Goal: Transaction & Acquisition: Book appointment/travel/reservation

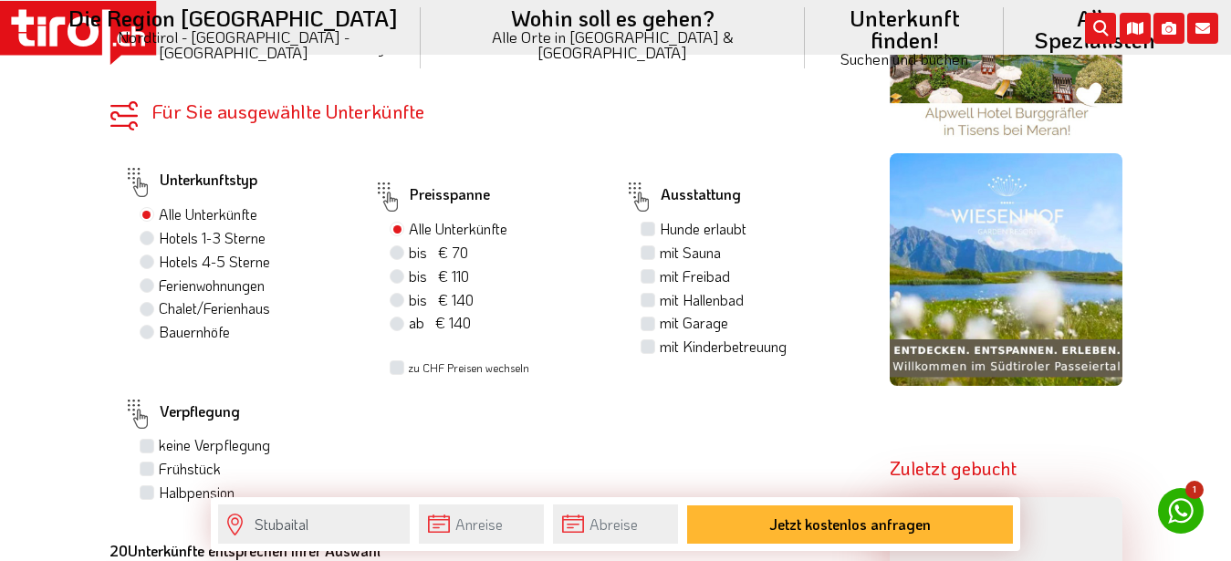
scroll to position [1024, 0]
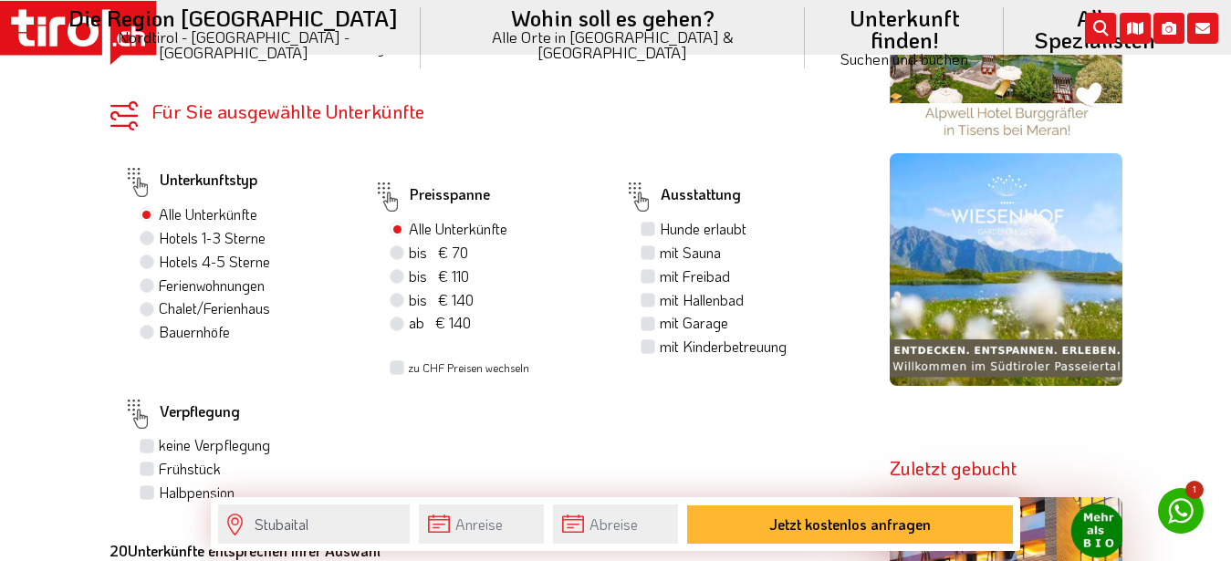
click at [961, 286] on img at bounding box center [1005, 269] width 233 height 233
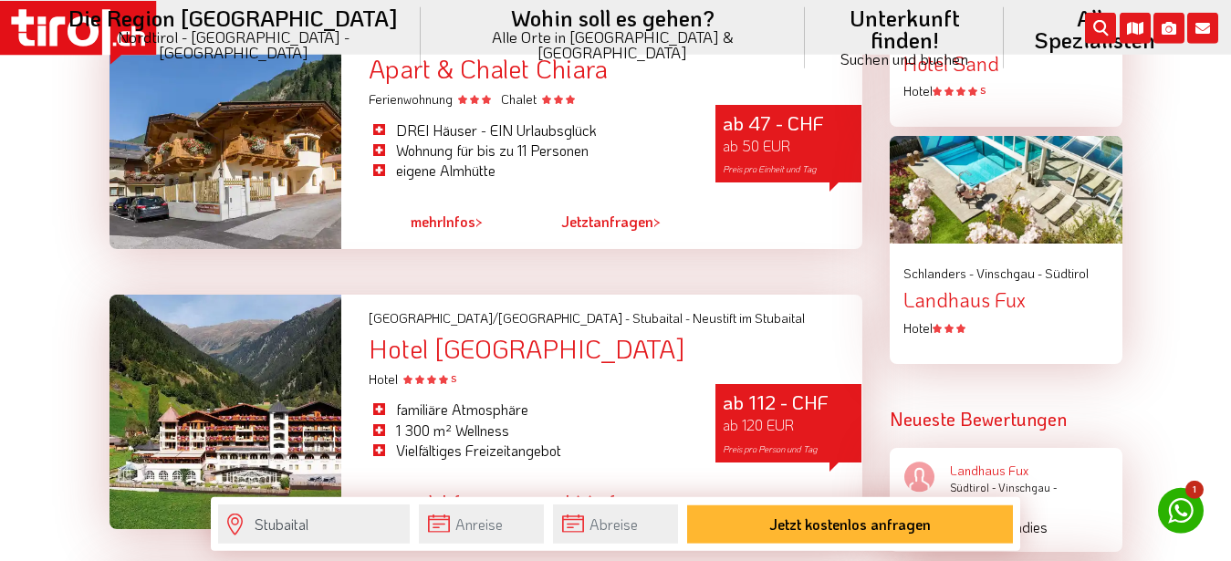
scroll to position [2140, 0]
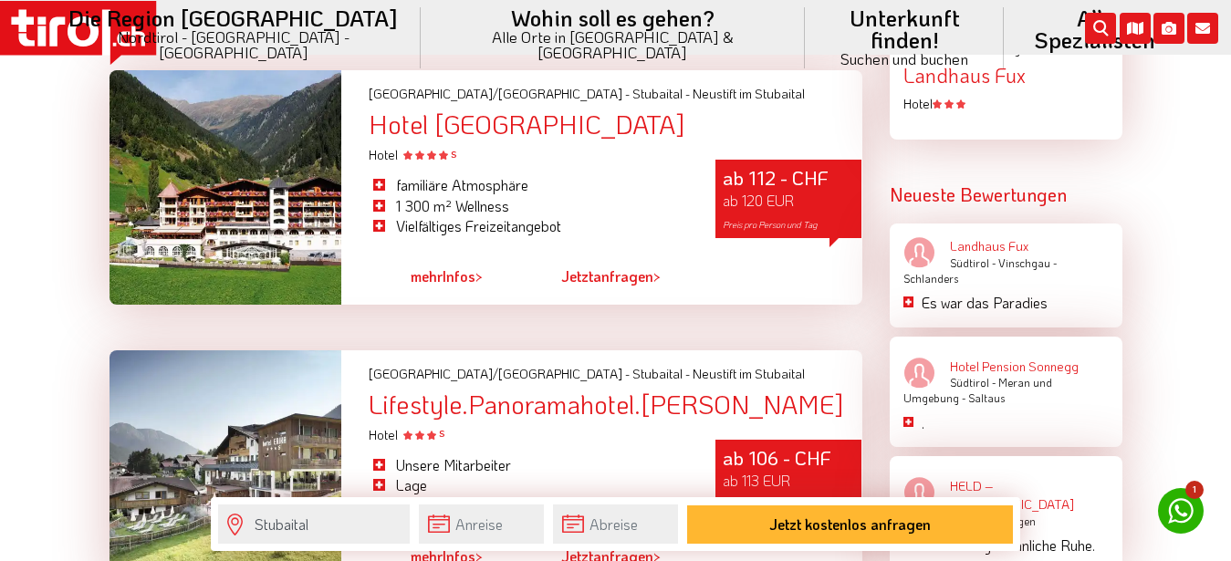
click at [265, 271] on div at bounding box center [225, 187] width 233 height 234
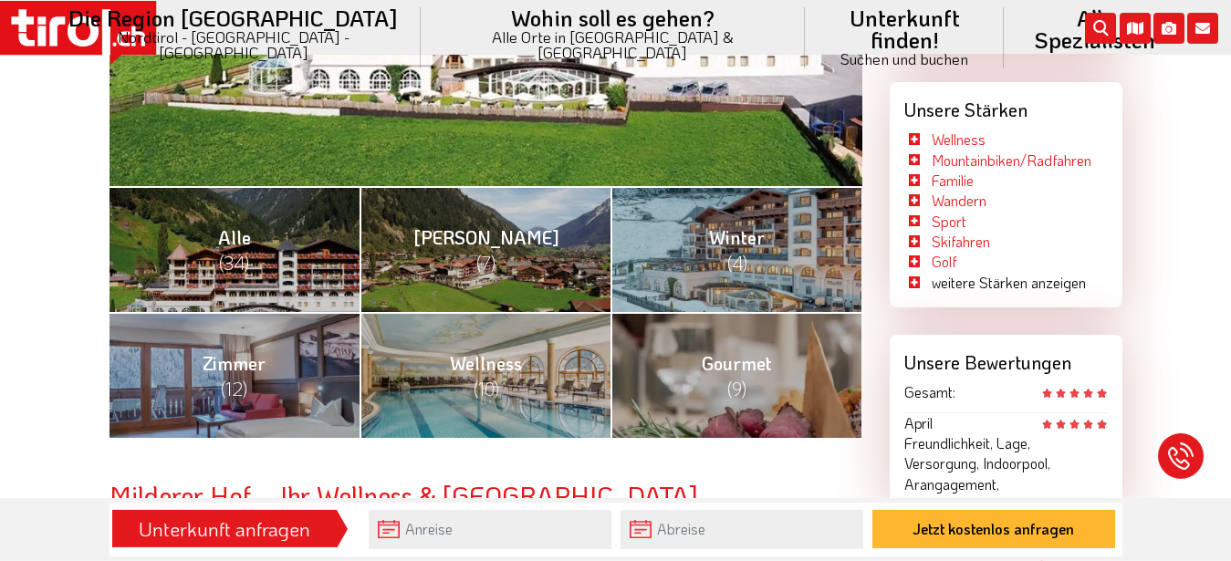
scroll to position [651, 0]
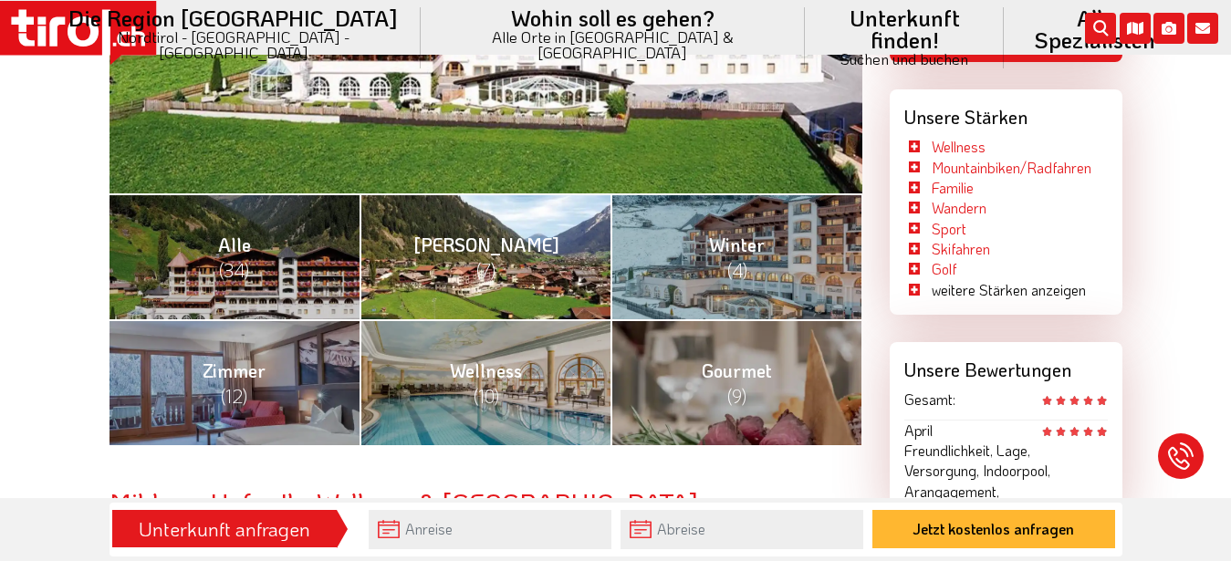
click at [396, 275] on link "Sommer (7)" at bounding box center [484, 256] width 251 height 126
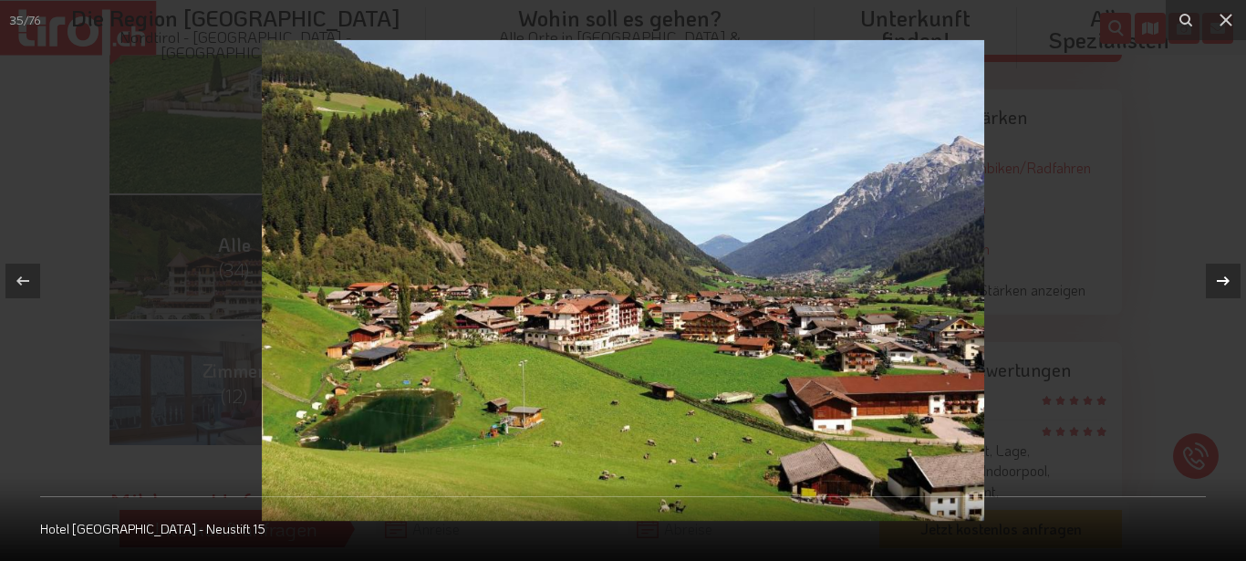
click at [1217, 275] on icon at bounding box center [1223, 281] width 22 height 22
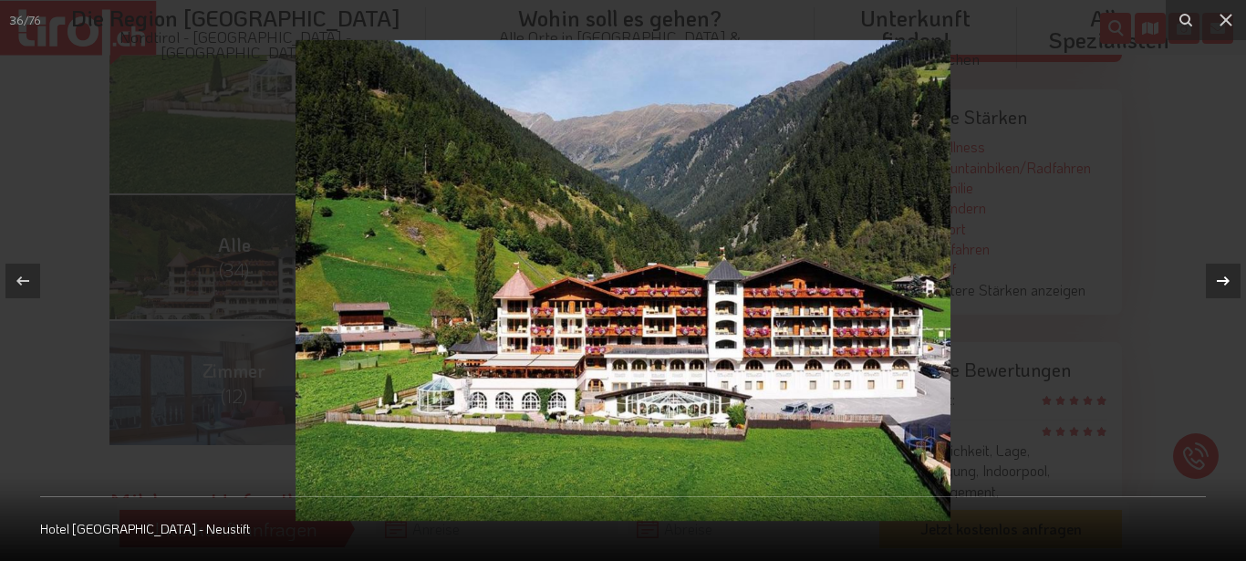
click at [1217, 275] on icon at bounding box center [1223, 281] width 22 height 22
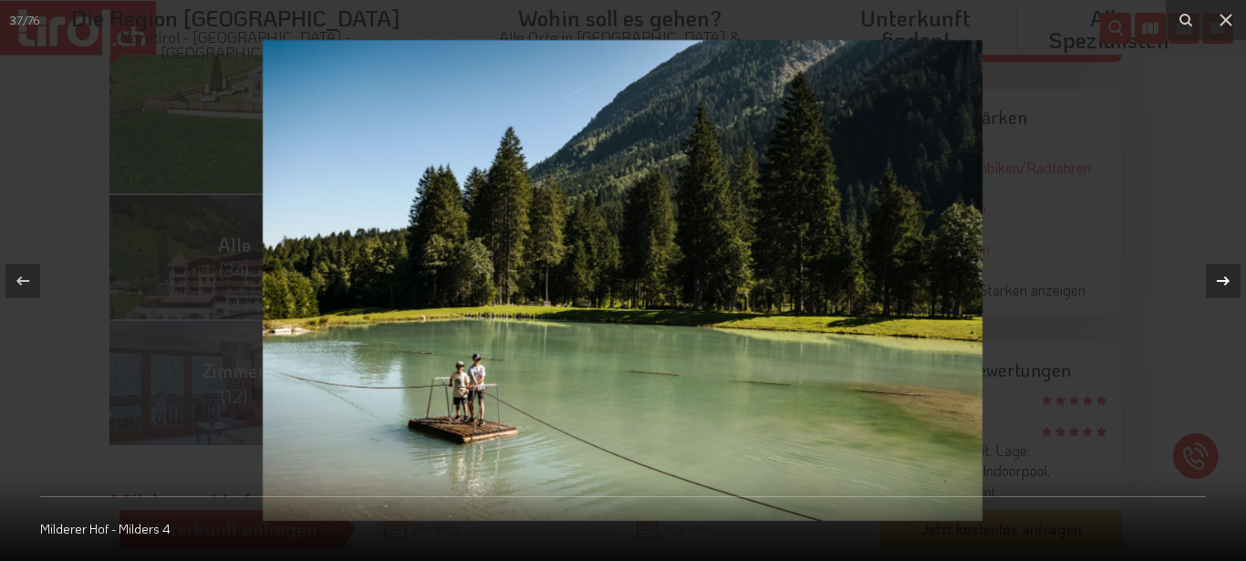
click at [1217, 275] on icon at bounding box center [1223, 281] width 22 height 22
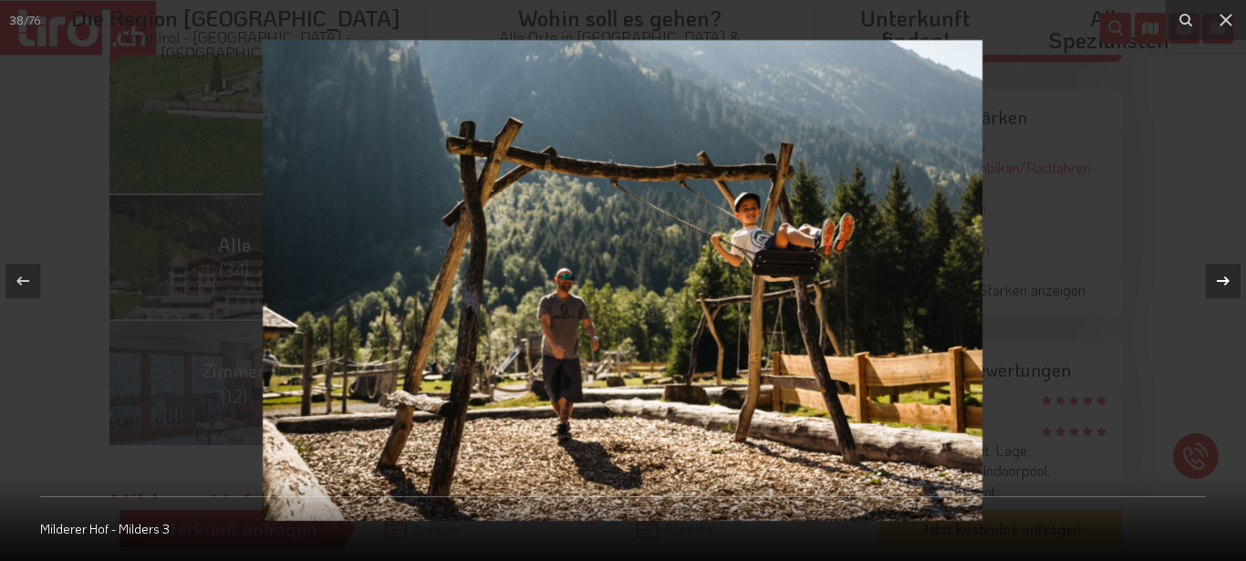
click at [1217, 275] on icon at bounding box center [1223, 281] width 22 height 22
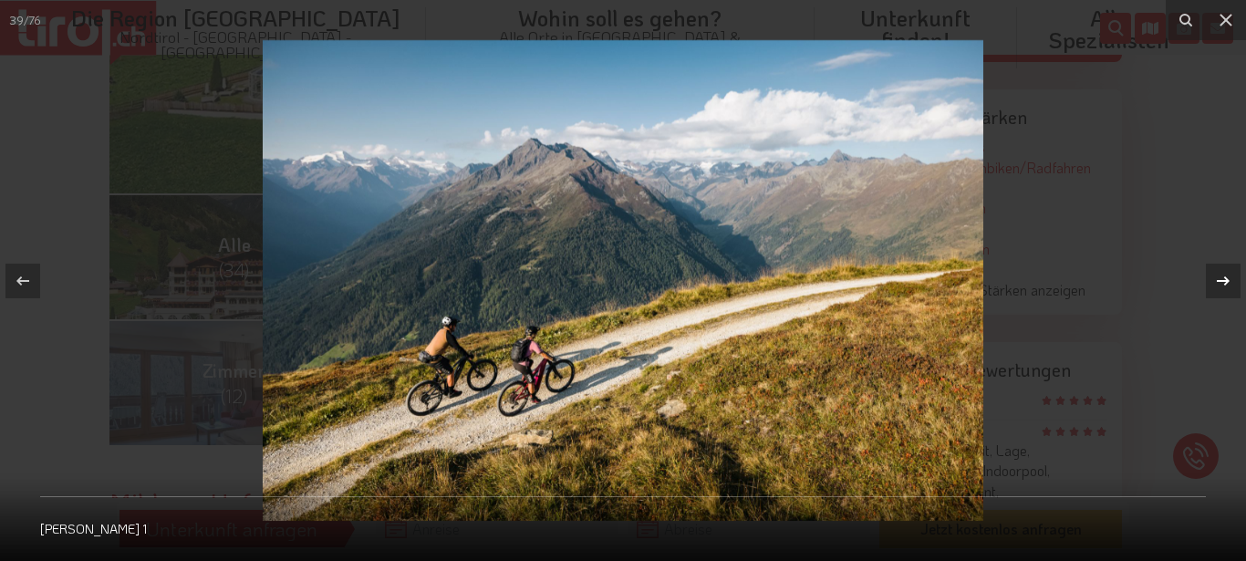
click at [1217, 275] on icon at bounding box center [1223, 281] width 22 height 22
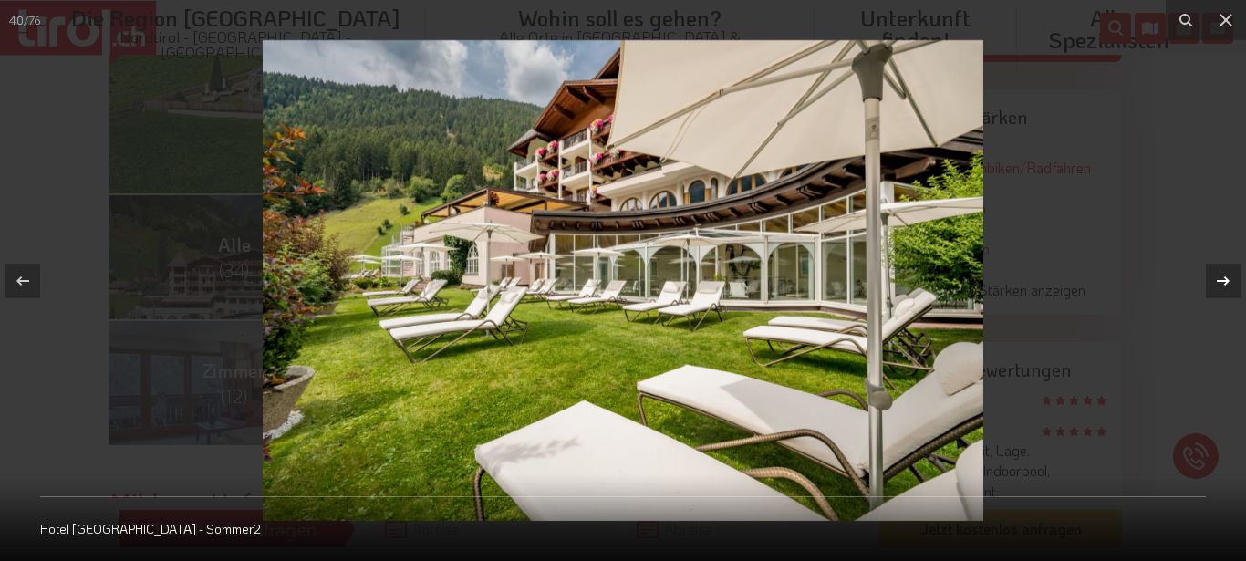
click at [1217, 275] on icon at bounding box center [1223, 281] width 22 height 22
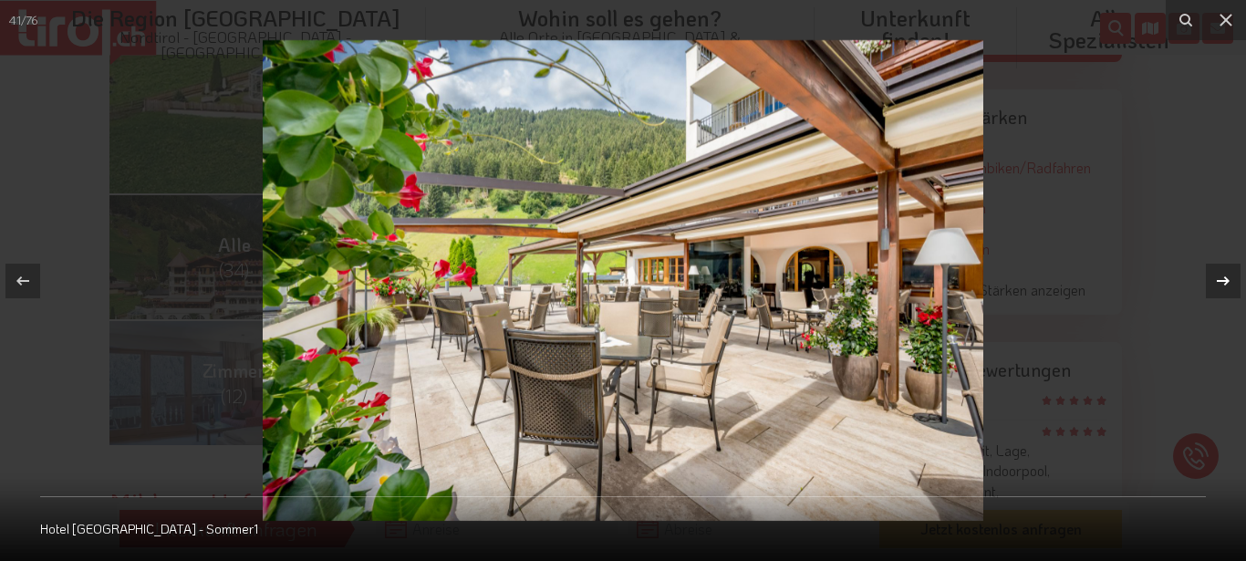
click at [1217, 275] on icon at bounding box center [1223, 281] width 22 height 22
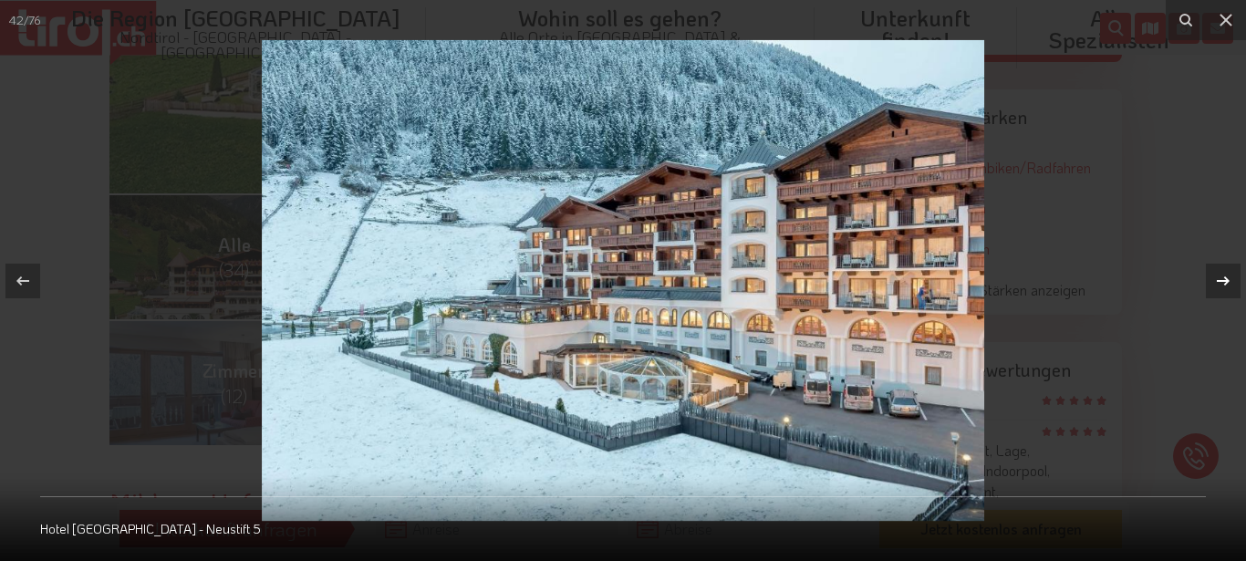
click at [1217, 275] on icon at bounding box center [1223, 281] width 22 height 22
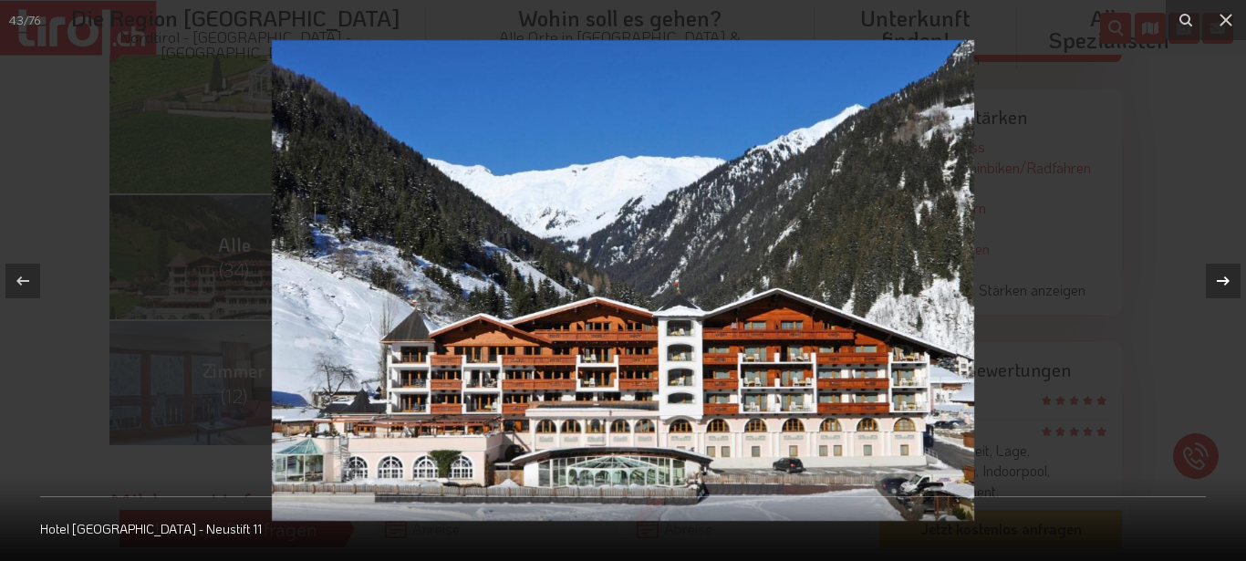
click at [1217, 275] on icon at bounding box center [1223, 281] width 22 height 22
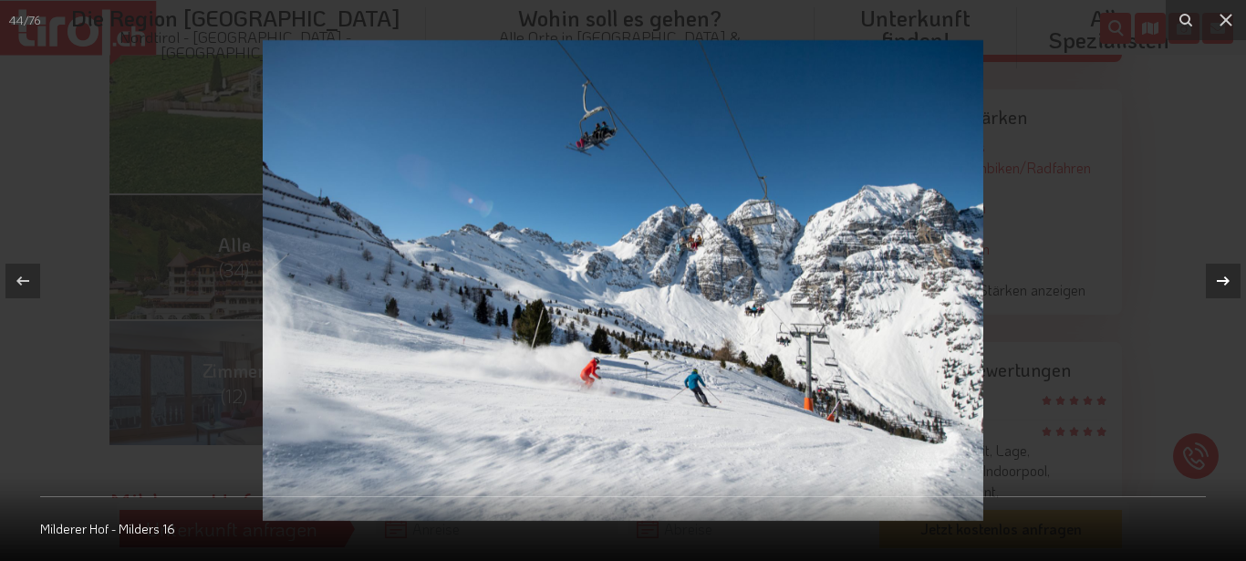
click at [1217, 275] on icon at bounding box center [1223, 281] width 22 height 22
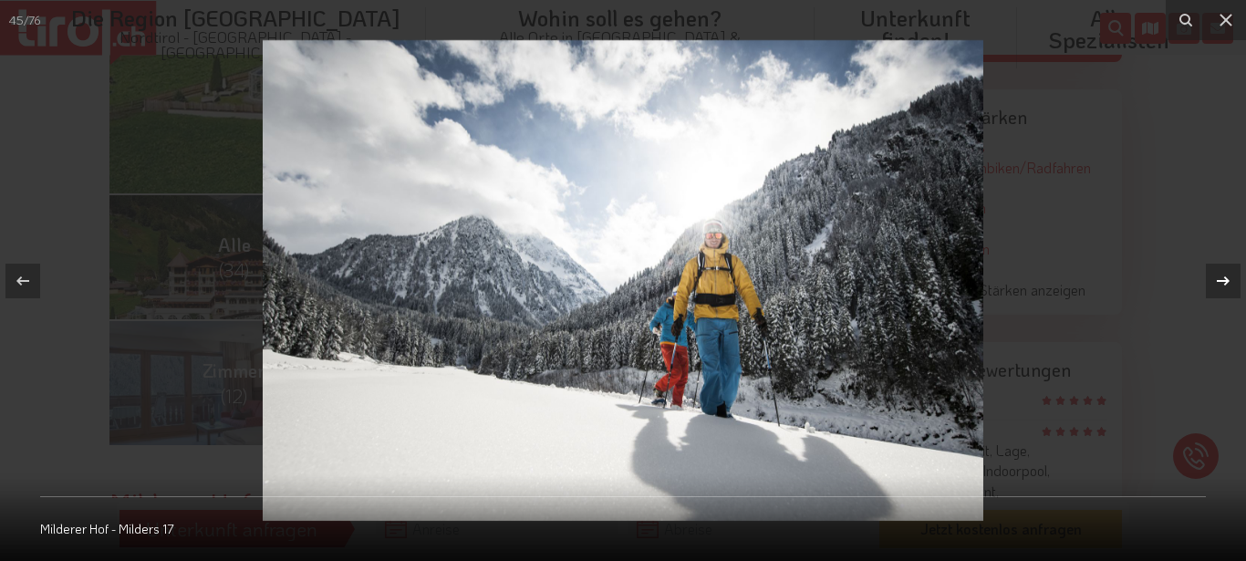
click at [1217, 275] on icon at bounding box center [1223, 281] width 22 height 22
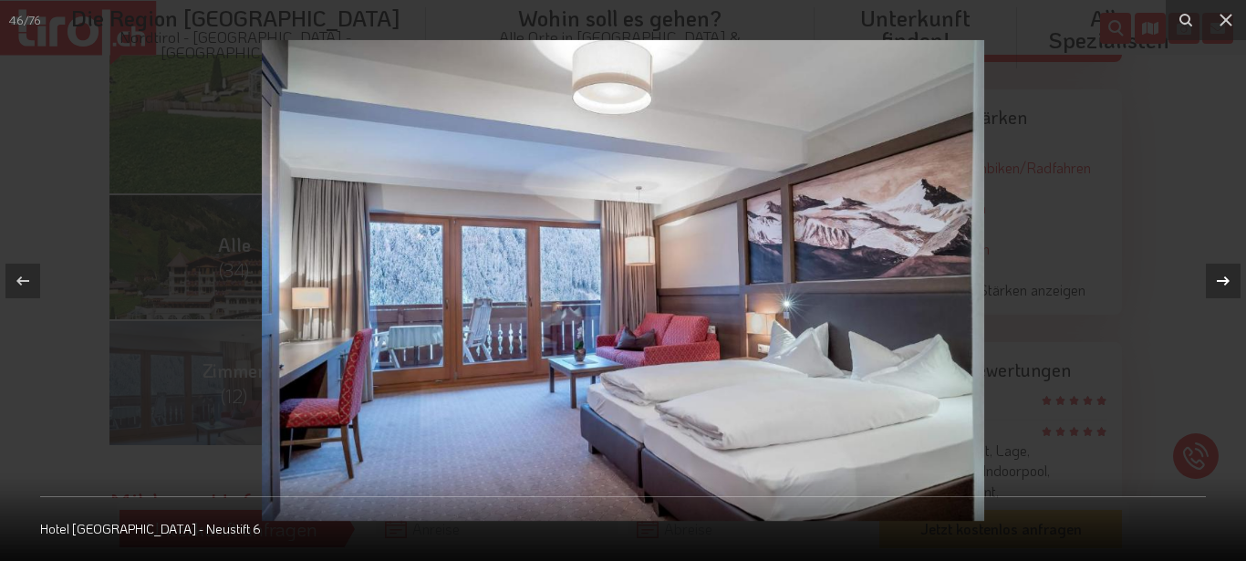
click at [1217, 275] on icon at bounding box center [1223, 281] width 22 height 22
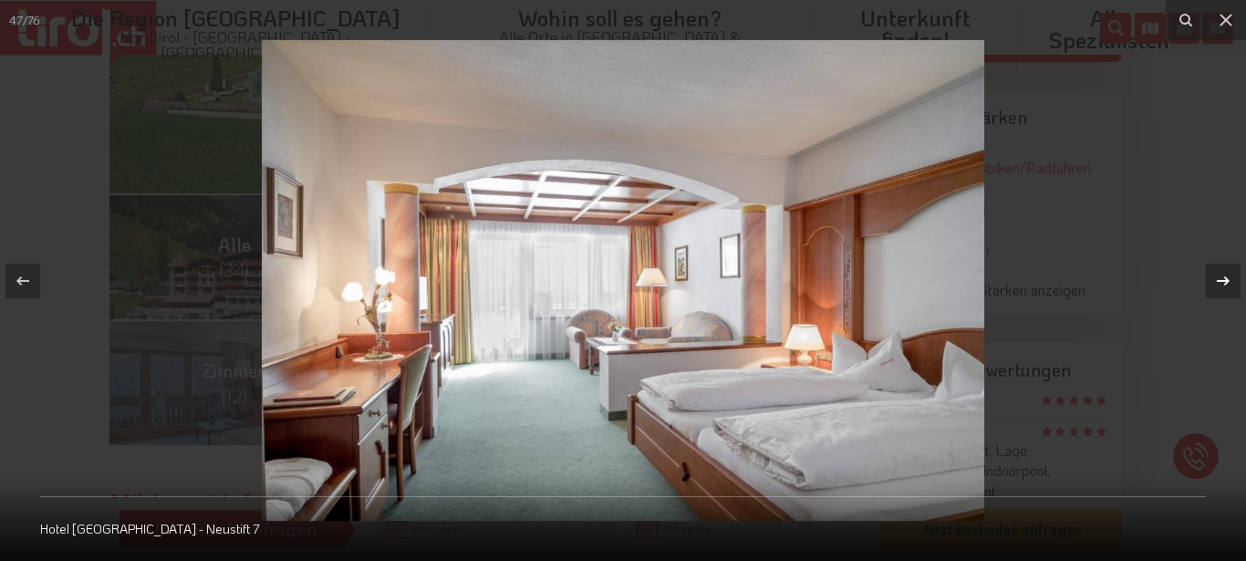
click at [1217, 275] on icon at bounding box center [1223, 281] width 22 height 22
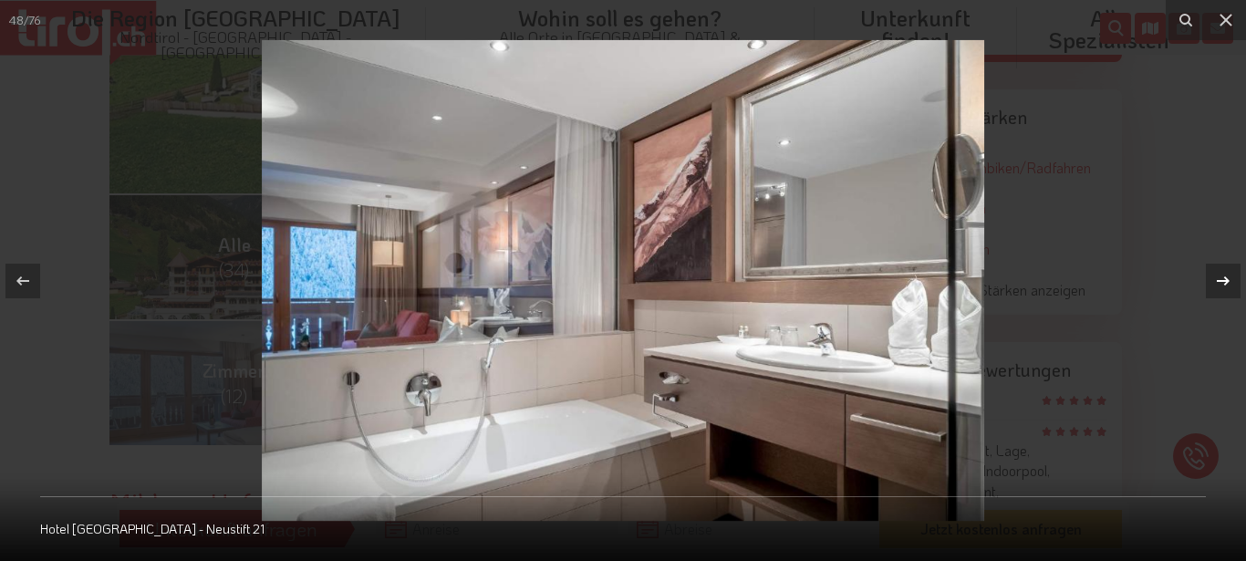
click at [1217, 275] on icon at bounding box center [1223, 281] width 22 height 22
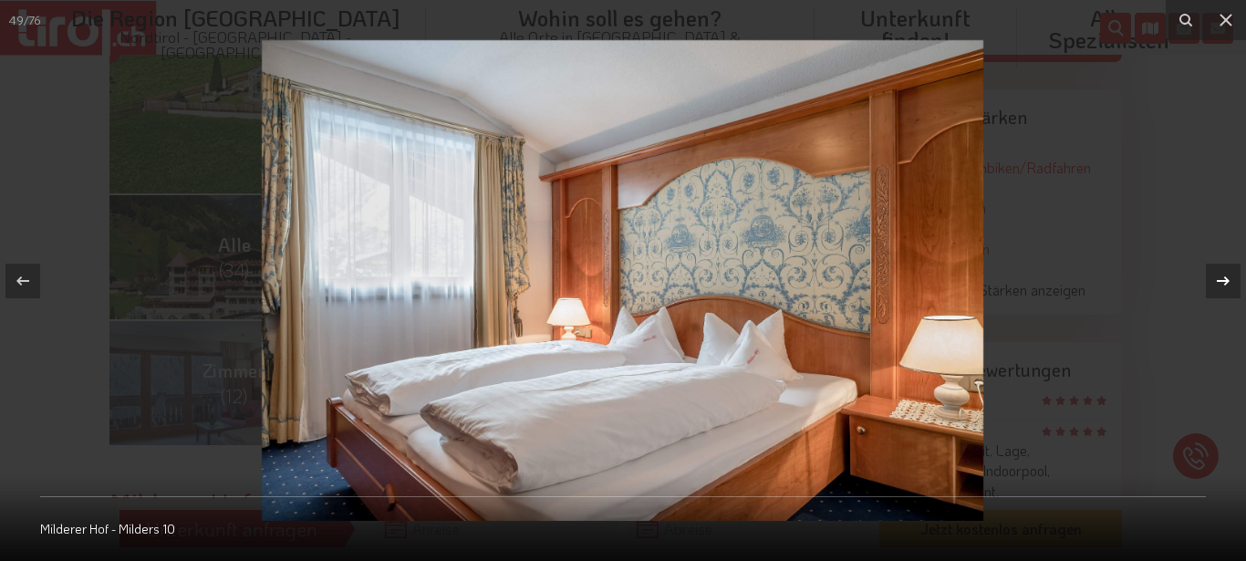
click at [1217, 275] on icon at bounding box center [1223, 281] width 22 height 22
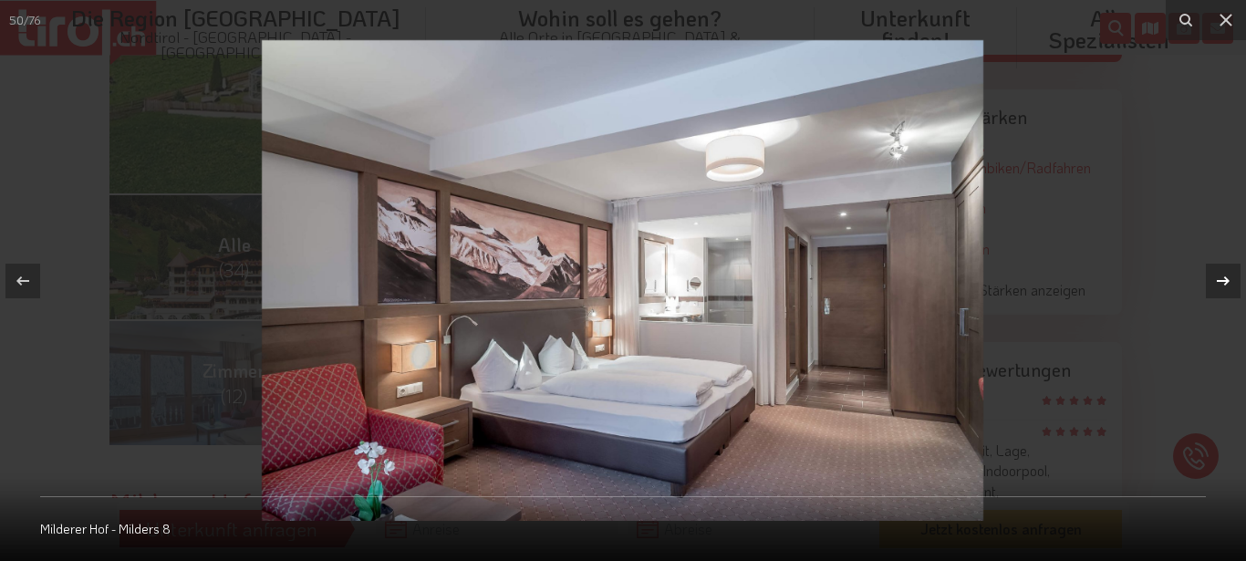
click at [1217, 275] on icon at bounding box center [1223, 281] width 22 height 22
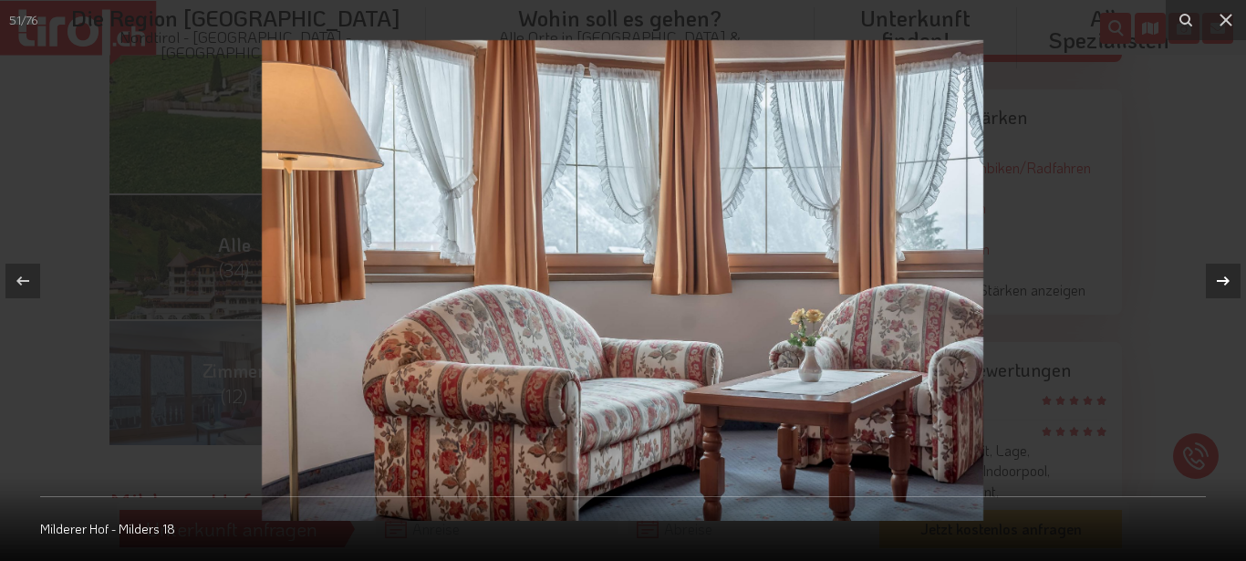
click at [1217, 275] on icon at bounding box center [1223, 281] width 22 height 22
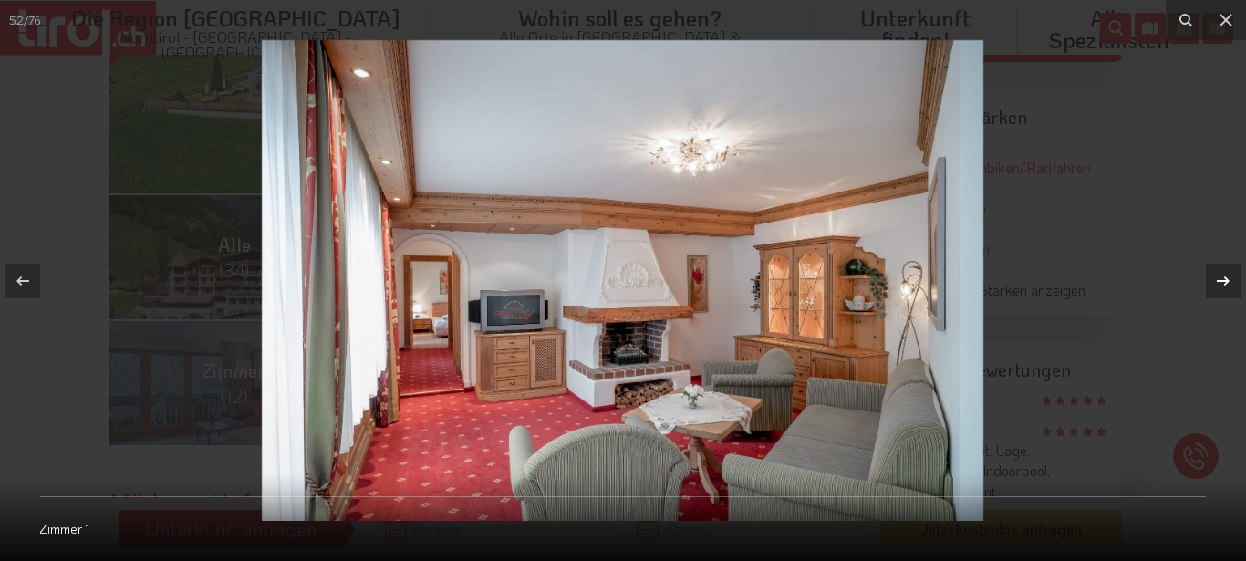
click at [1217, 275] on icon at bounding box center [1223, 281] width 22 height 22
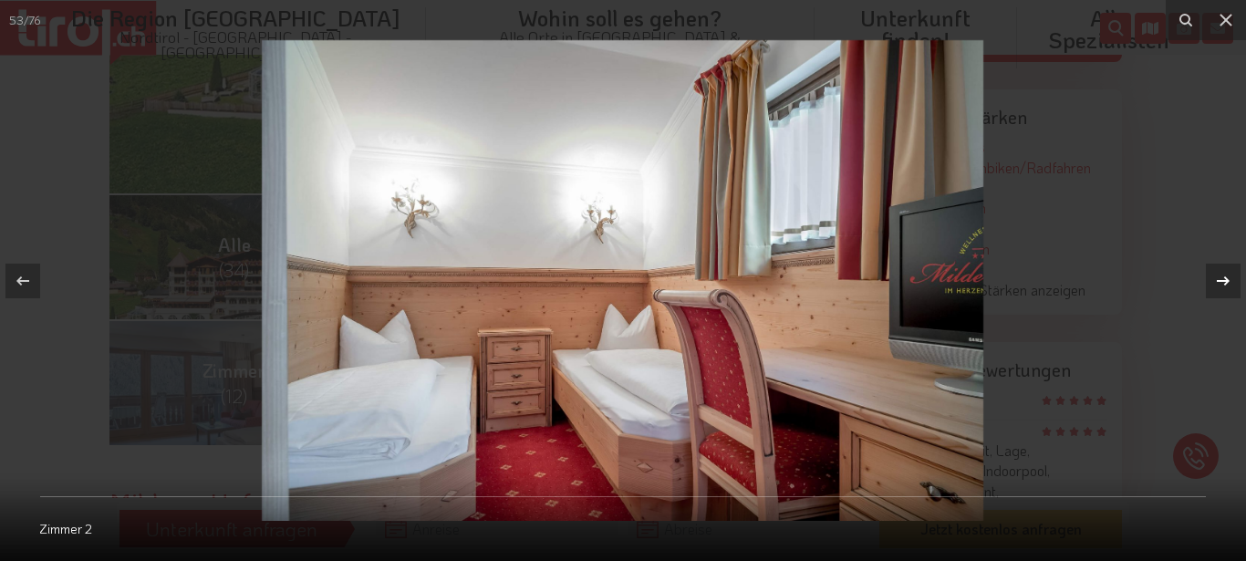
click at [1217, 275] on icon at bounding box center [1223, 281] width 22 height 22
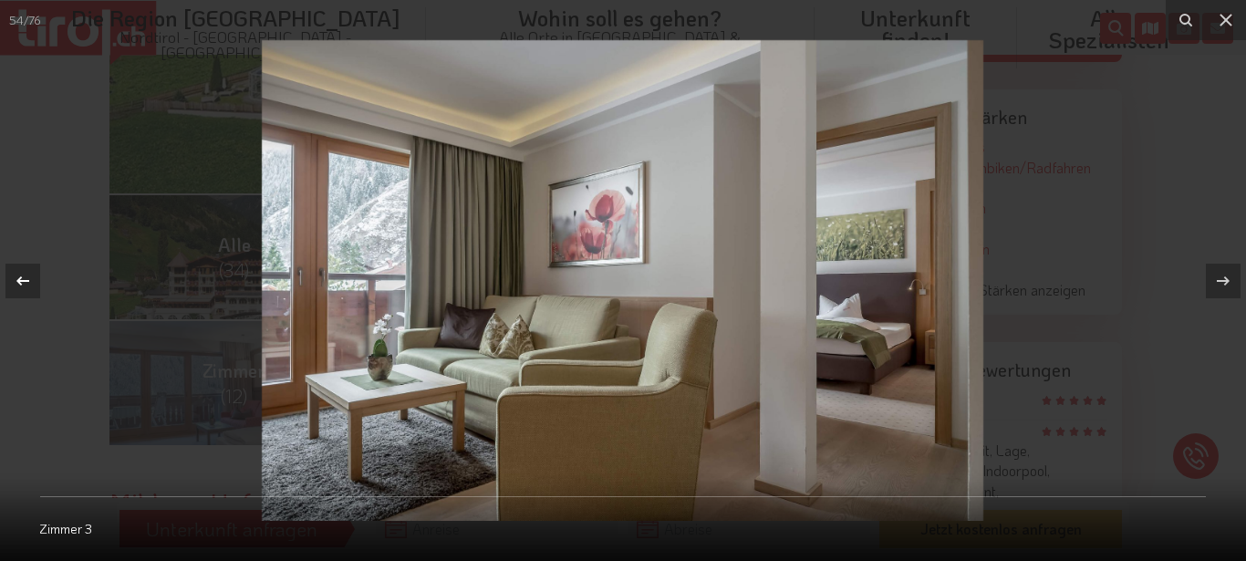
click at [17, 278] on icon at bounding box center [23, 281] width 22 height 22
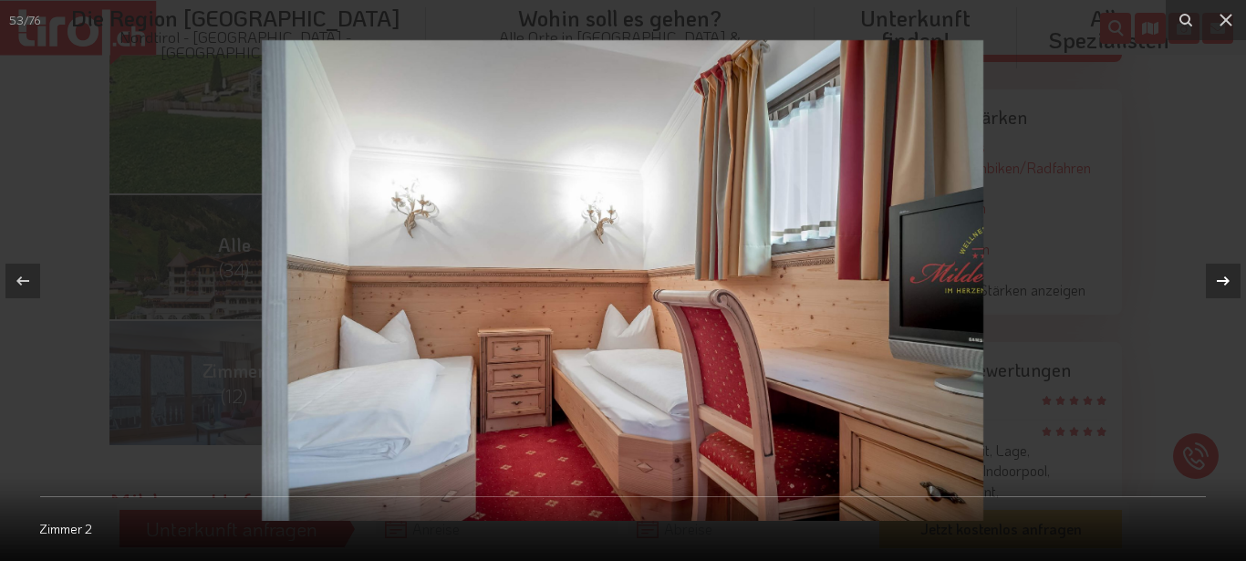
click at [1224, 279] on icon at bounding box center [1223, 281] width 22 height 22
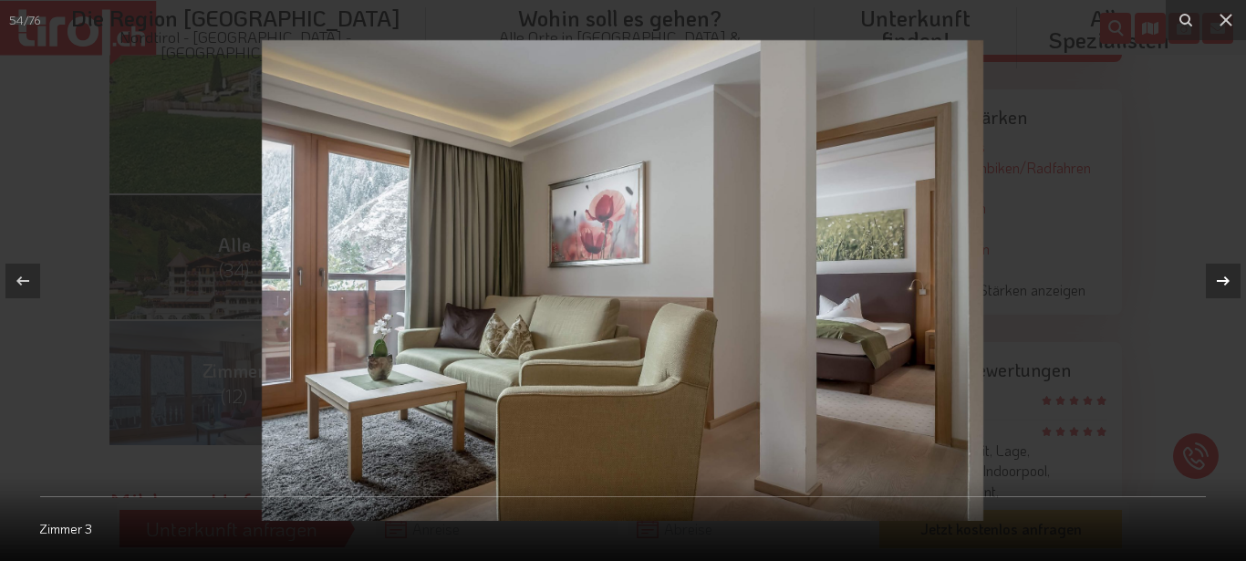
click at [1224, 279] on icon at bounding box center [1223, 281] width 22 height 22
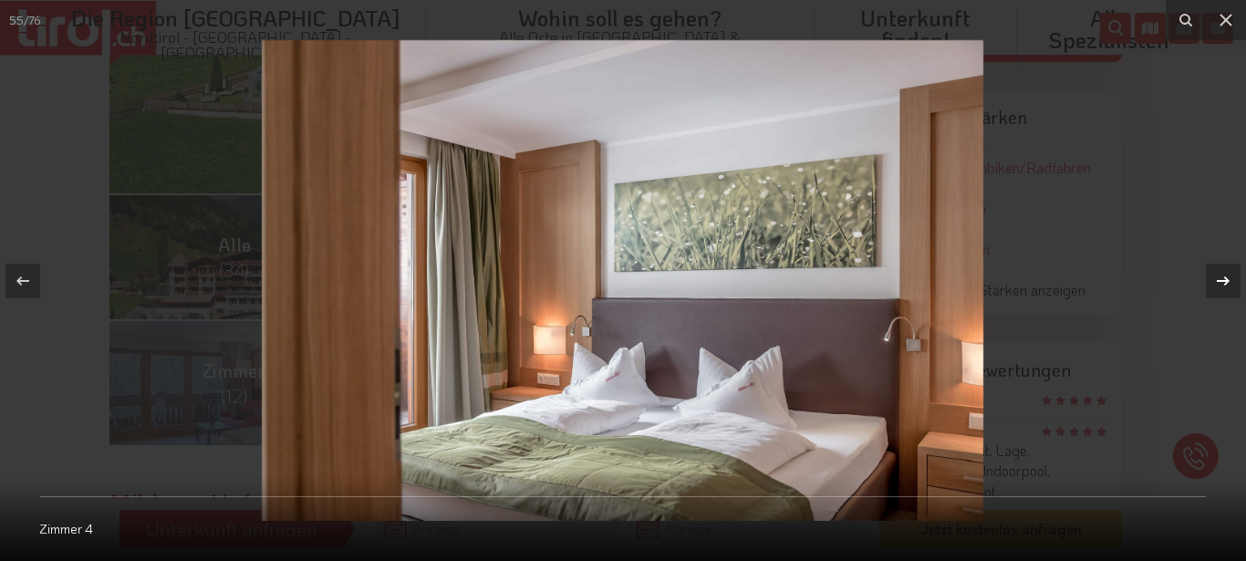
click at [1224, 279] on icon at bounding box center [1223, 281] width 22 height 22
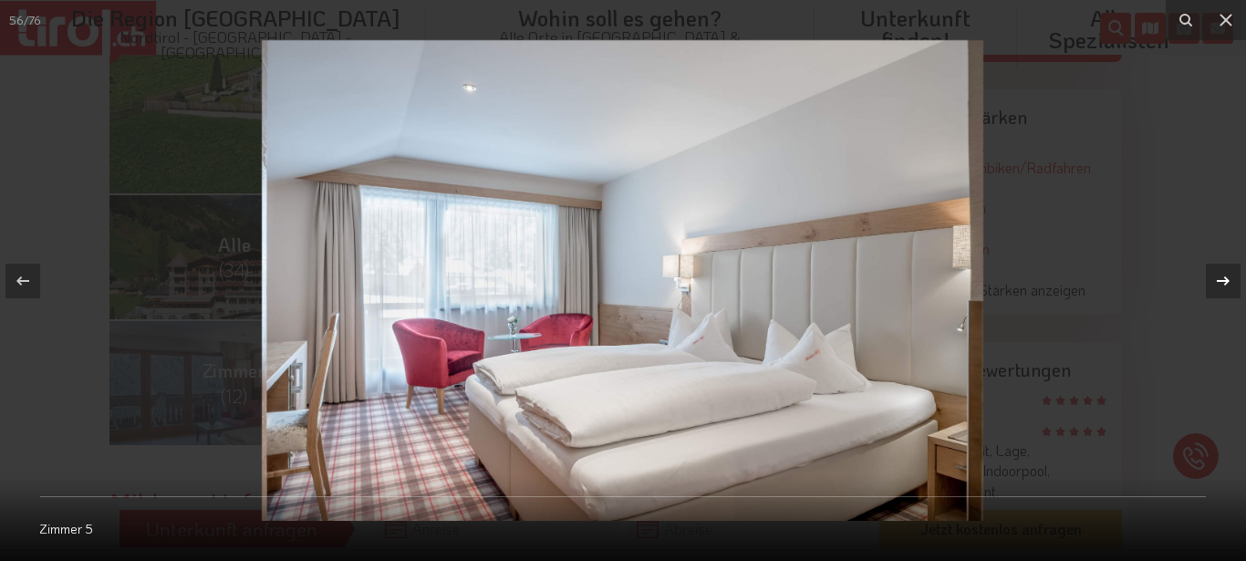
click at [1224, 279] on icon at bounding box center [1223, 281] width 22 height 22
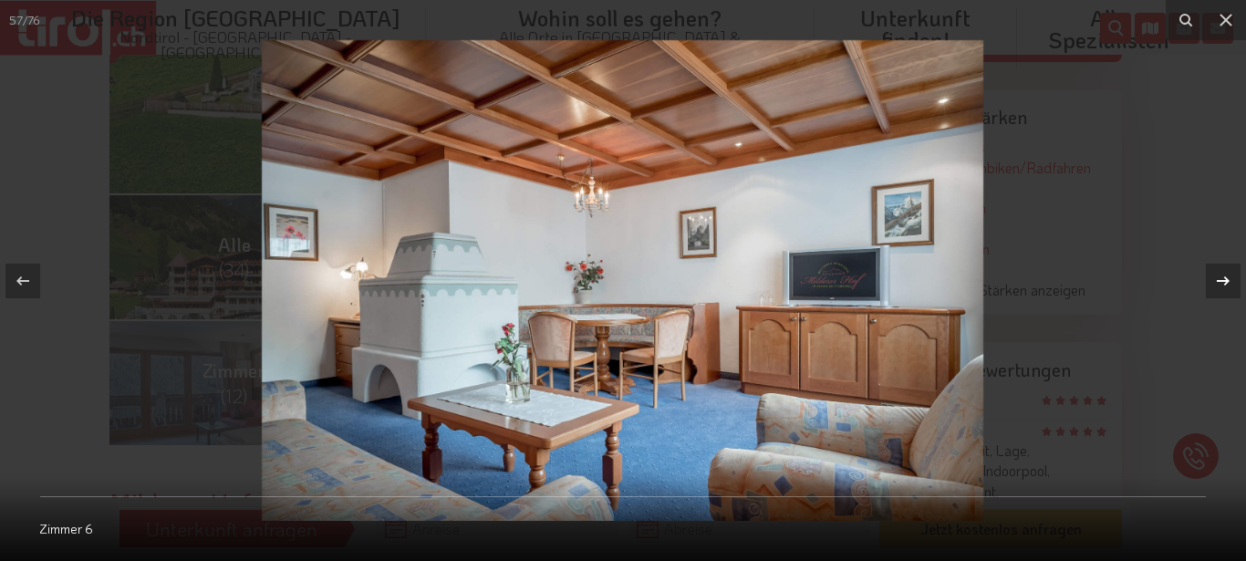
click at [1224, 279] on icon at bounding box center [1223, 281] width 22 height 22
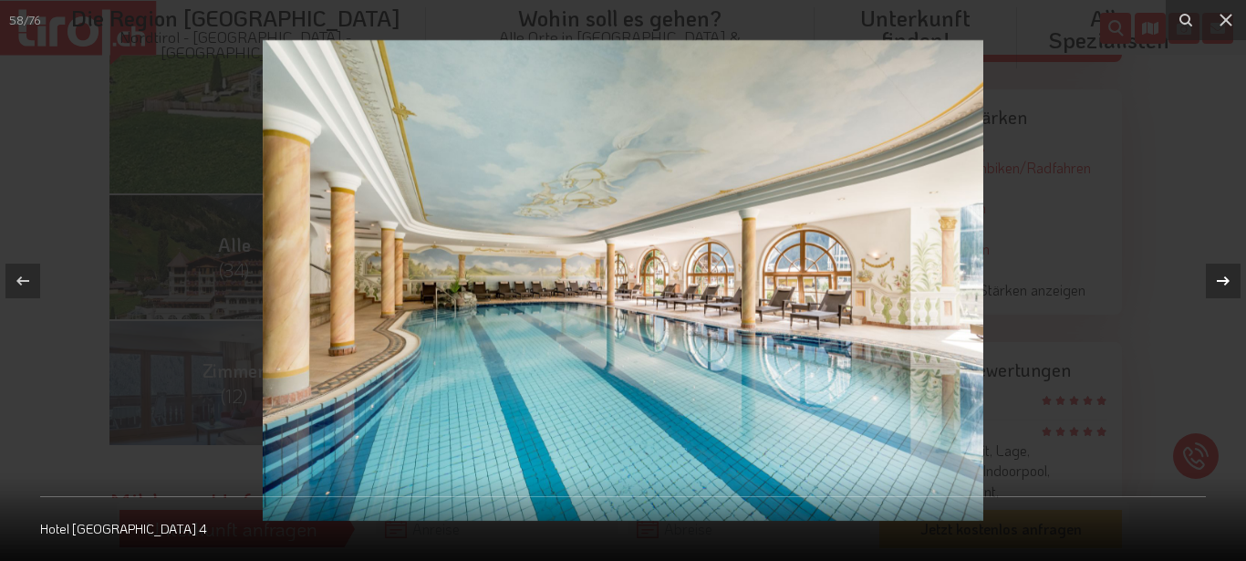
click at [1224, 279] on icon at bounding box center [1223, 281] width 22 height 22
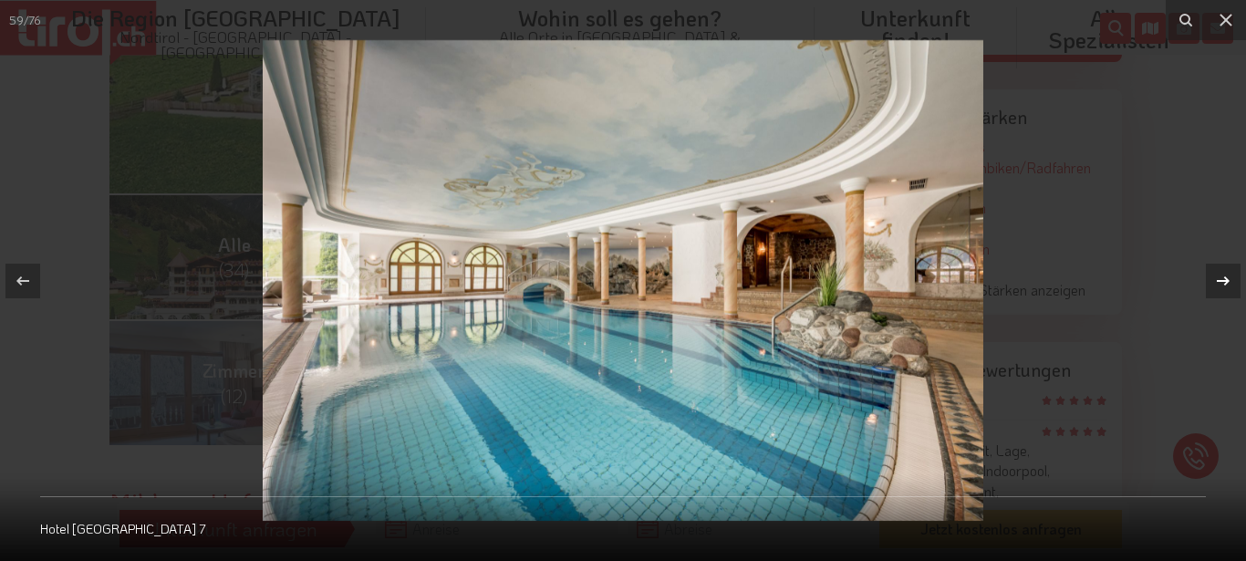
click at [1224, 279] on icon at bounding box center [1223, 281] width 22 height 22
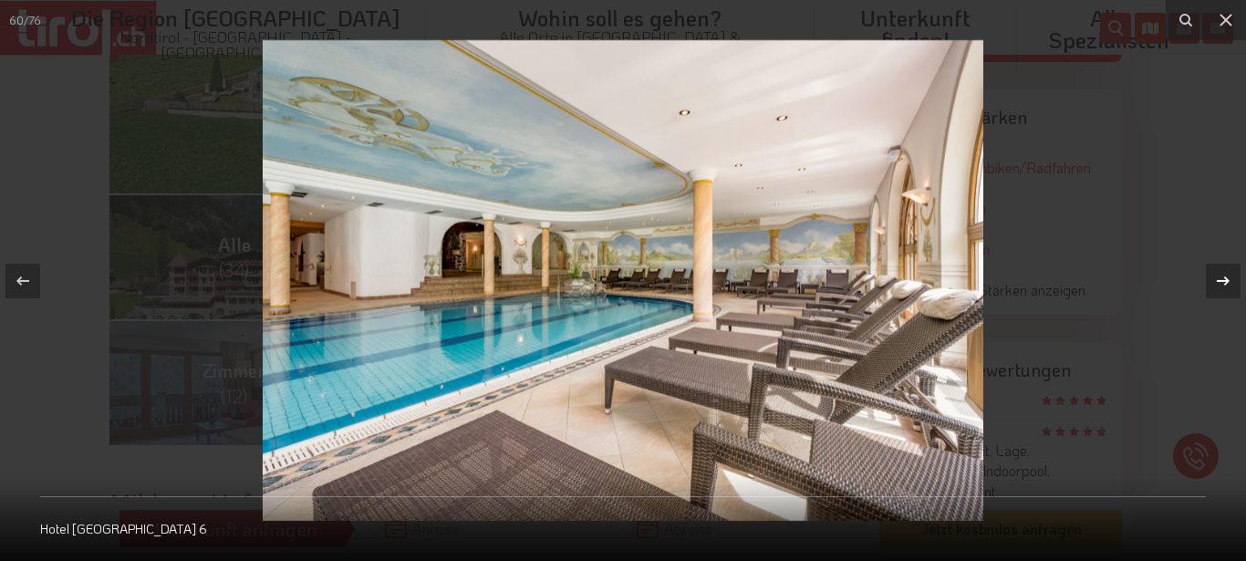
click at [1224, 279] on icon at bounding box center [1223, 281] width 22 height 22
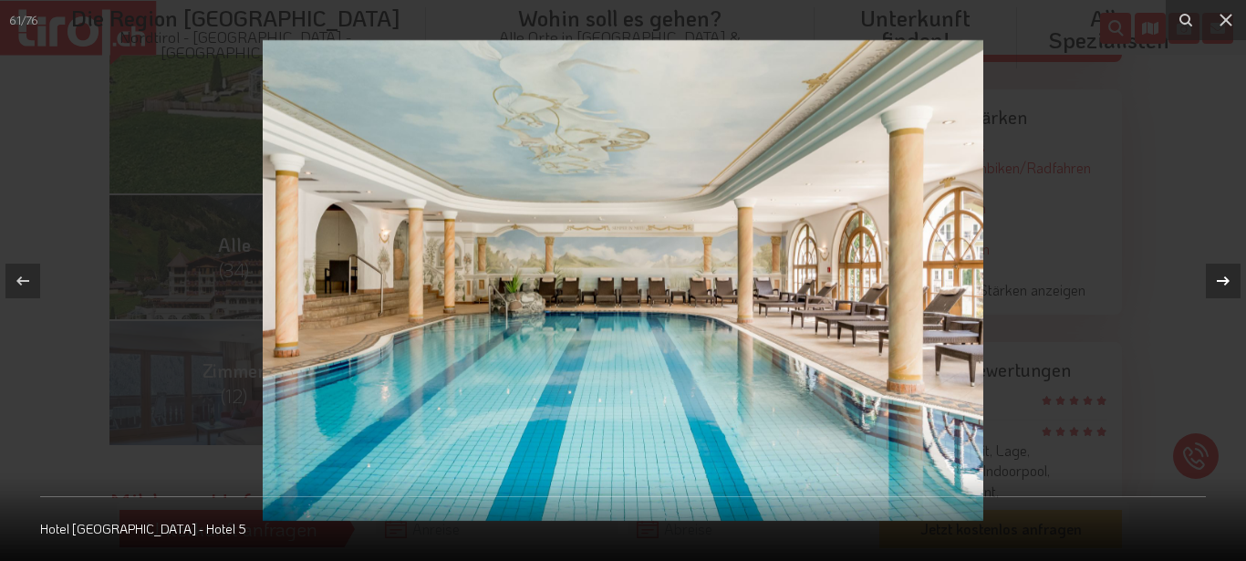
click at [1224, 278] on icon at bounding box center [1223, 281] width 22 height 22
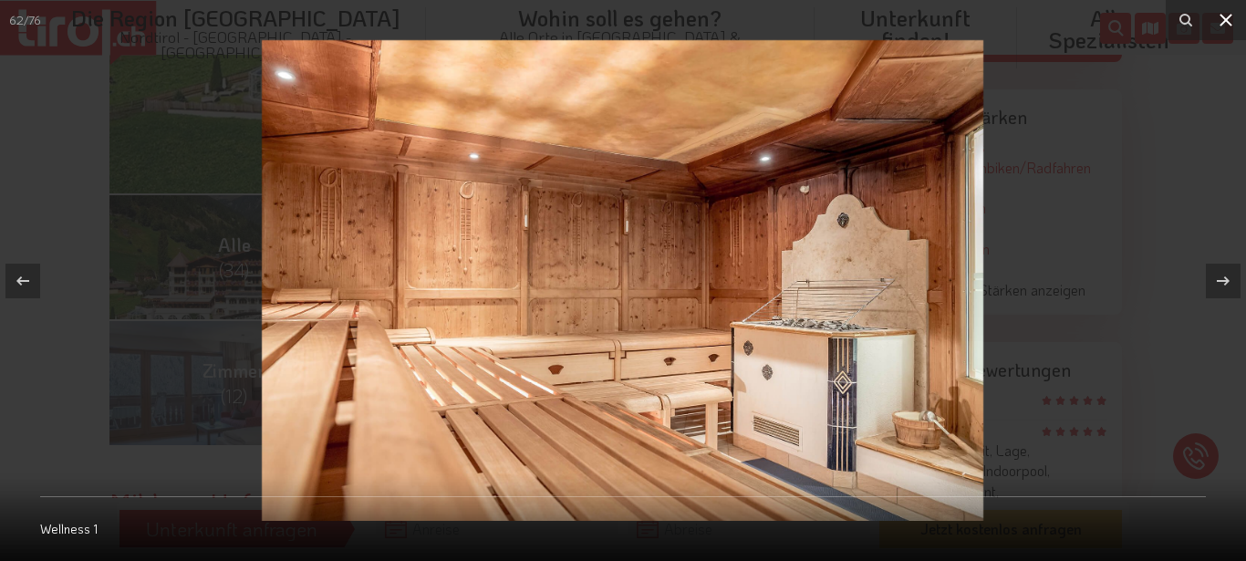
click at [1226, 15] on icon at bounding box center [1226, 20] width 22 height 22
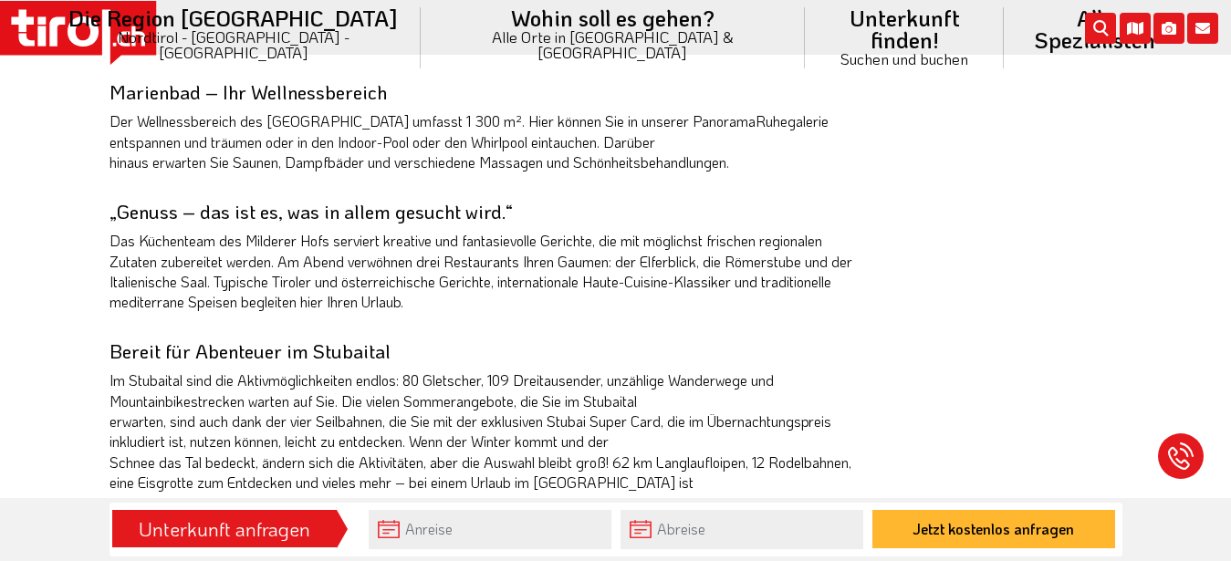
scroll to position [1489, 0]
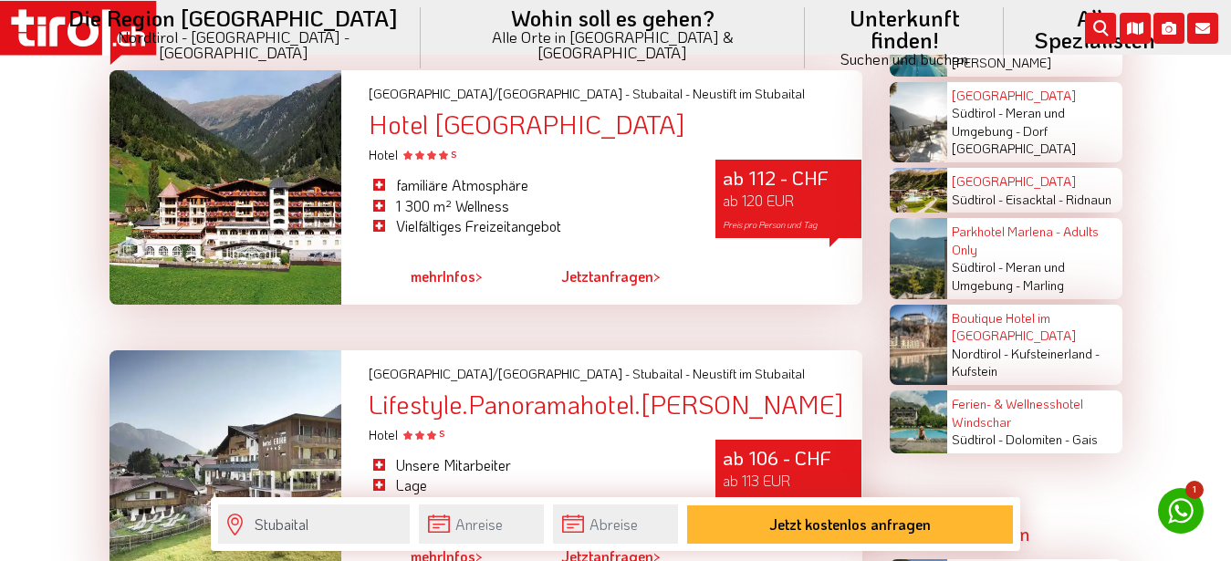
scroll to position [2140, 0]
click at [967, 225] on div "Parkhotel Marlena - Adults Only Südtirol - Meran und Umgebung - Marling" at bounding box center [1034, 258] width 174 height 80
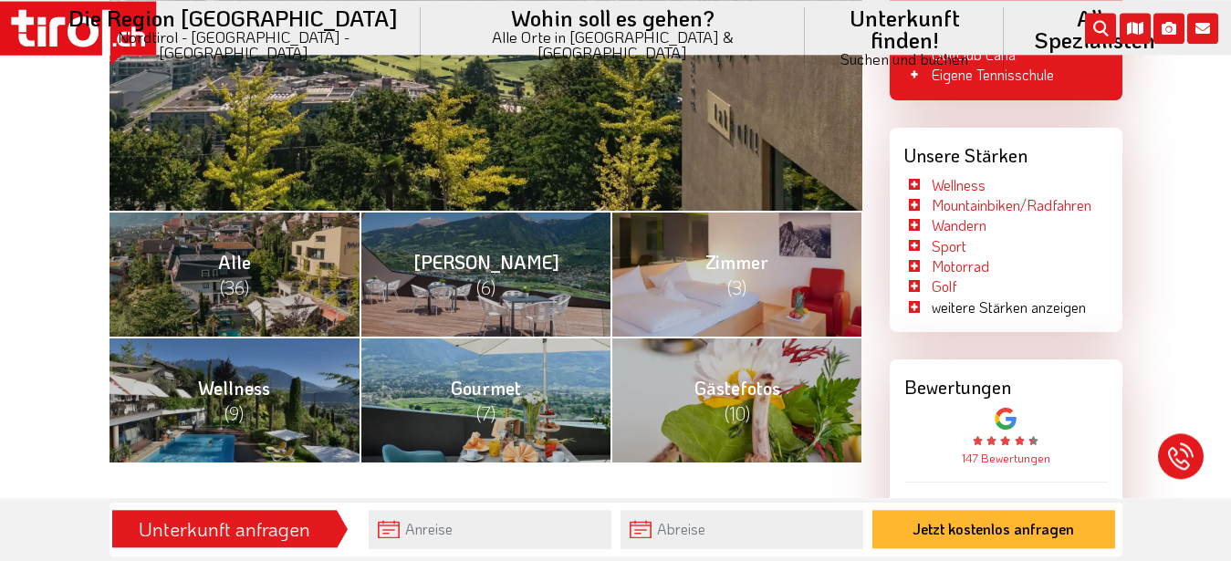
scroll to position [744, 0]
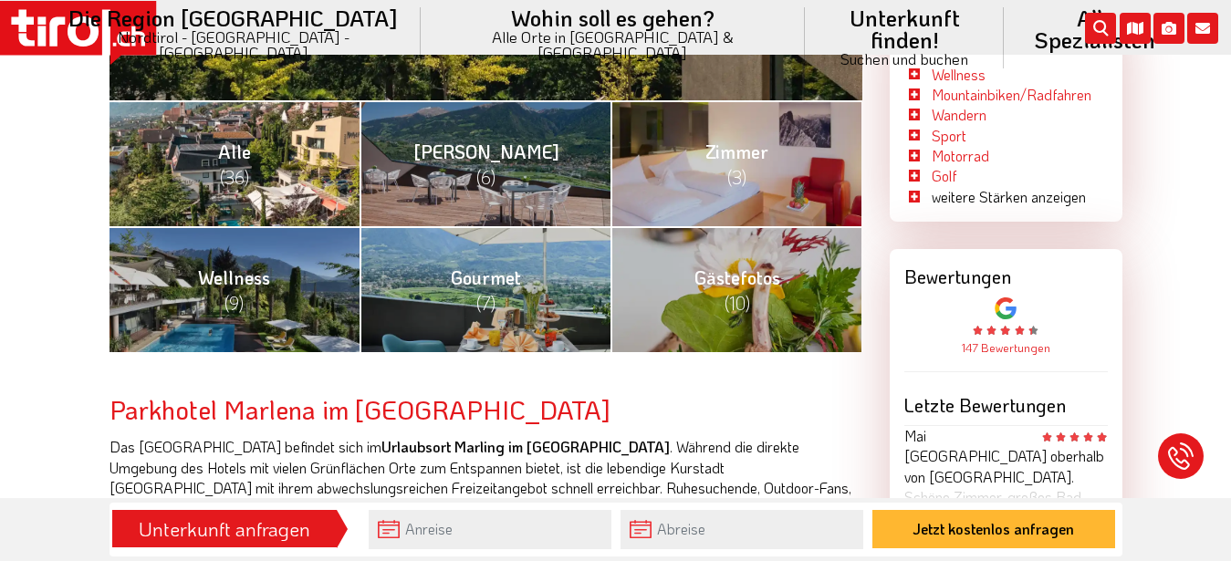
click at [275, 196] on link "Alle (36)" at bounding box center [234, 163] width 251 height 126
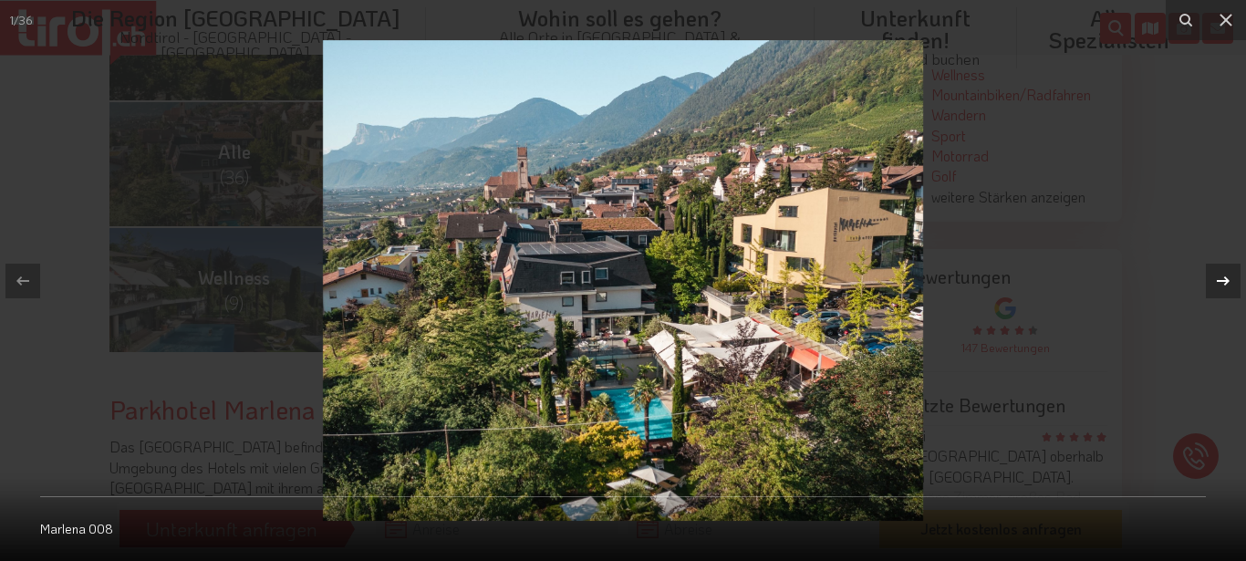
click at [1223, 274] on icon at bounding box center [1223, 281] width 22 height 22
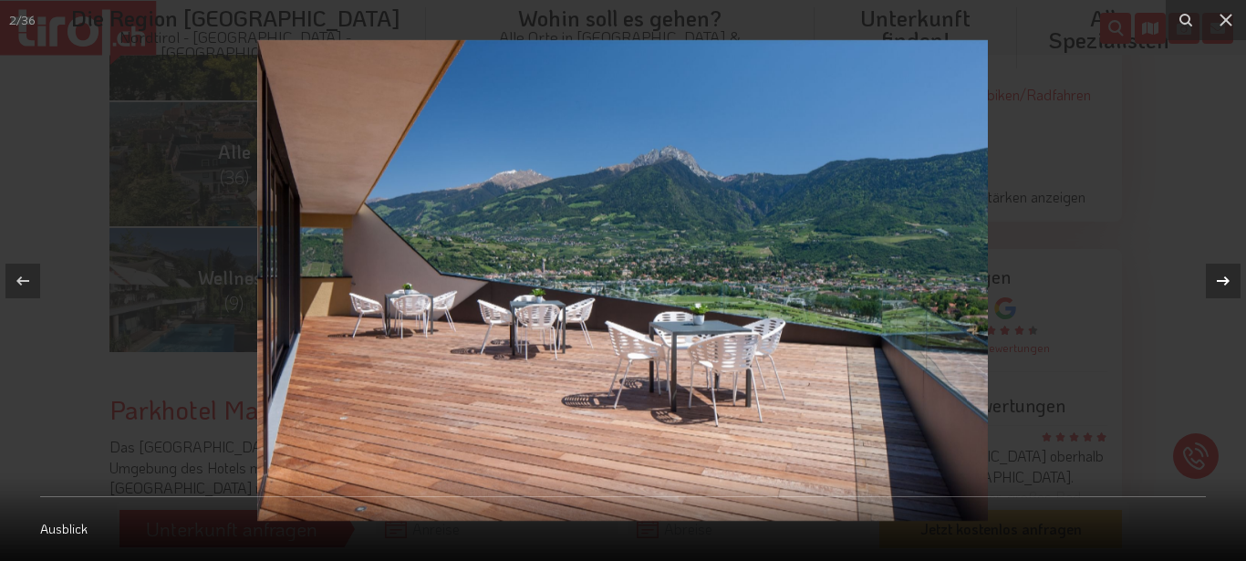
click at [1223, 272] on icon at bounding box center [1223, 281] width 22 height 22
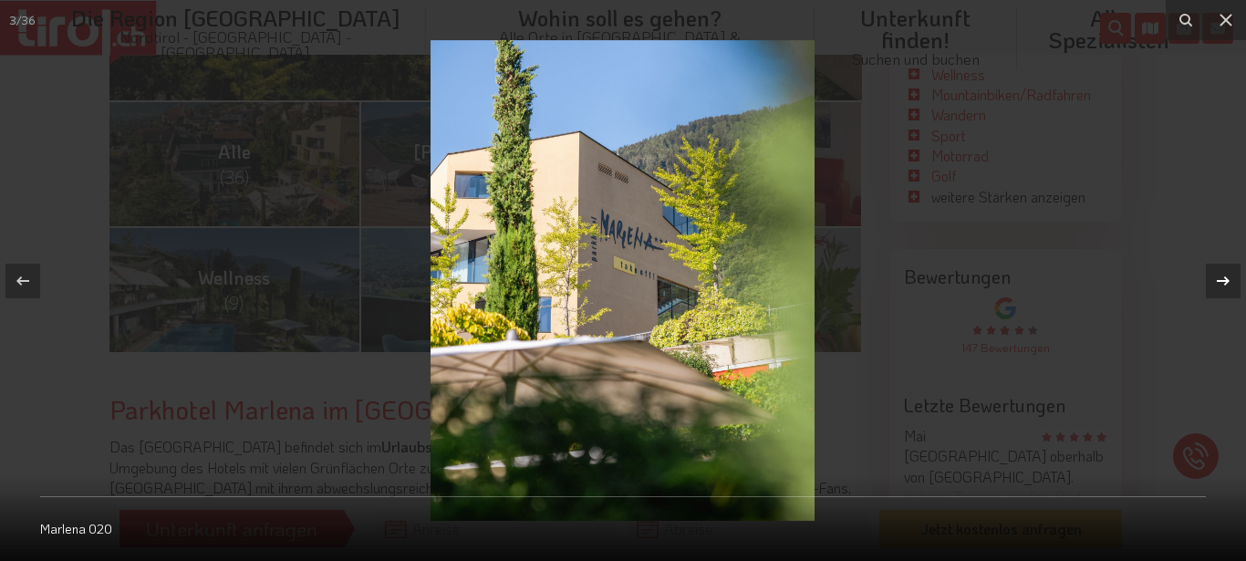
click at [1224, 270] on icon at bounding box center [1223, 281] width 22 height 22
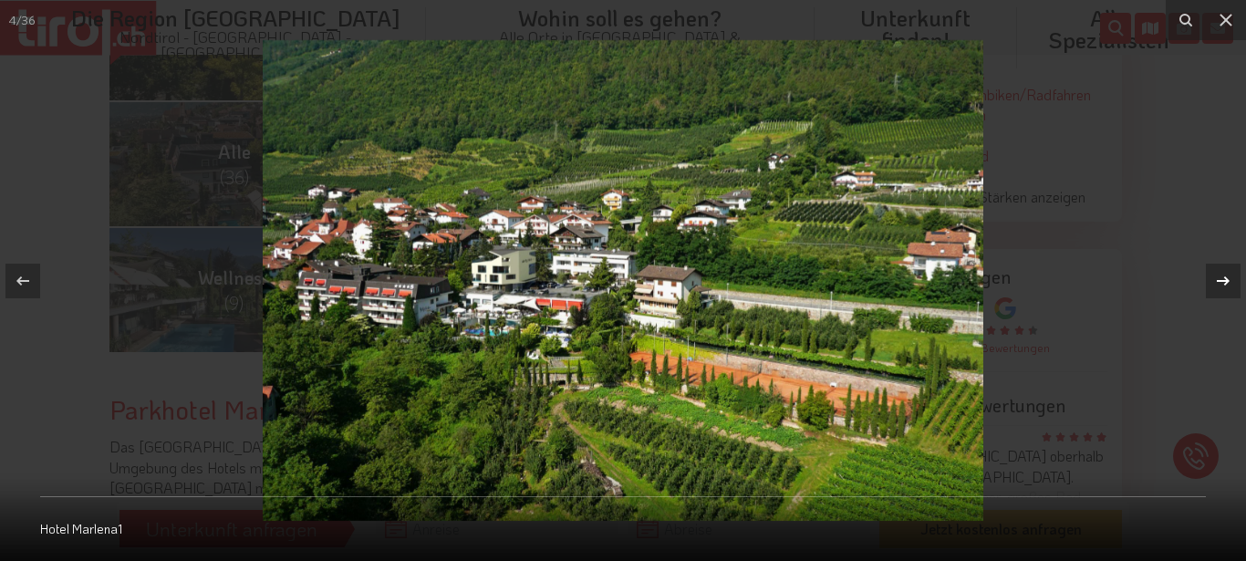
click at [1225, 269] on div at bounding box center [1223, 281] width 35 height 35
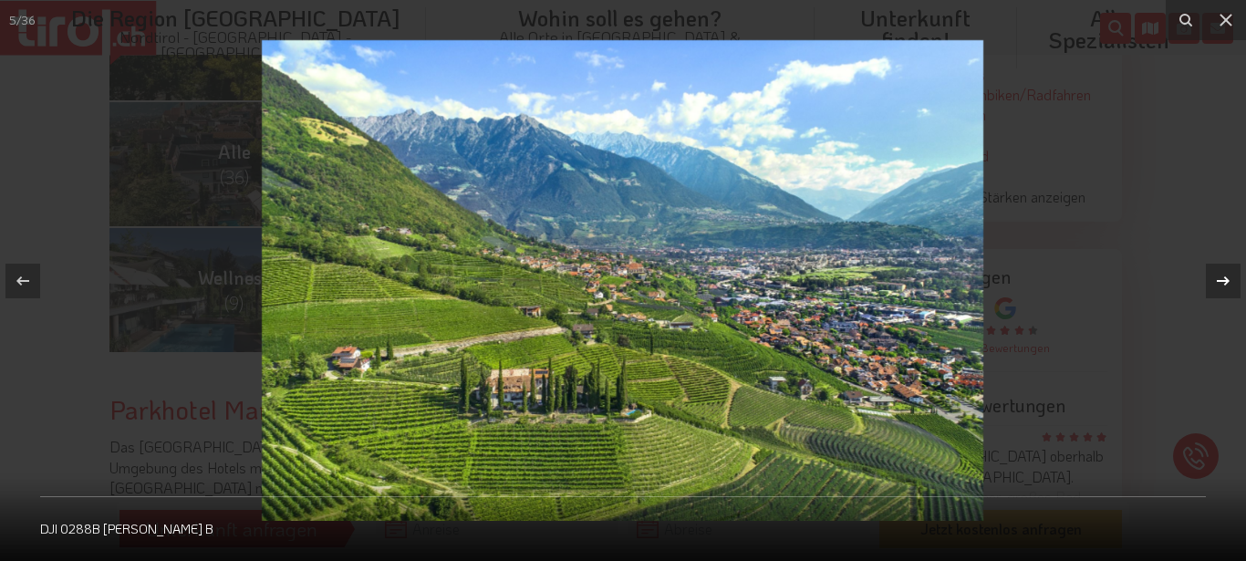
click at [1226, 267] on div at bounding box center [1223, 281] width 35 height 35
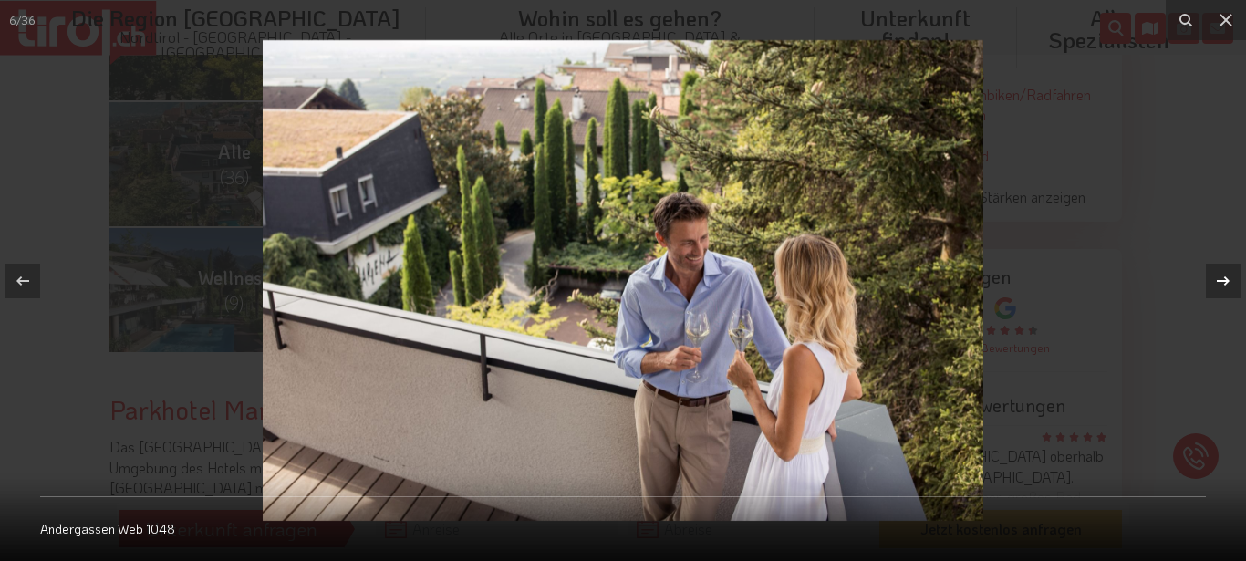
click at [1226, 267] on div at bounding box center [1223, 281] width 35 height 35
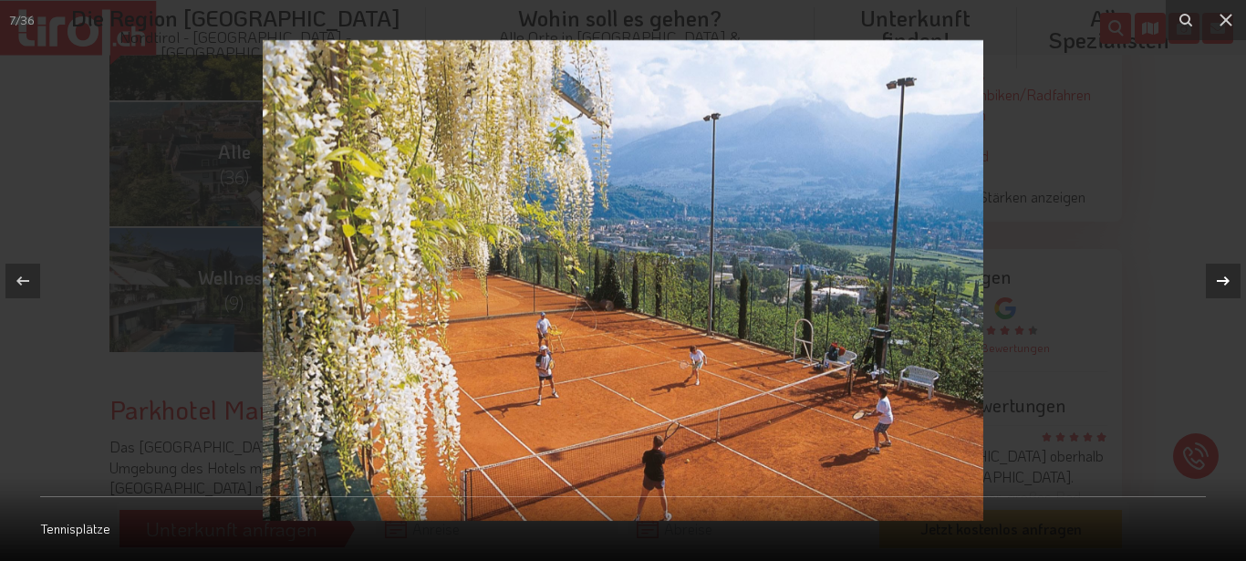
click at [1227, 267] on div at bounding box center [1223, 281] width 35 height 35
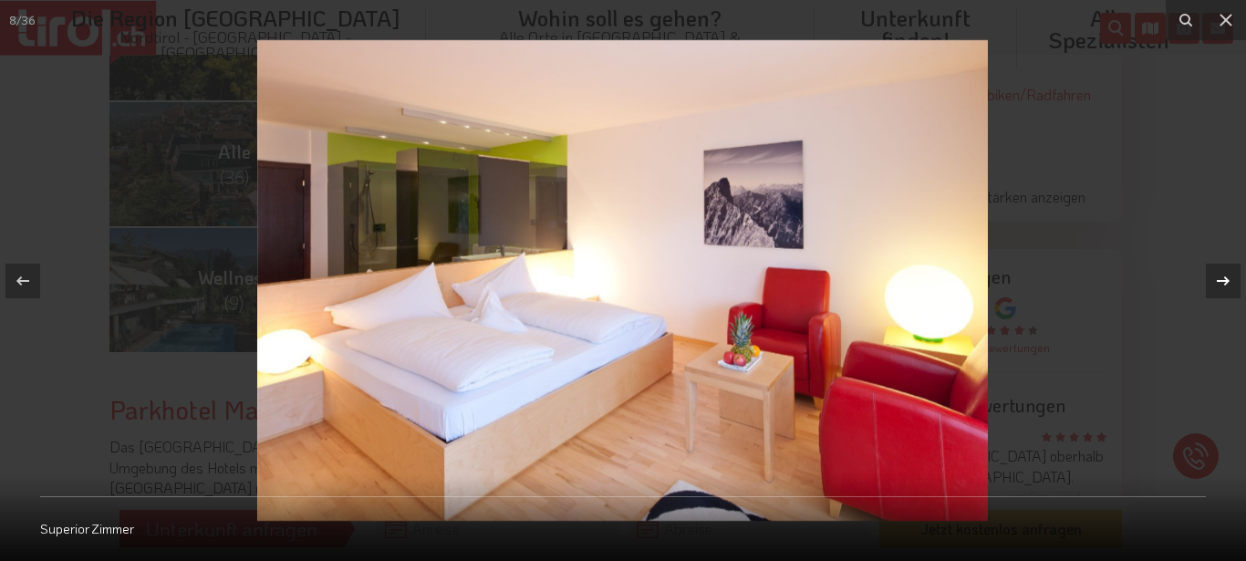
click at [1227, 267] on div at bounding box center [1223, 281] width 35 height 35
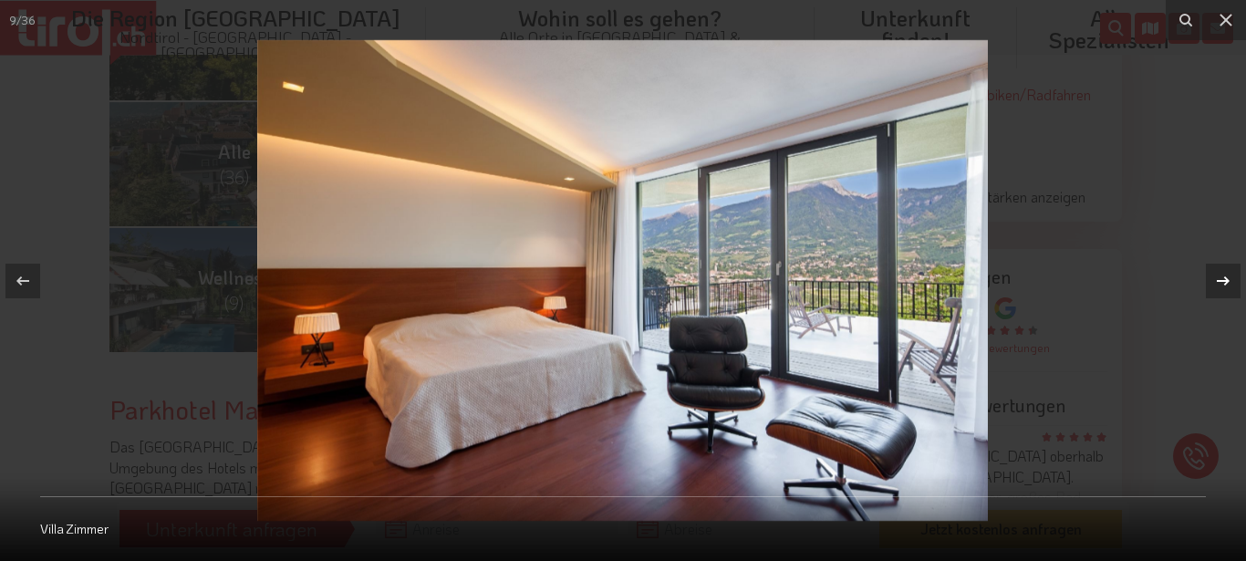
click at [1229, 276] on icon at bounding box center [1223, 281] width 22 height 22
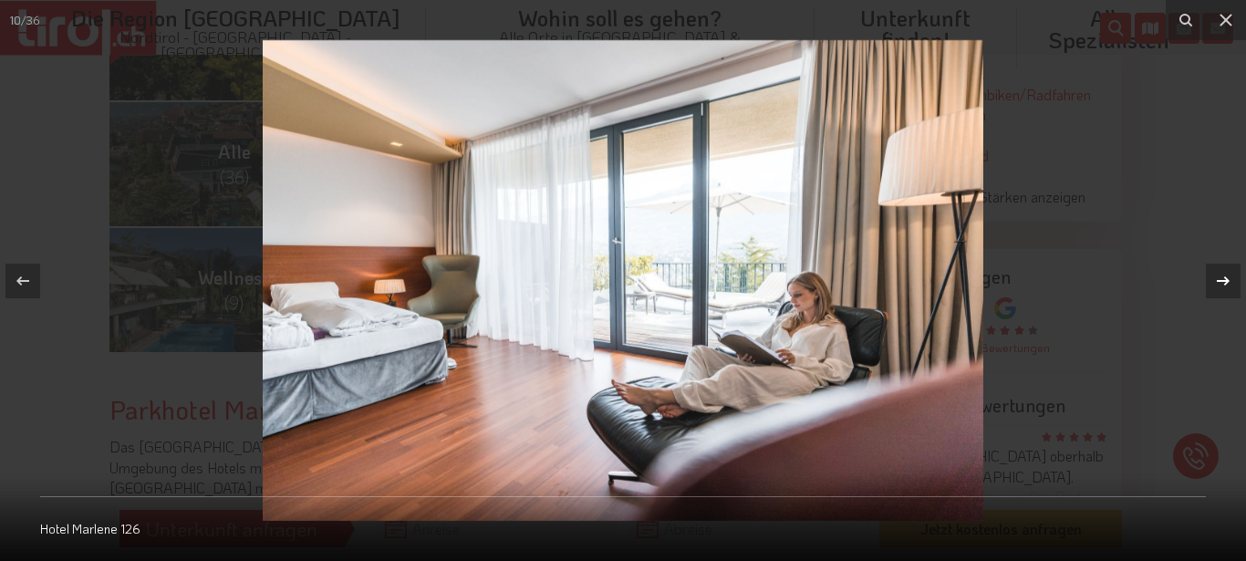
click at [1229, 275] on icon at bounding box center [1223, 281] width 22 height 22
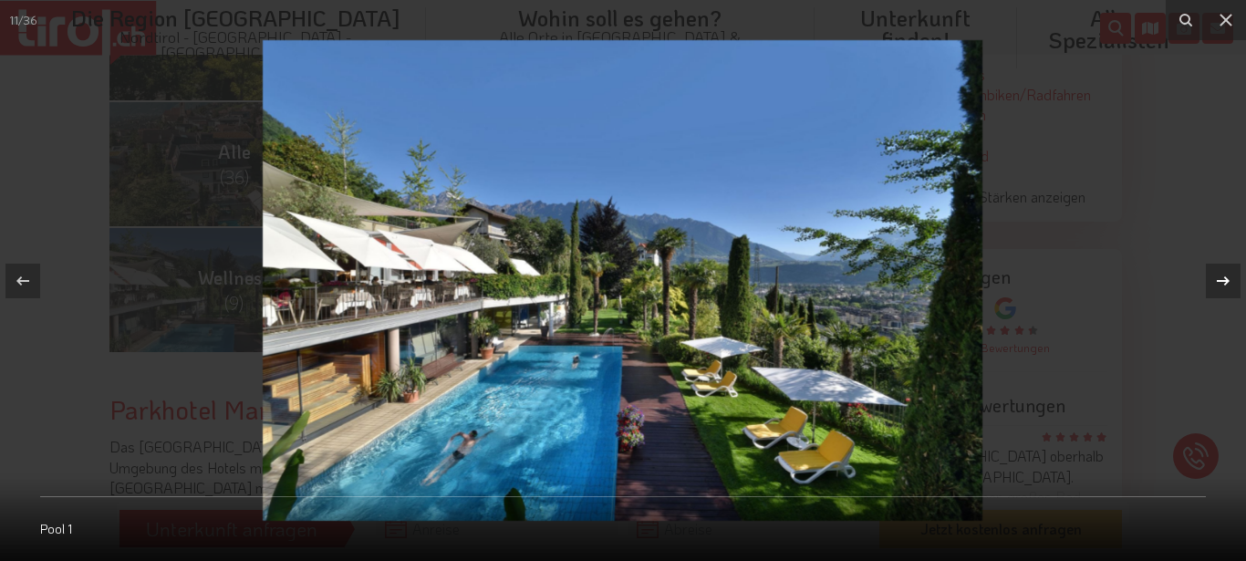
click at [1230, 273] on icon at bounding box center [1223, 281] width 22 height 22
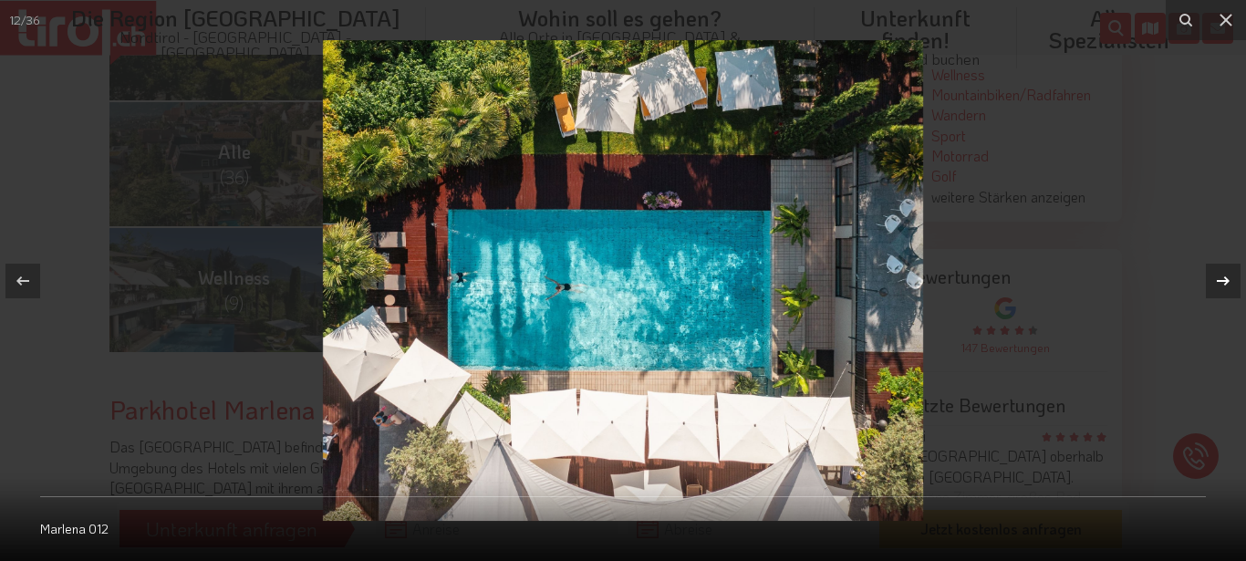
click at [1224, 275] on icon at bounding box center [1223, 281] width 22 height 22
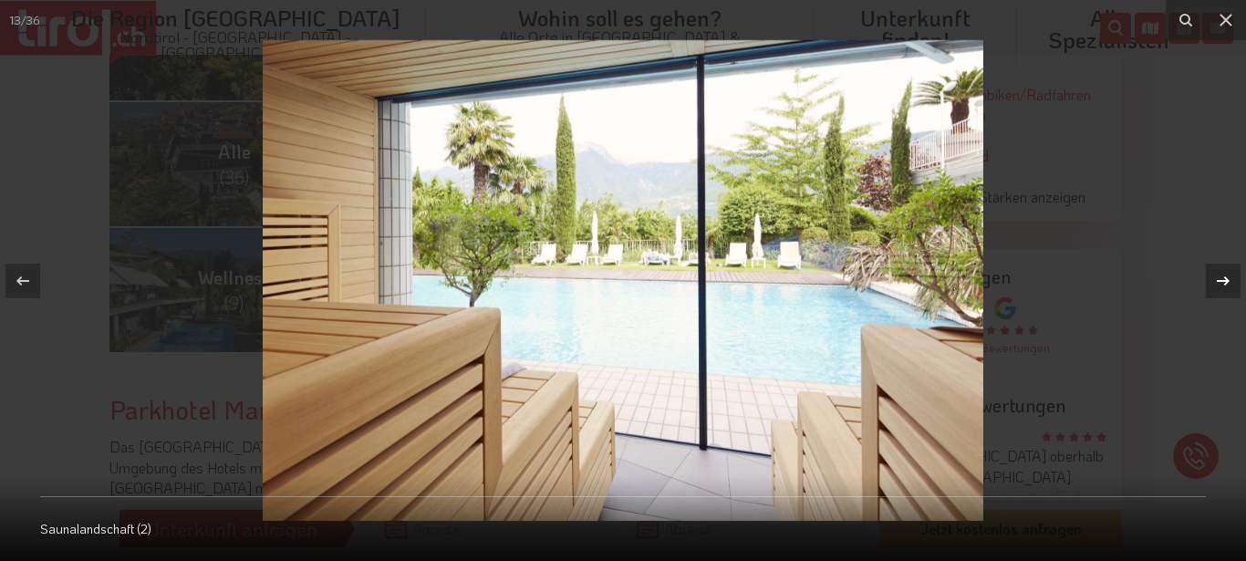
click at [1224, 275] on icon at bounding box center [1223, 281] width 22 height 22
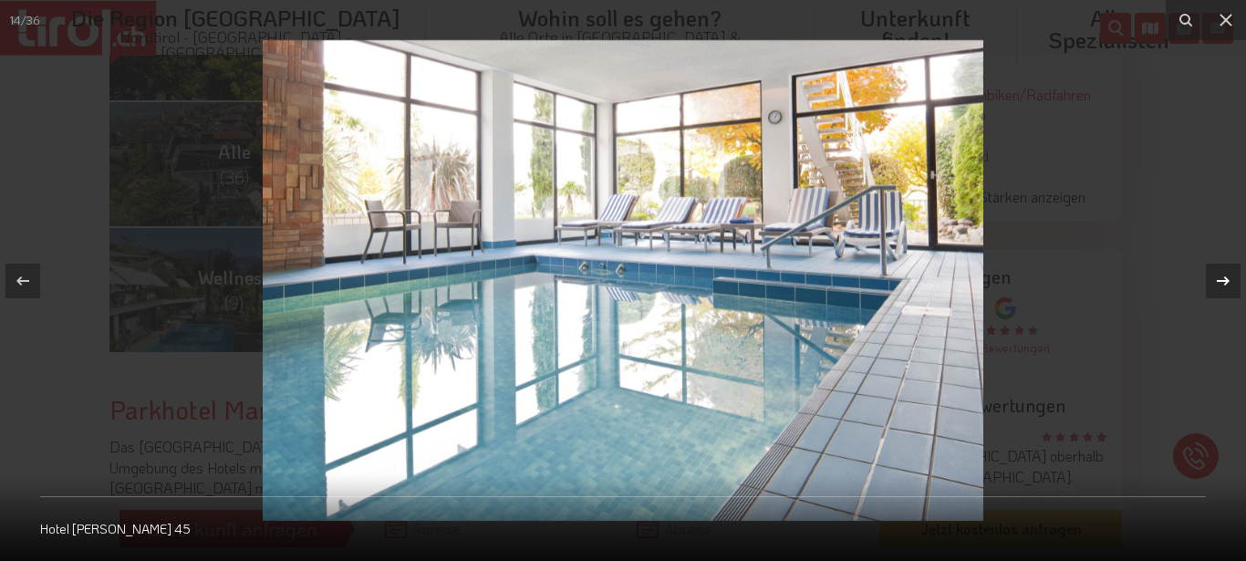
click at [1224, 275] on icon at bounding box center [1223, 281] width 22 height 22
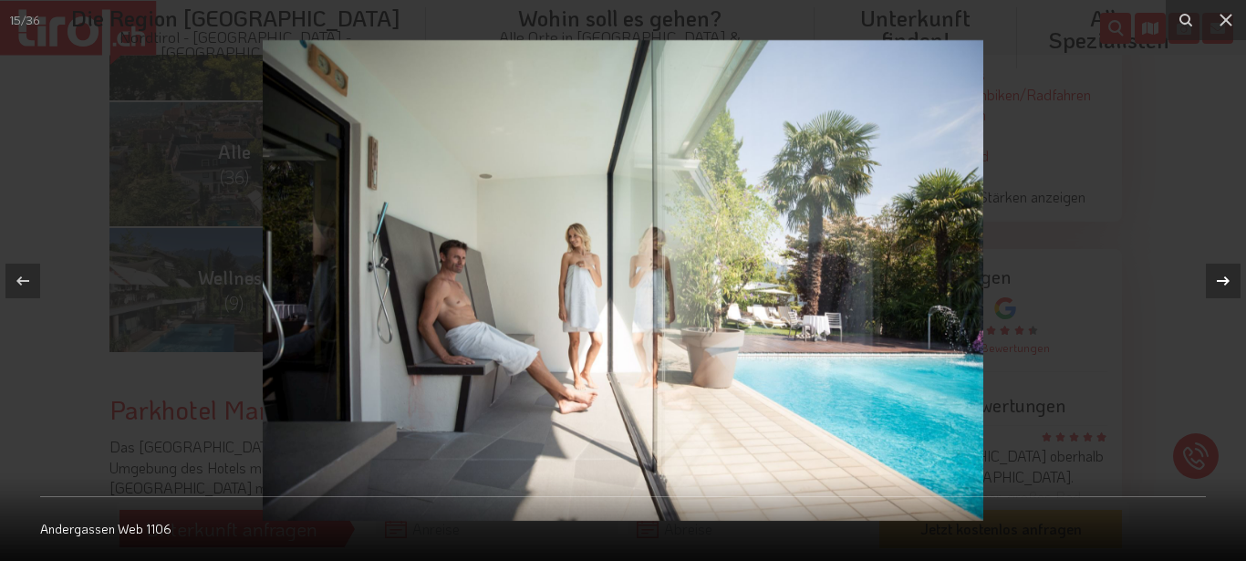
click at [1224, 275] on icon at bounding box center [1223, 281] width 22 height 22
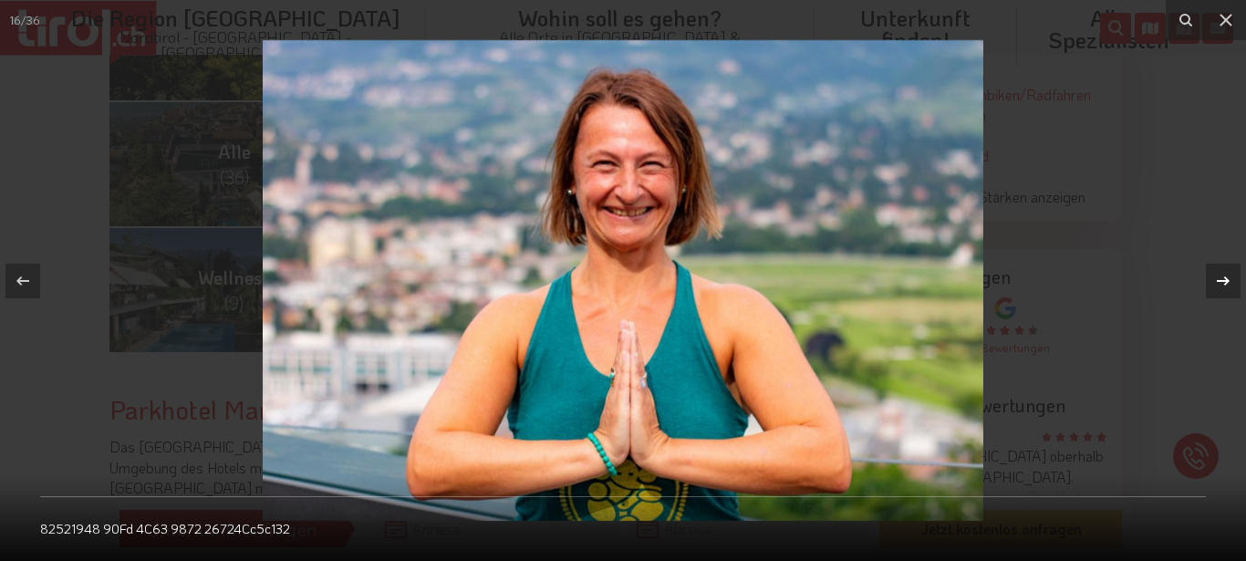
click at [1224, 275] on icon at bounding box center [1223, 281] width 22 height 22
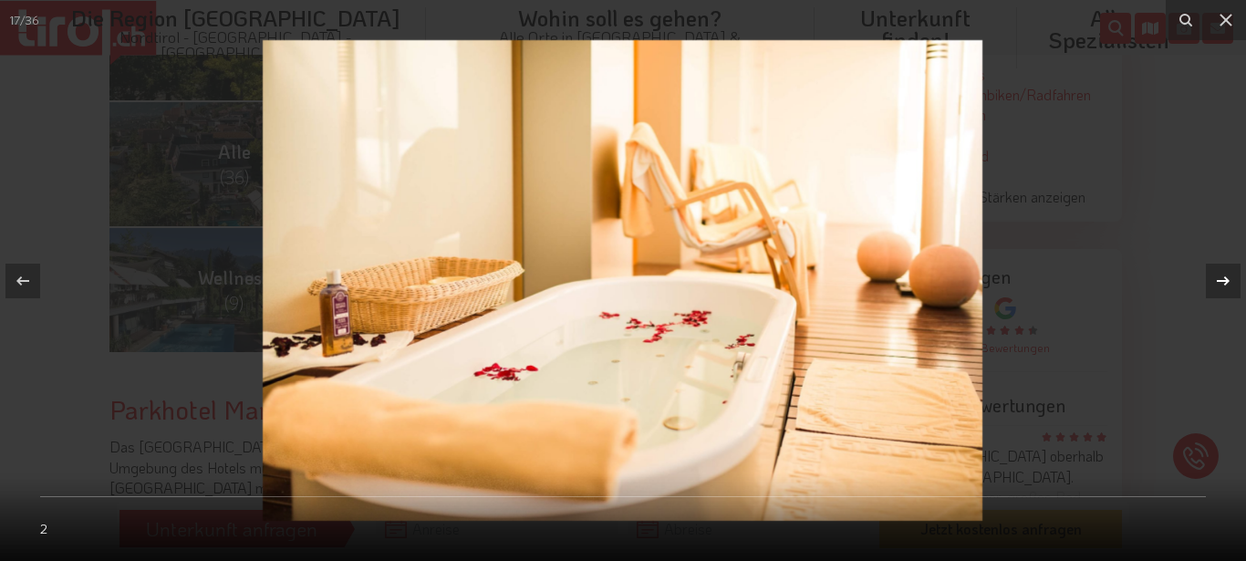
click at [1224, 275] on icon at bounding box center [1223, 281] width 22 height 22
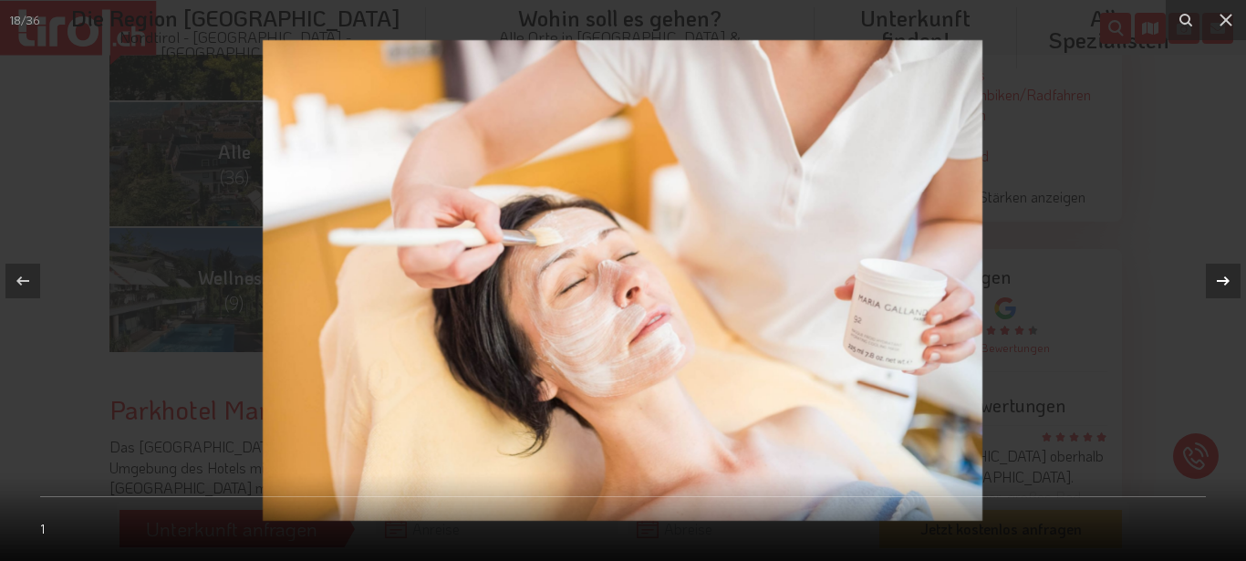
click at [1224, 275] on icon at bounding box center [1223, 281] width 22 height 22
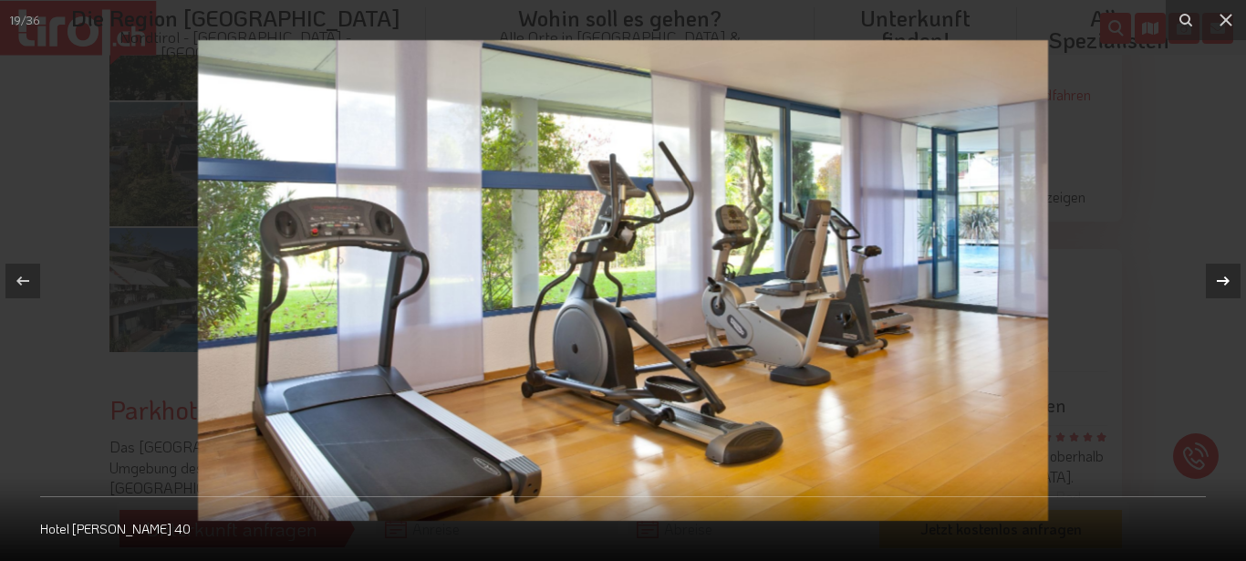
click at [1224, 275] on icon at bounding box center [1223, 281] width 22 height 22
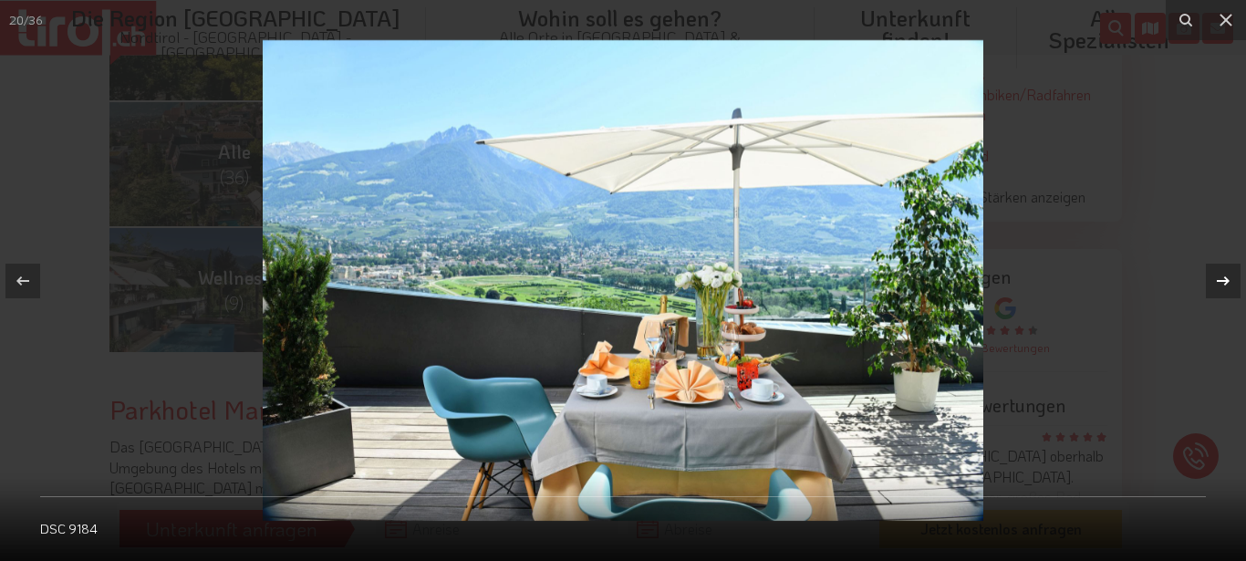
click at [1221, 278] on icon at bounding box center [1223, 281] width 22 height 22
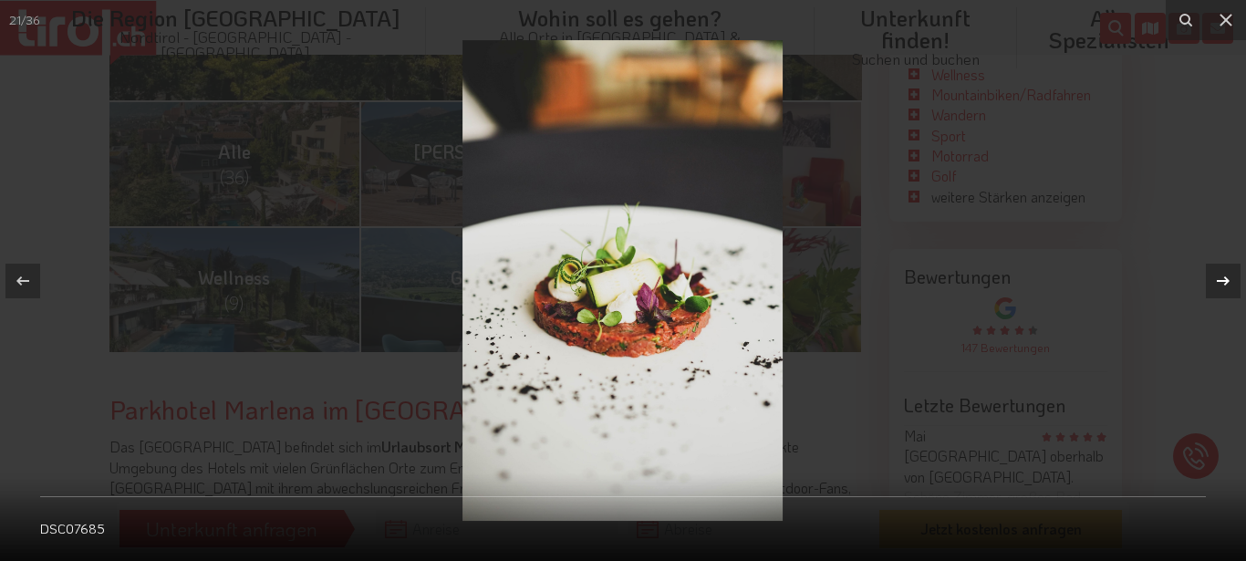
click at [1221, 278] on icon at bounding box center [1223, 281] width 22 height 22
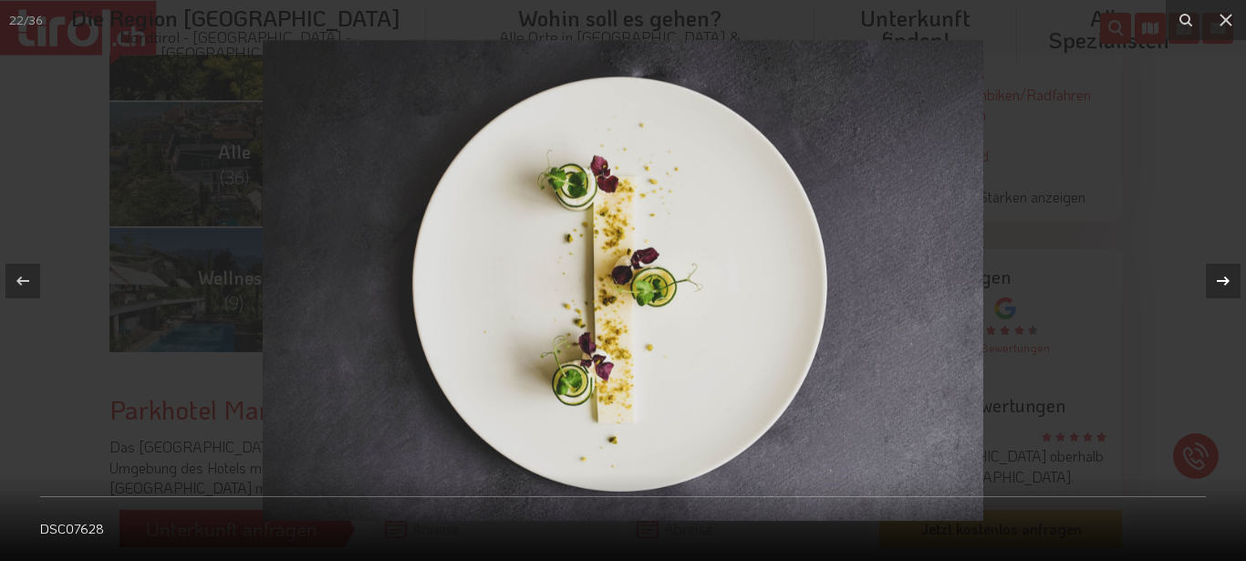
click at [1221, 278] on icon at bounding box center [1223, 281] width 22 height 22
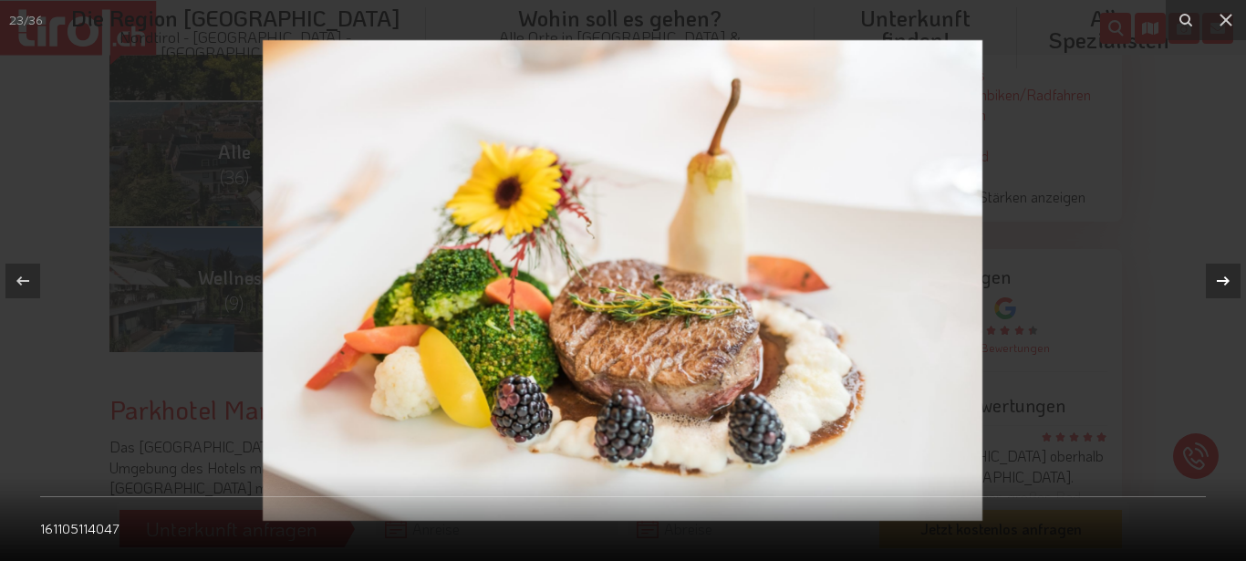
click at [1221, 278] on icon at bounding box center [1223, 281] width 22 height 22
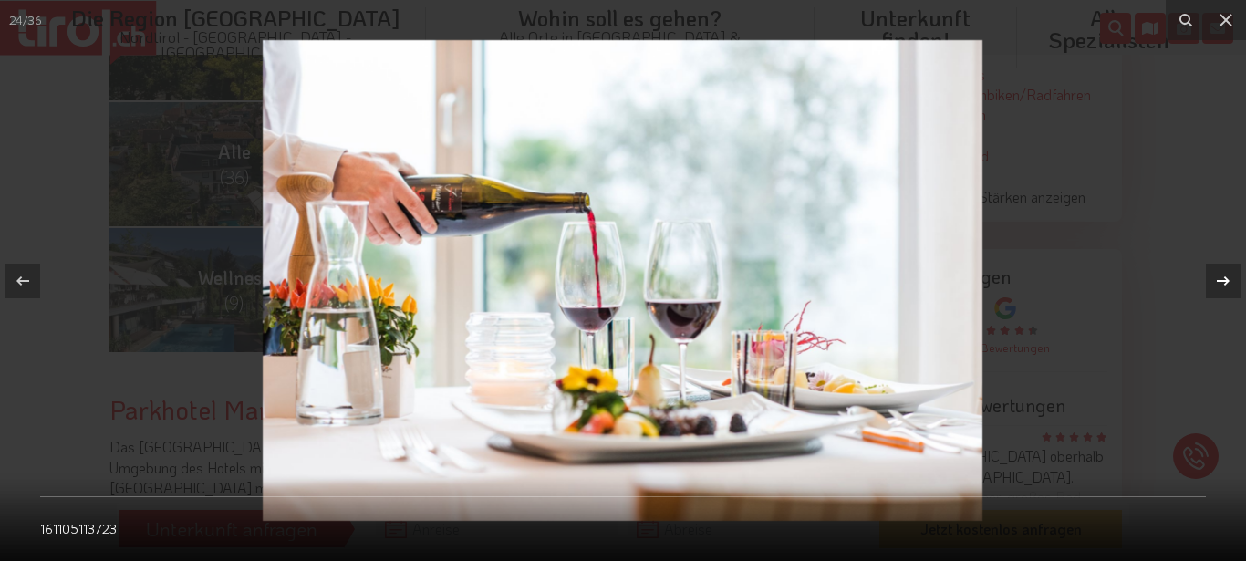
click at [1221, 278] on icon at bounding box center [1223, 281] width 22 height 22
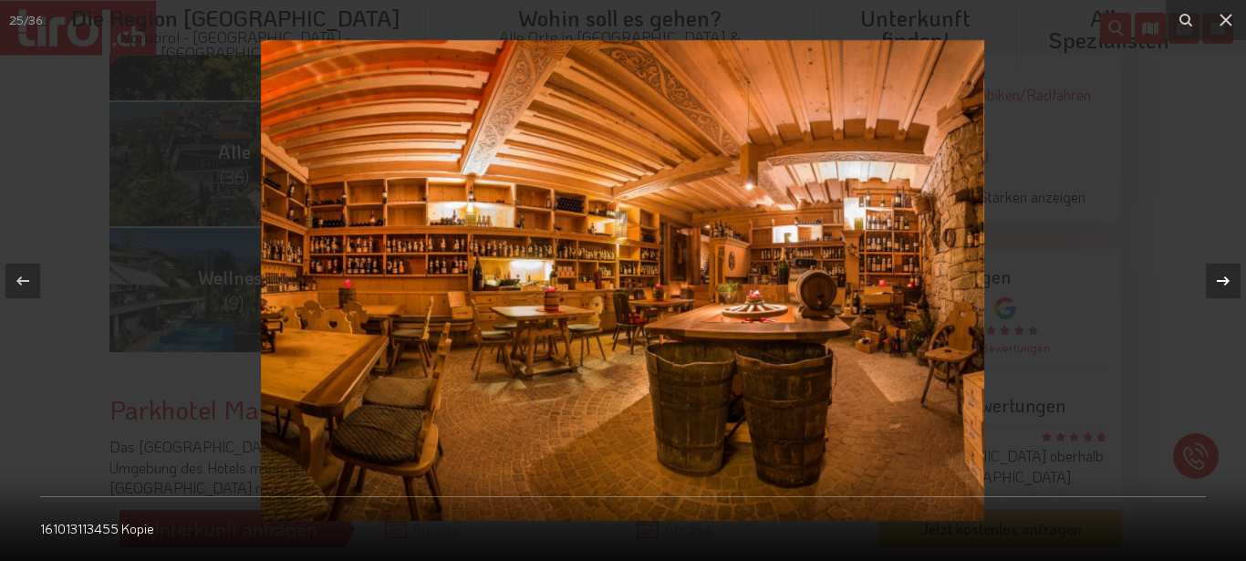
click at [1221, 278] on icon at bounding box center [1223, 281] width 22 height 22
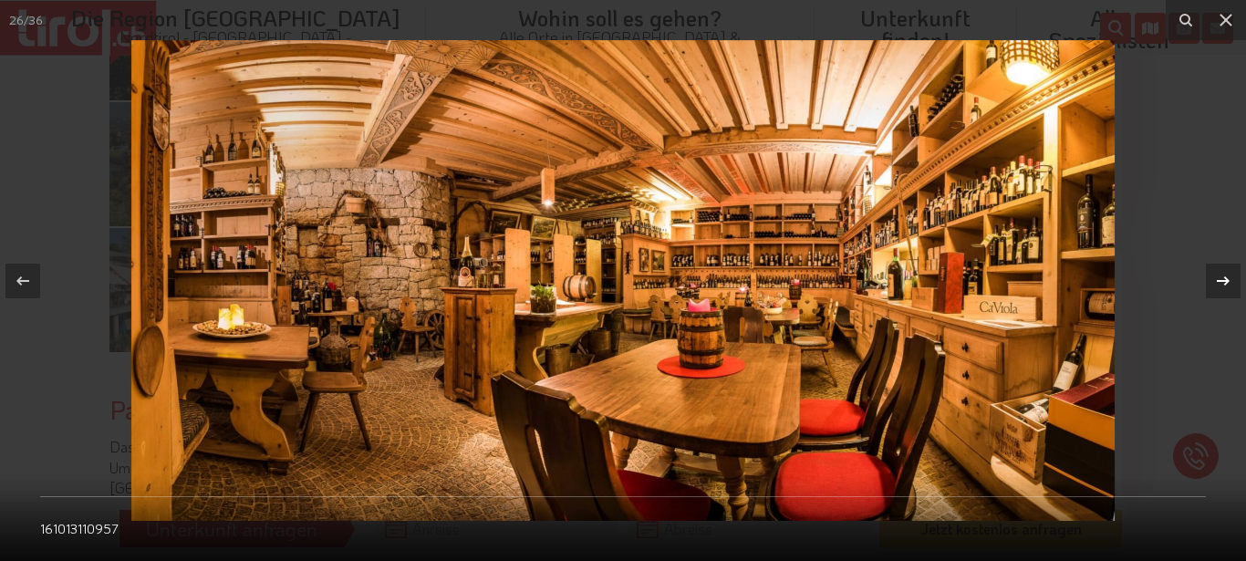
click at [1221, 278] on icon at bounding box center [1223, 281] width 22 height 22
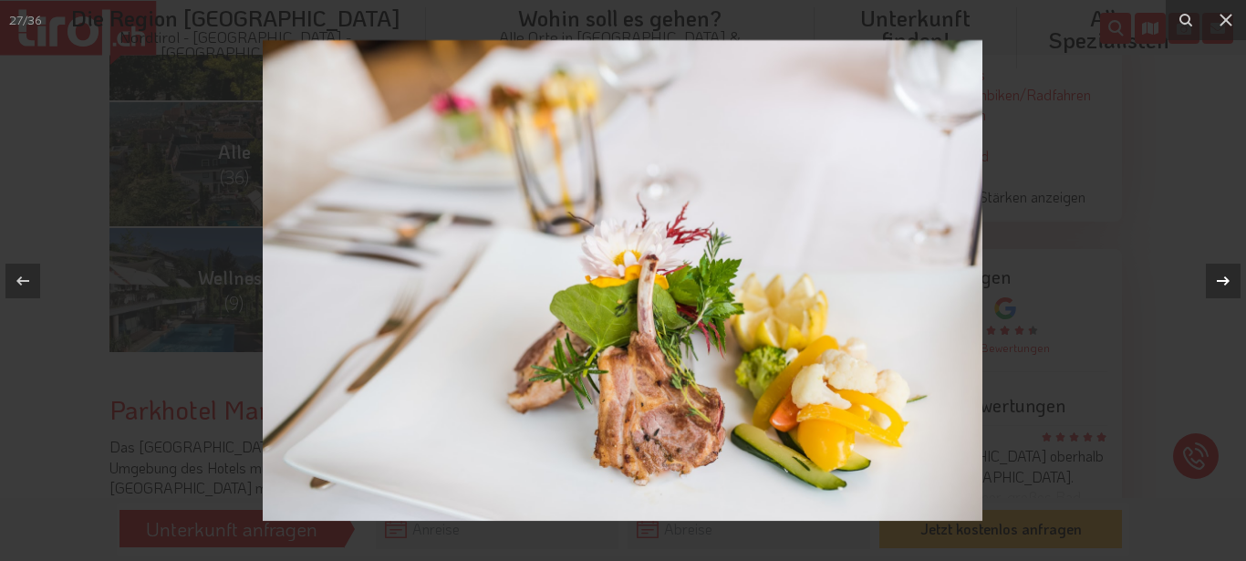
click at [1221, 278] on icon at bounding box center [1223, 281] width 22 height 22
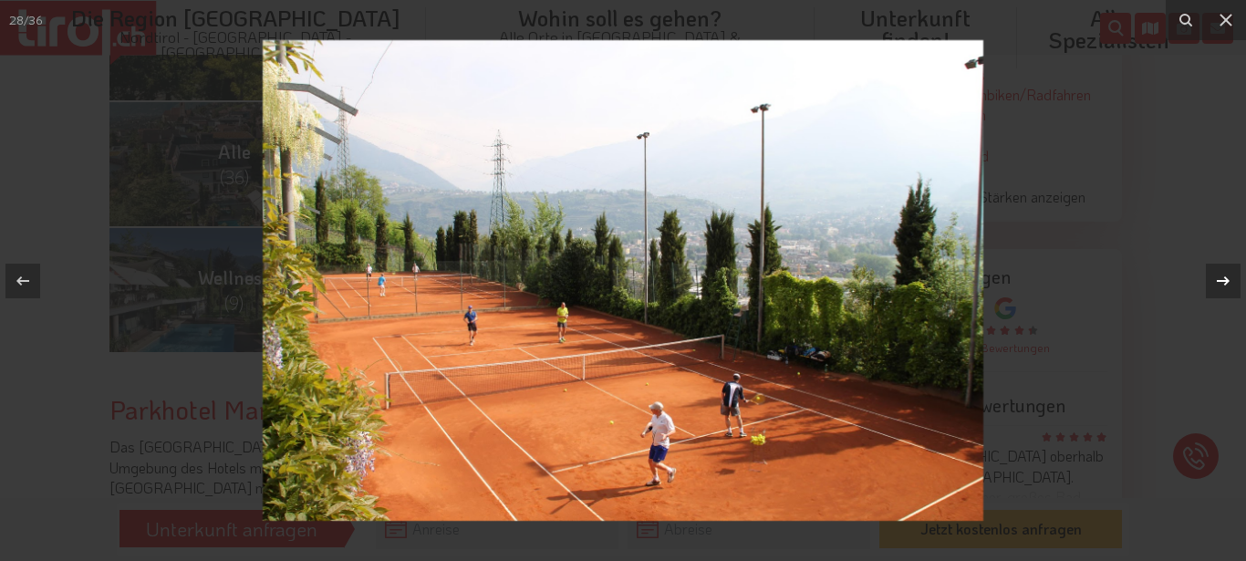
click at [1221, 278] on icon at bounding box center [1223, 281] width 22 height 22
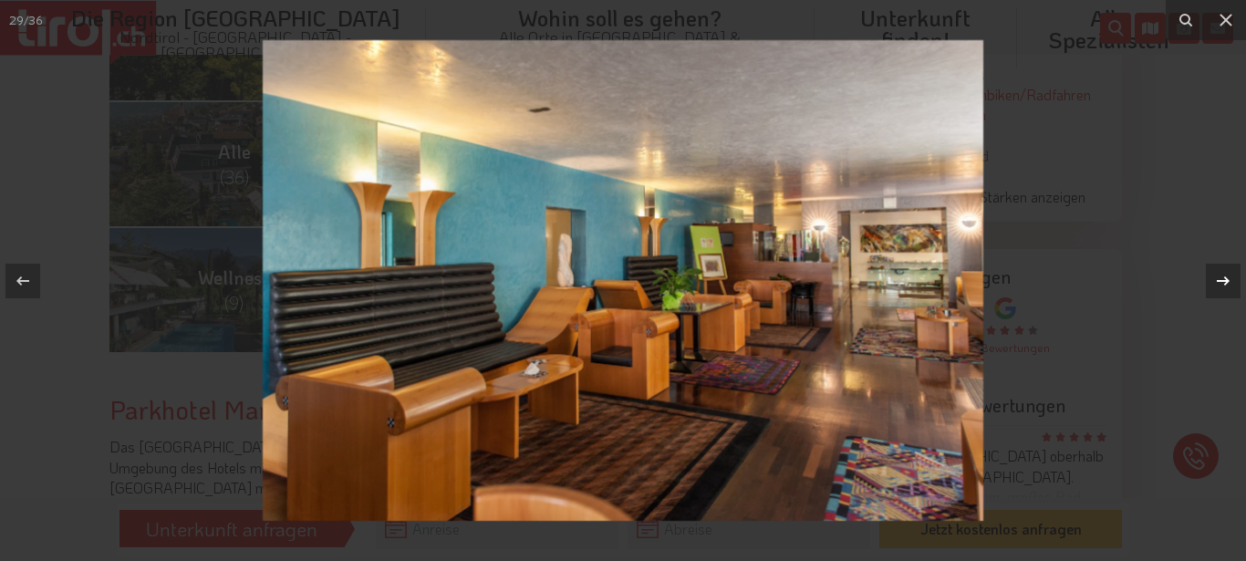
click at [1221, 278] on icon at bounding box center [1223, 281] width 22 height 22
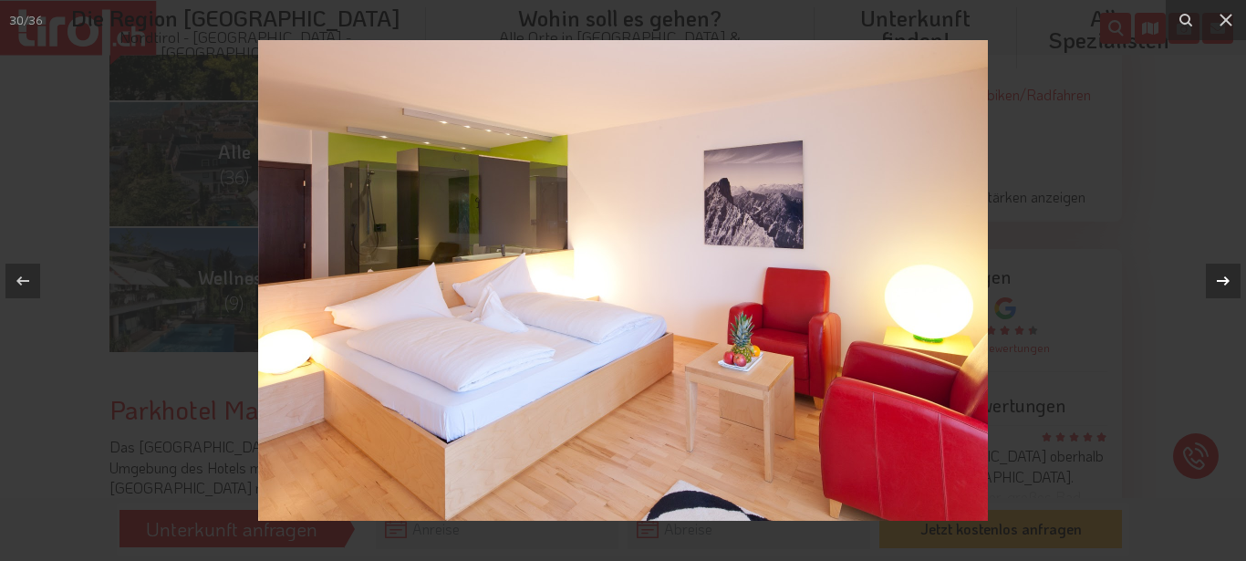
click at [1221, 278] on icon at bounding box center [1223, 281] width 22 height 22
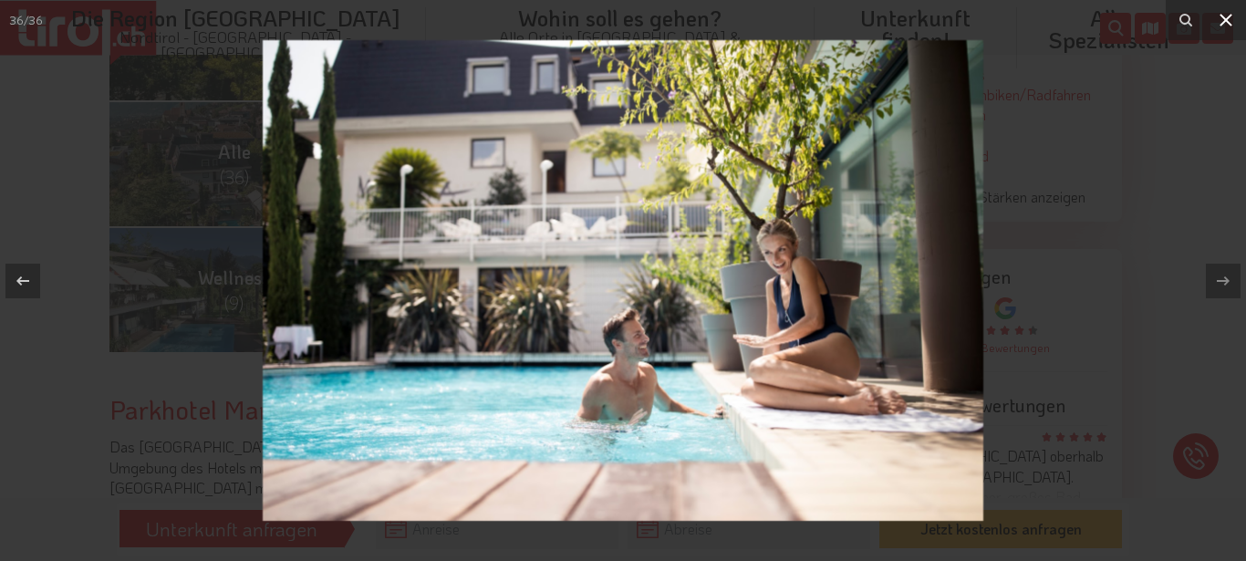
click at [1225, 13] on icon at bounding box center [1226, 20] width 22 height 22
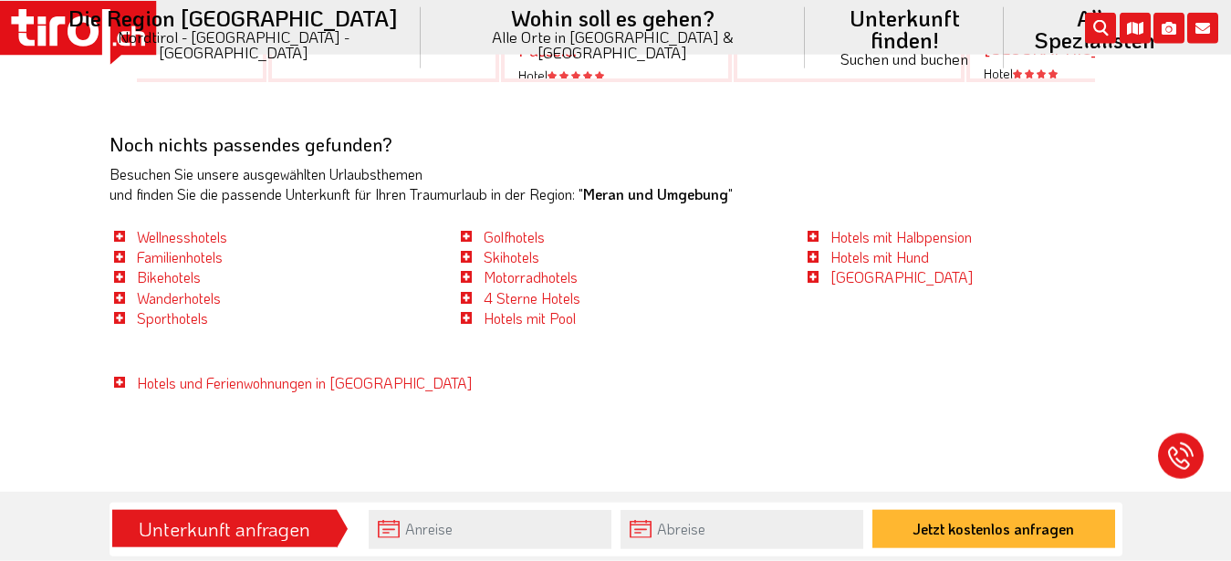
scroll to position [4466, 0]
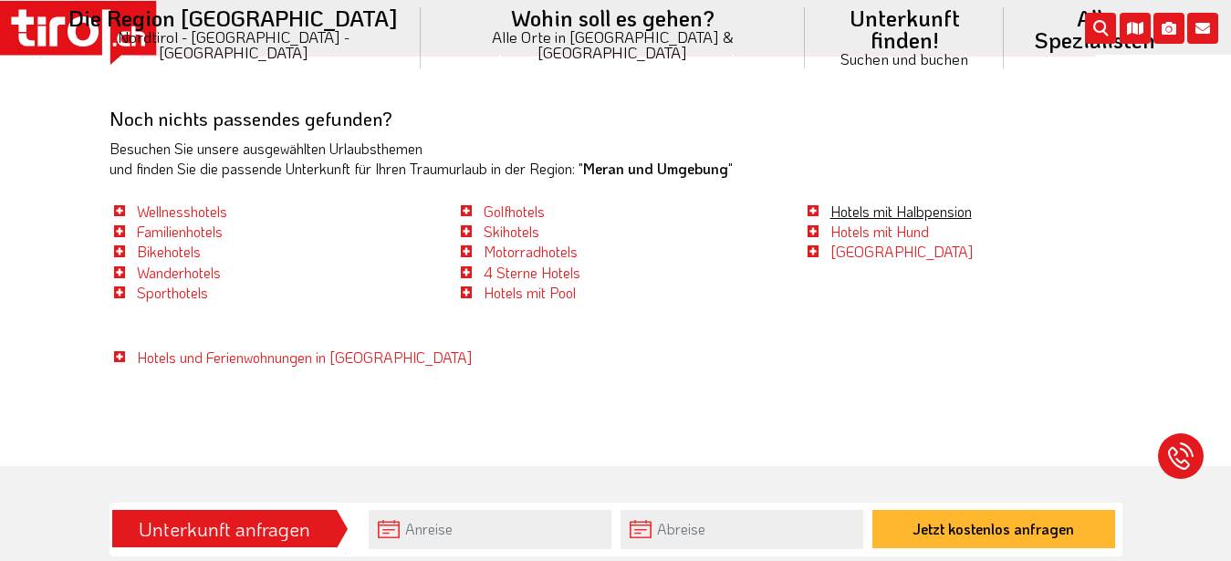
click at [895, 202] on link "Hotels mit Halbpension" at bounding box center [900, 211] width 141 height 19
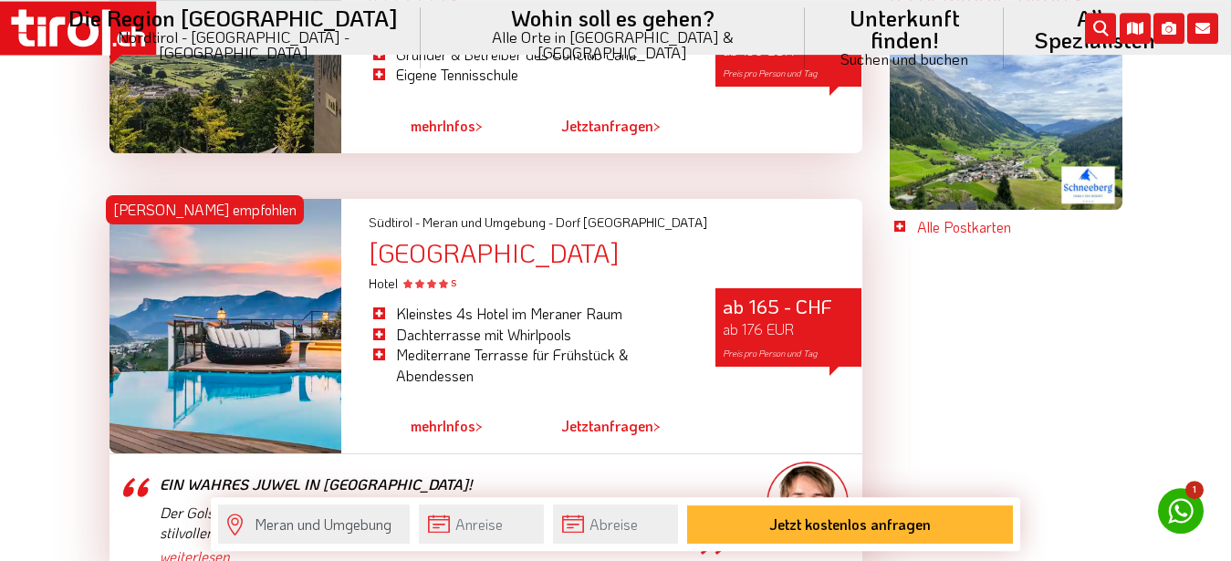
scroll to position [4001, 0]
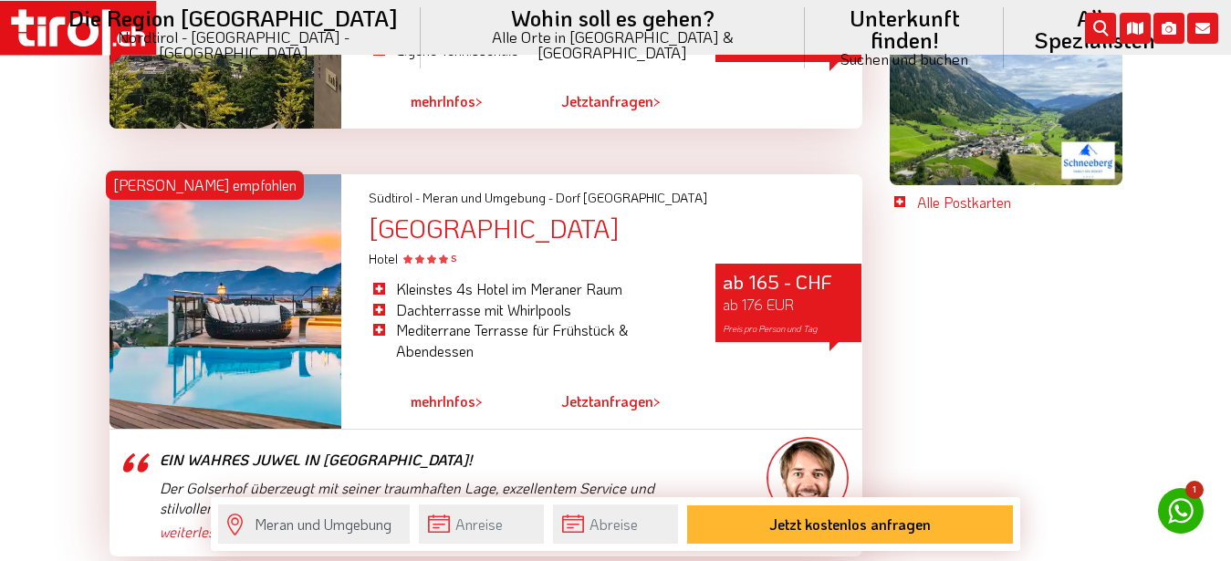
click at [226, 287] on div at bounding box center [225, 301] width 233 height 255
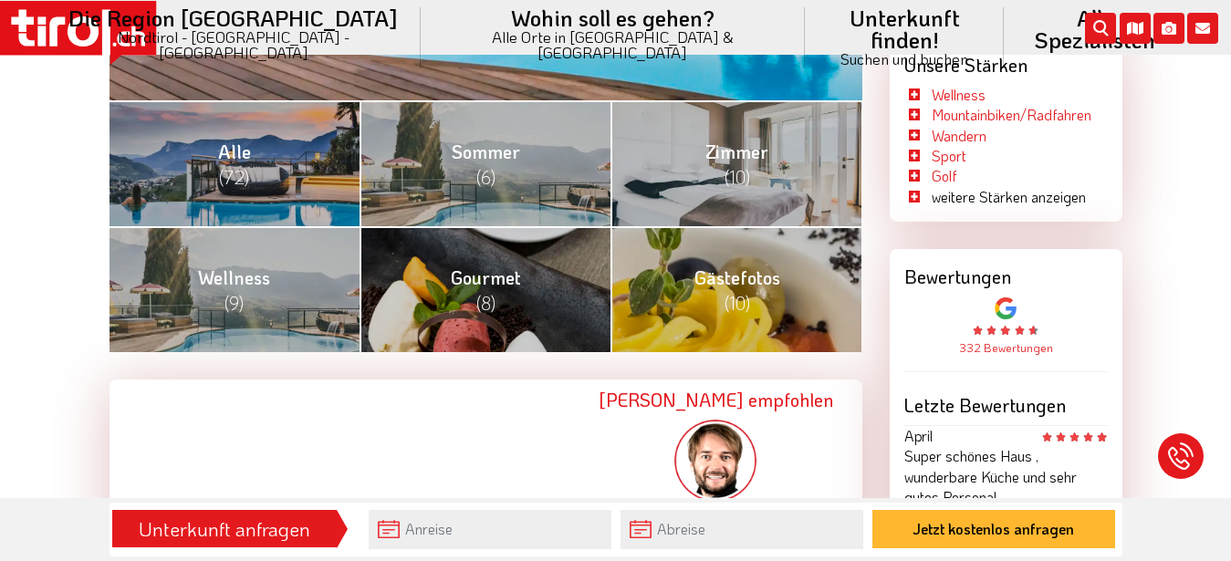
scroll to position [744, 0]
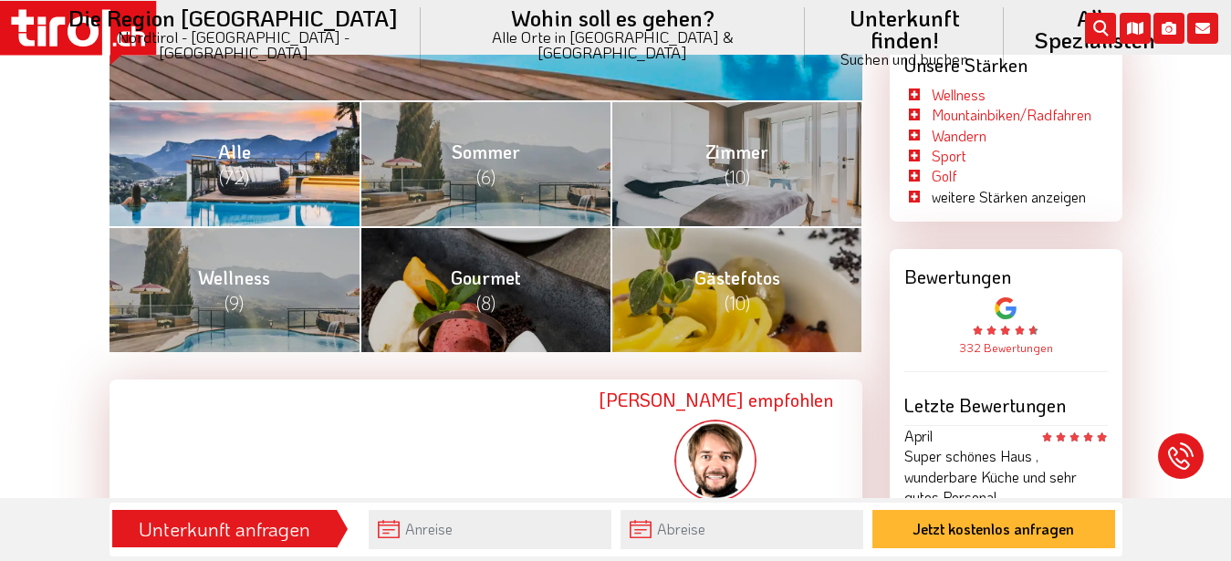
click at [296, 186] on link "Alle (72)" at bounding box center [234, 163] width 251 height 126
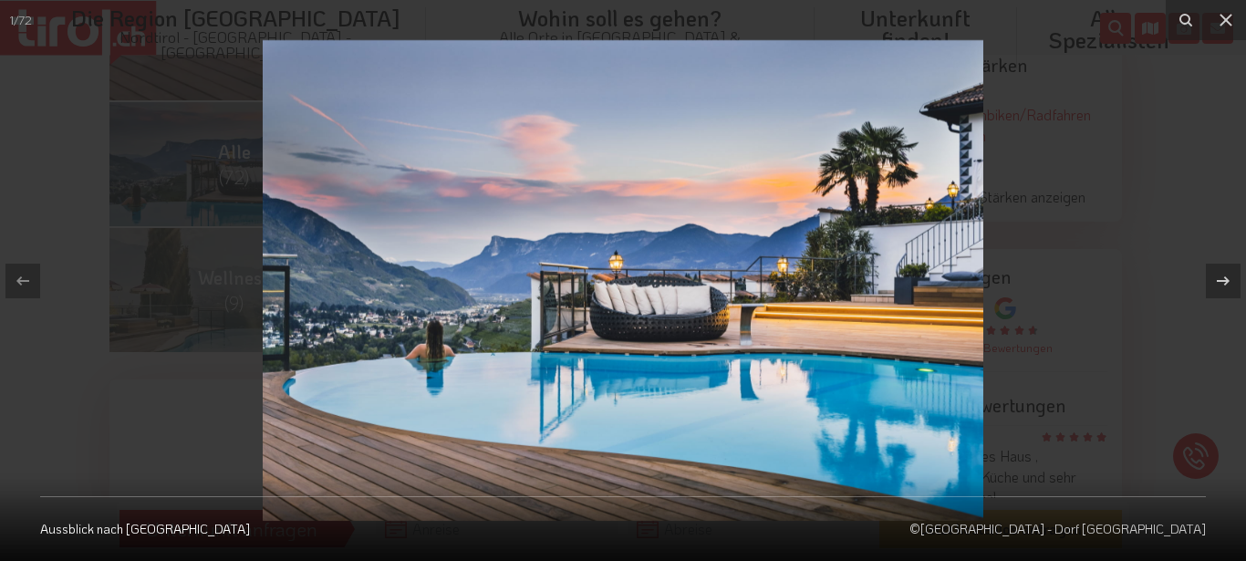
click at [466, 183] on img at bounding box center [623, 280] width 721 height 481
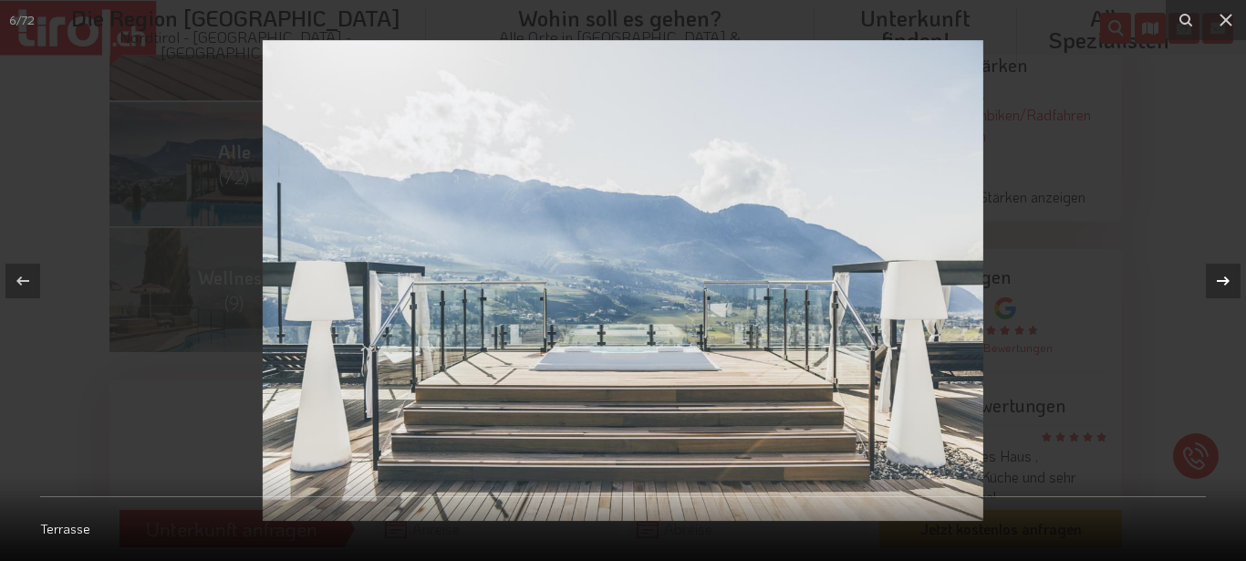
click at [1230, 275] on icon at bounding box center [1223, 281] width 22 height 22
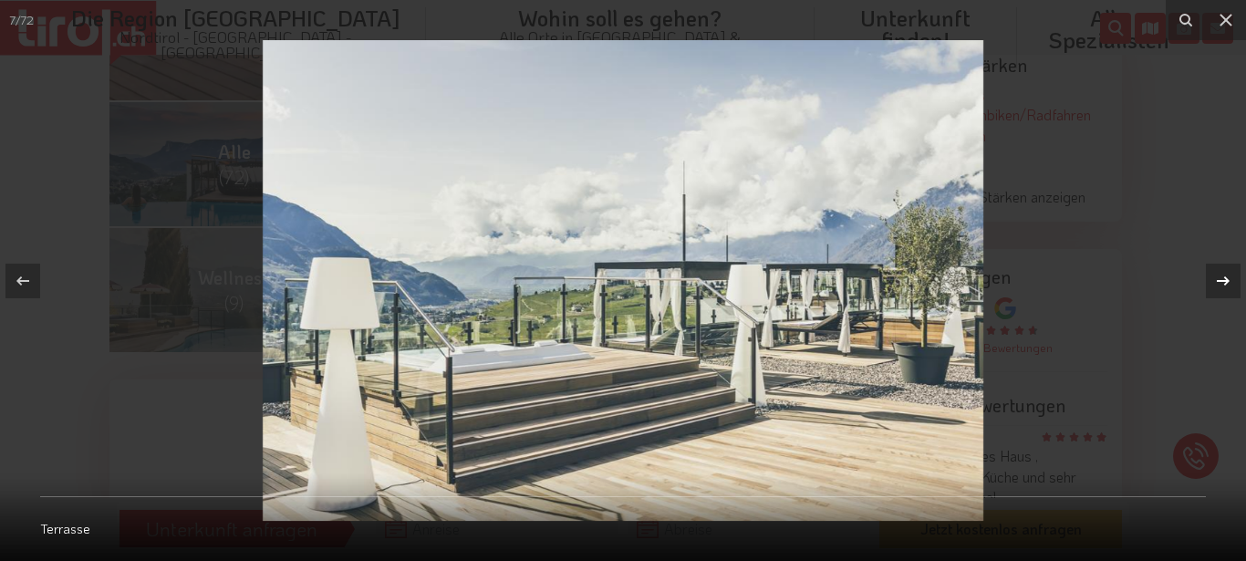
click at [1230, 275] on icon at bounding box center [1223, 281] width 22 height 22
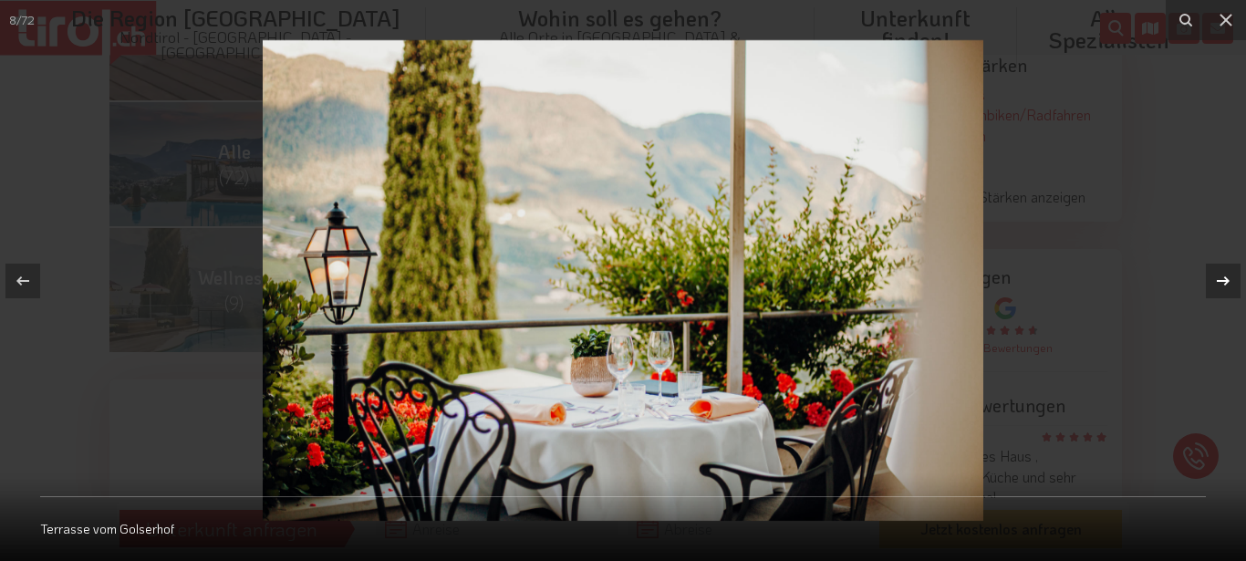
click at [1230, 274] on icon at bounding box center [1223, 281] width 22 height 22
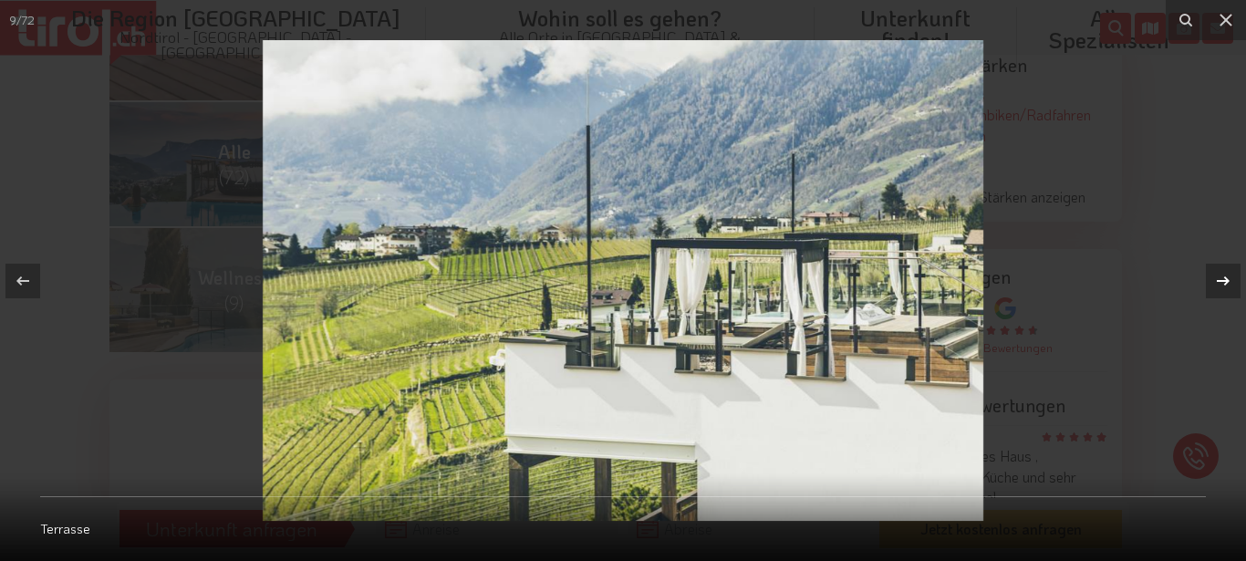
click at [1230, 274] on icon at bounding box center [1223, 281] width 22 height 22
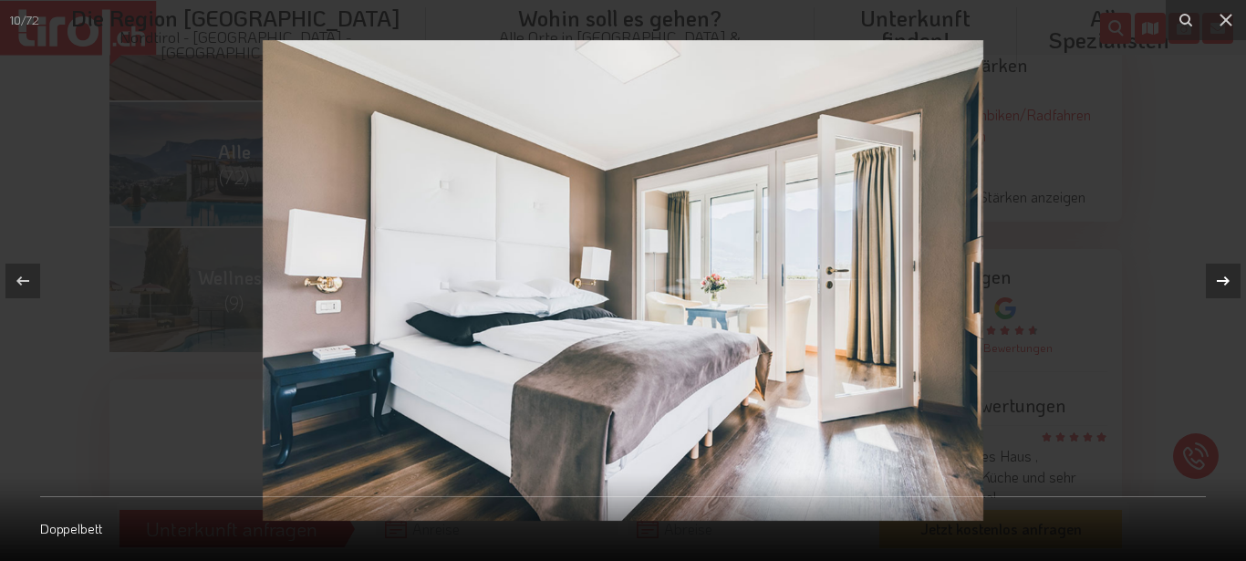
click at [1230, 274] on icon at bounding box center [1223, 281] width 22 height 22
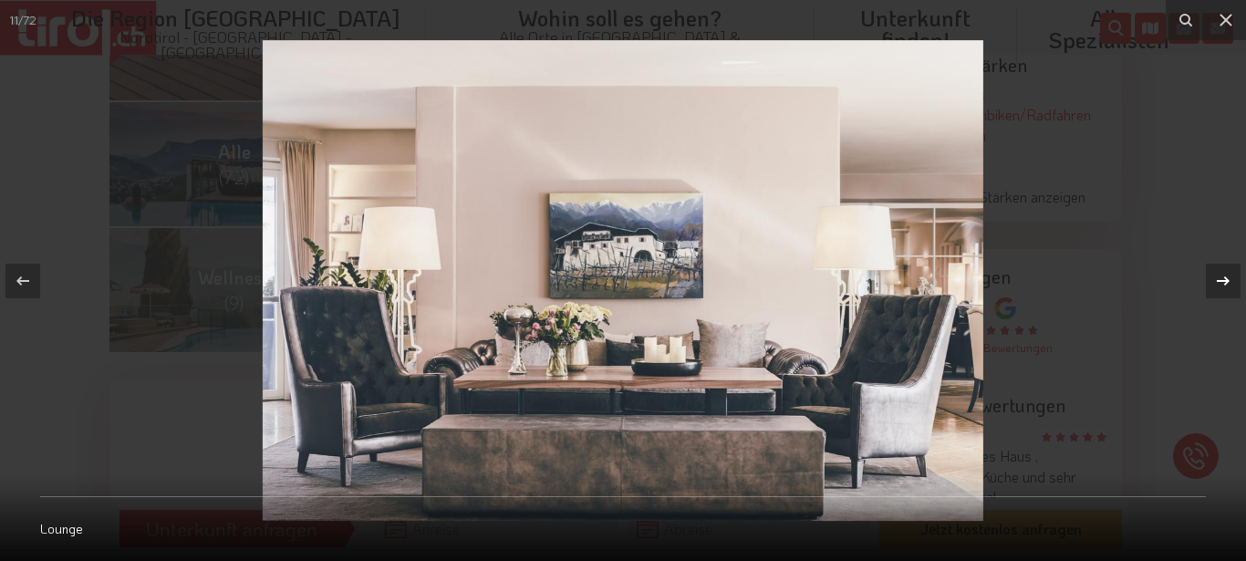
click at [1230, 274] on icon at bounding box center [1223, 281] width 22 height 22
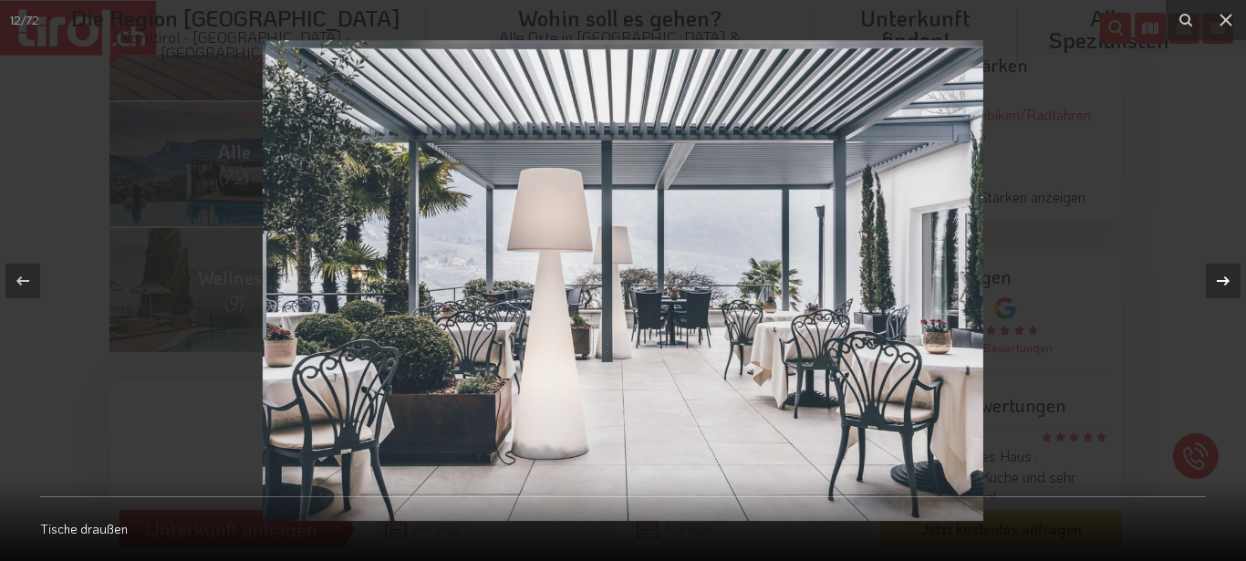
click at [1230, 272] on icon at bounding box center [1223, 281] width 22 height 22
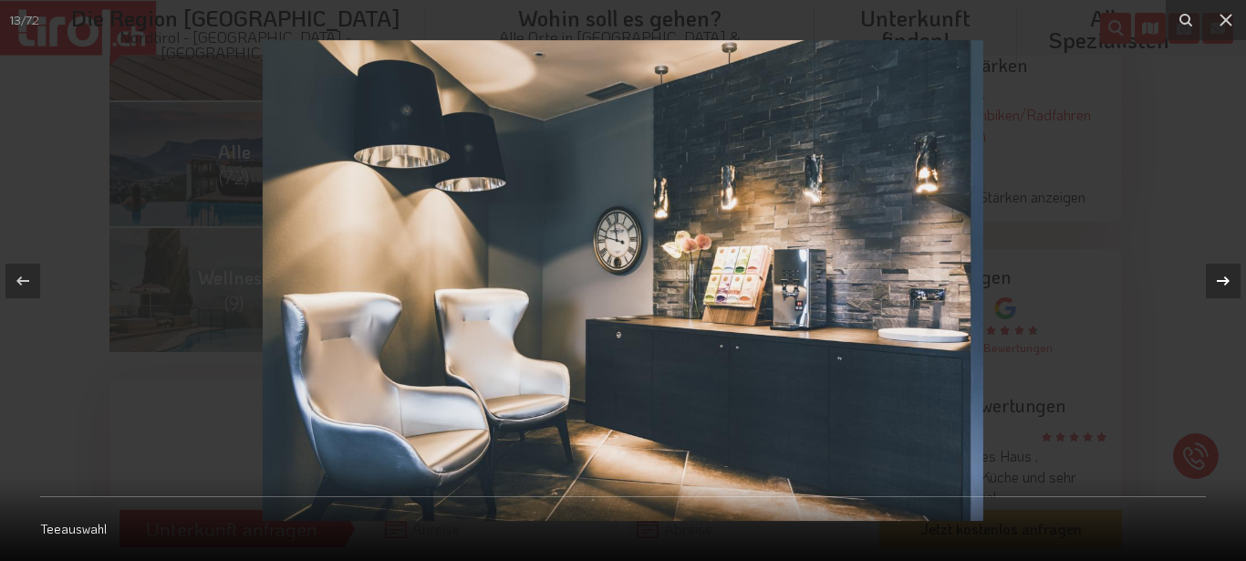
click at [1230, 272] on icon at bounding box center [1223, 281] width 22 height 22
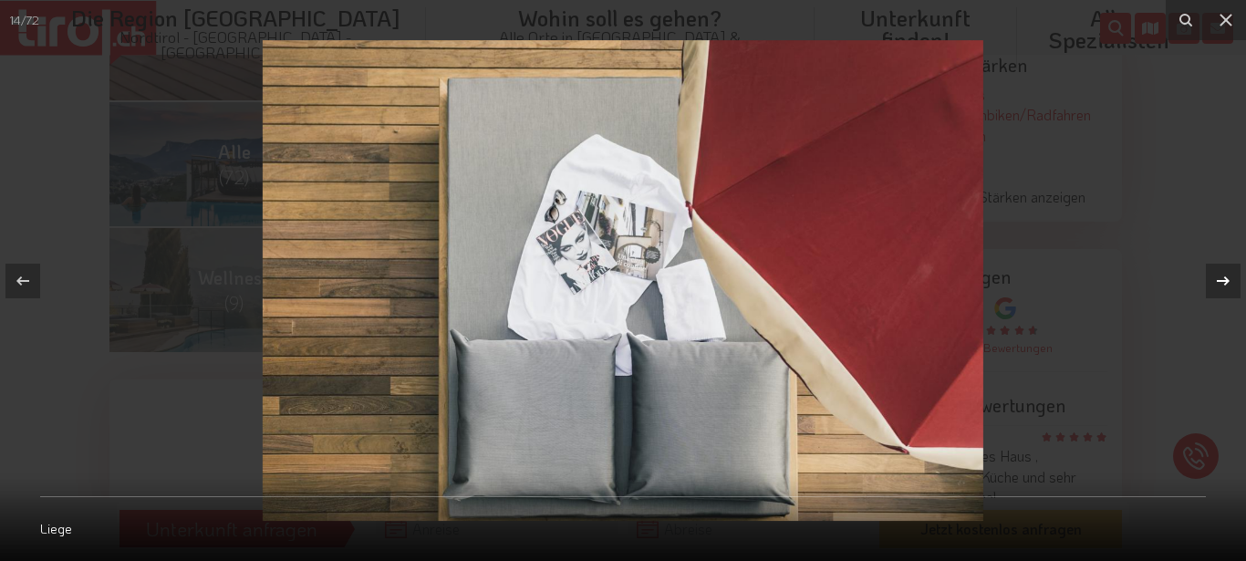
click at [1230, 272] on icon at bounding box center [1223, 281] width 22 height 22
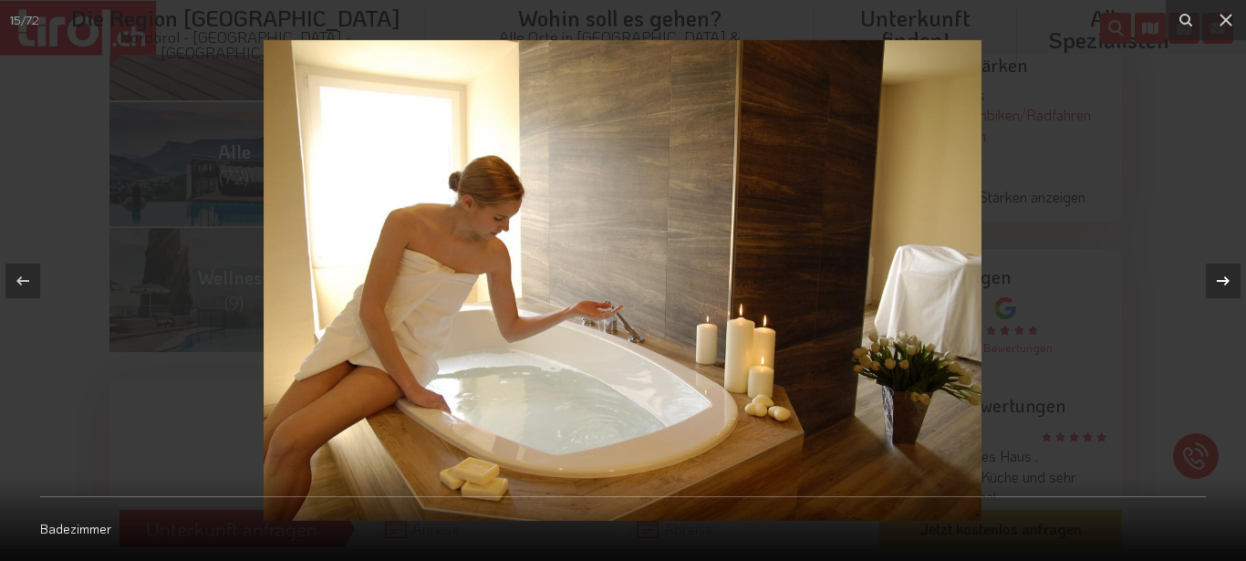
click at [1230, 272] on icon at bounding box center [1223, 281] width 22 height 22
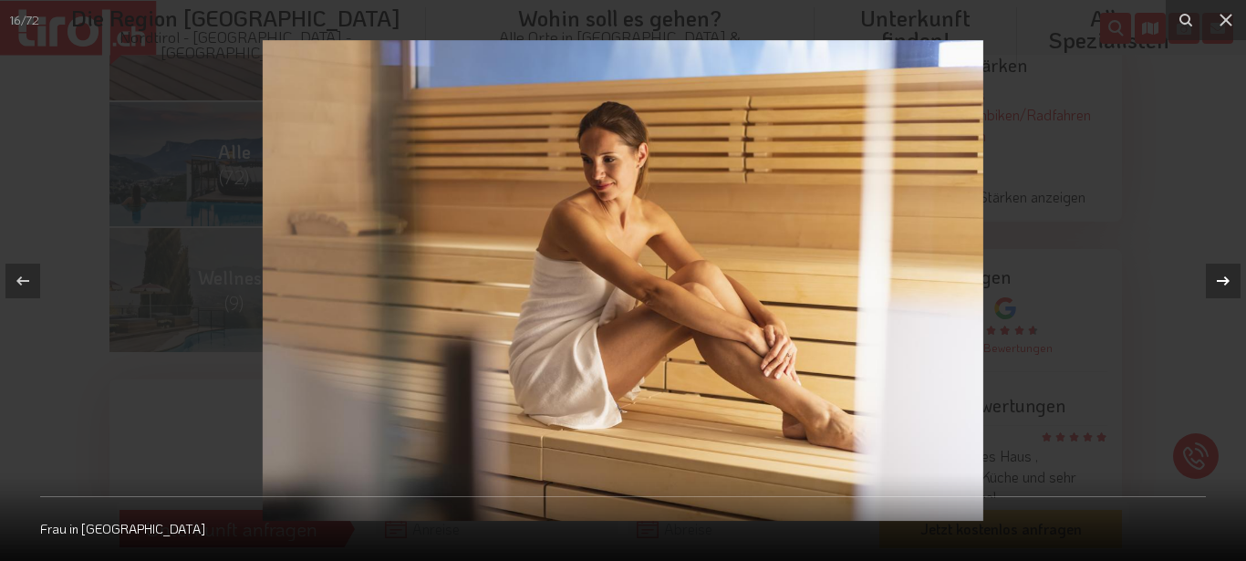
click at [1230, 272] on icon at bounding box center [1223, 281] width 22 height 22
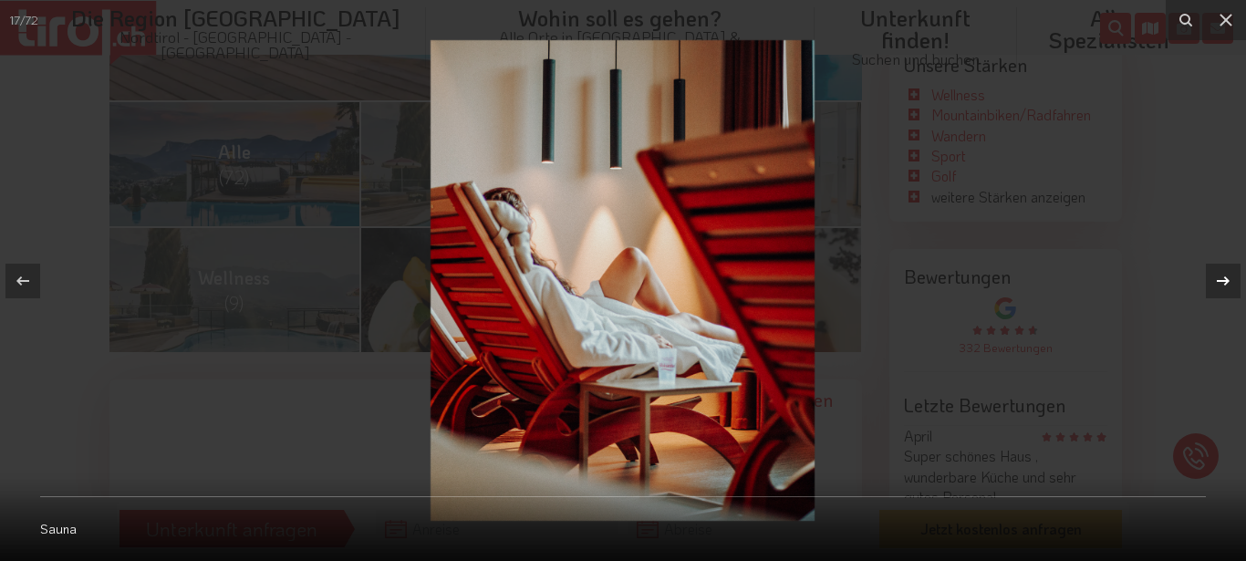
click at [1230, 272] on icon at bounding box center [1223, 281] width 22 height 22
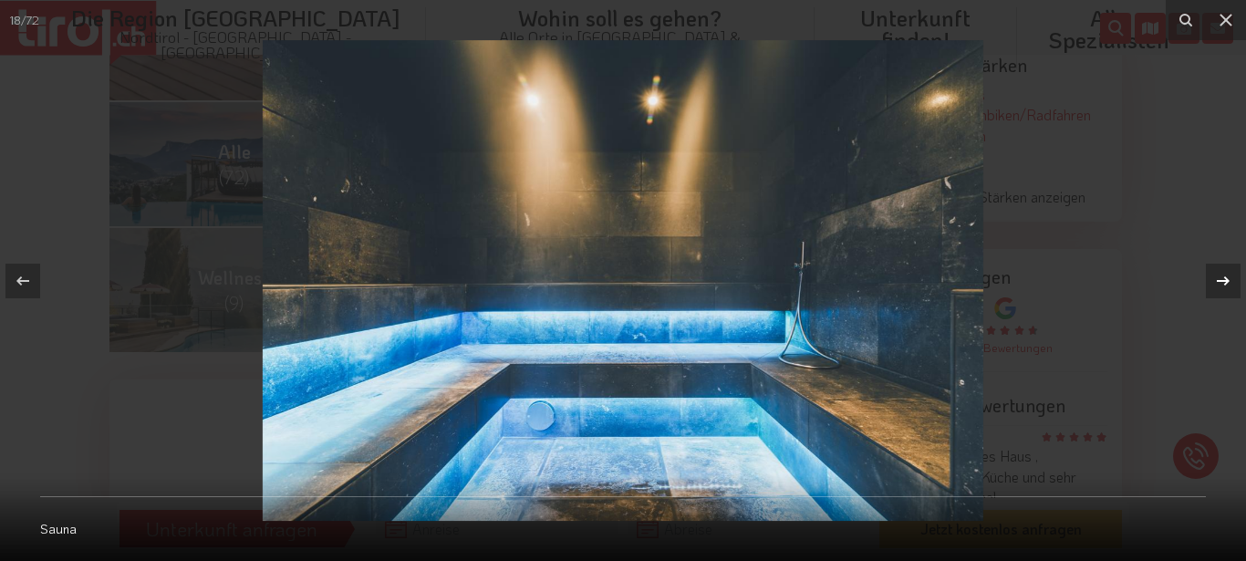
click at [1230, 271] on icon at bounding box center [1223, 281] width 22 height 22
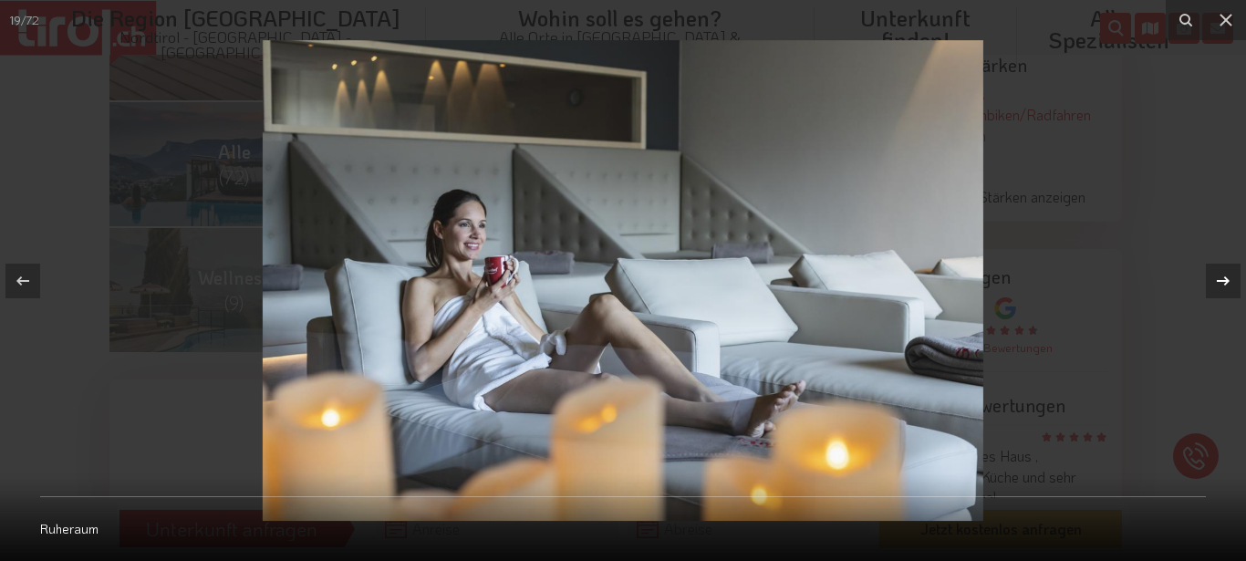
click at [1230, 271] on icon at bounding box center [1223, 281] width 22 height 22
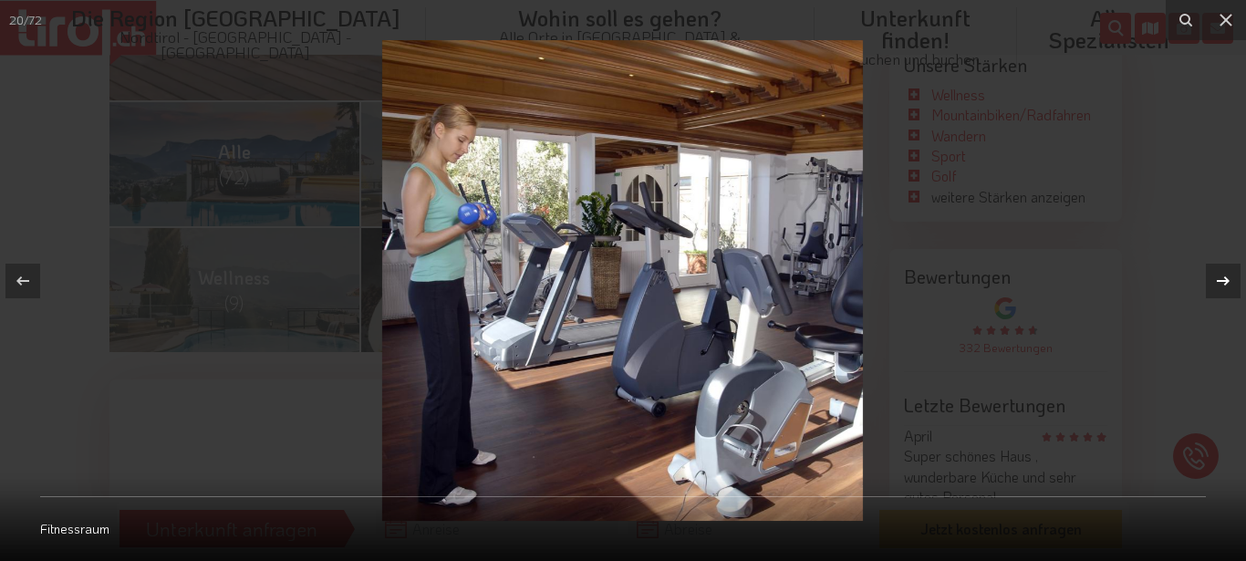
click at [1230, 271] on icon at bounding box center [1223, 281] width 22 height 22
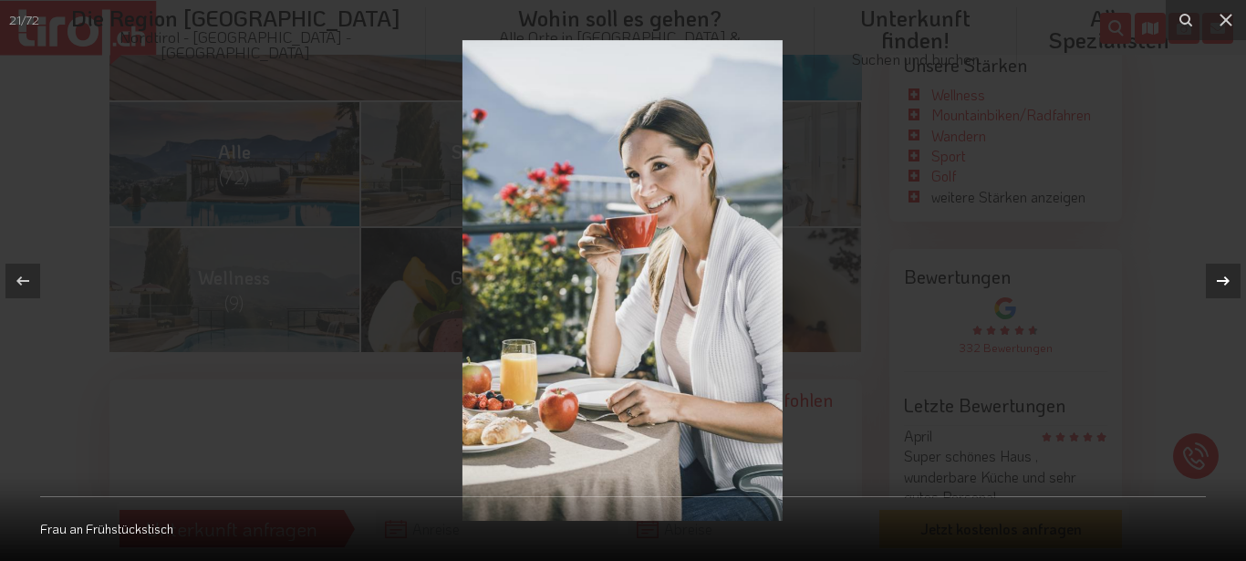
click at [1230, 271] on icon at bounding box center [1223, 281] width 22 height 22
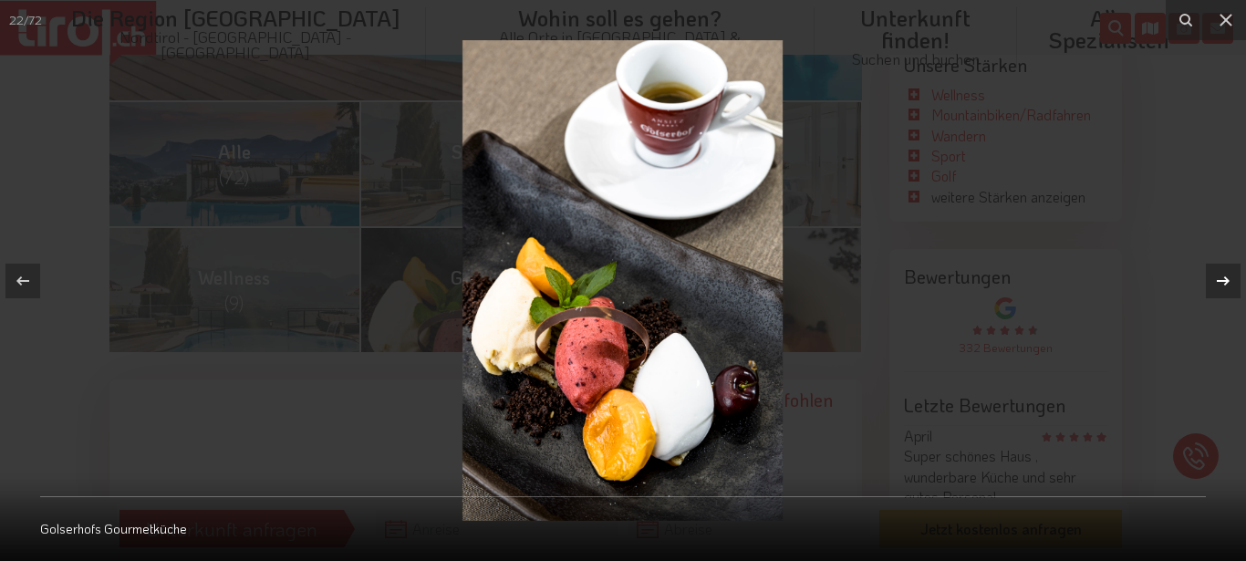
click at [1230, 271] on icon at bounding box center [1223, 281] width 22 height 22
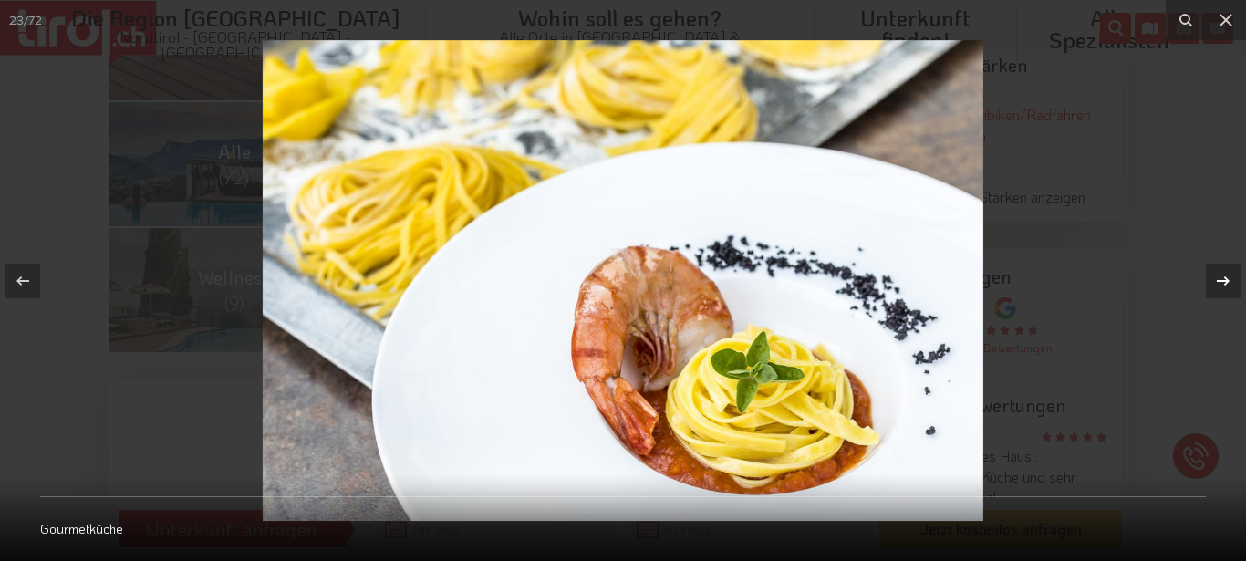
click at [1230, 271] on icon at bounding box center [1223, 281] width 22 height 22
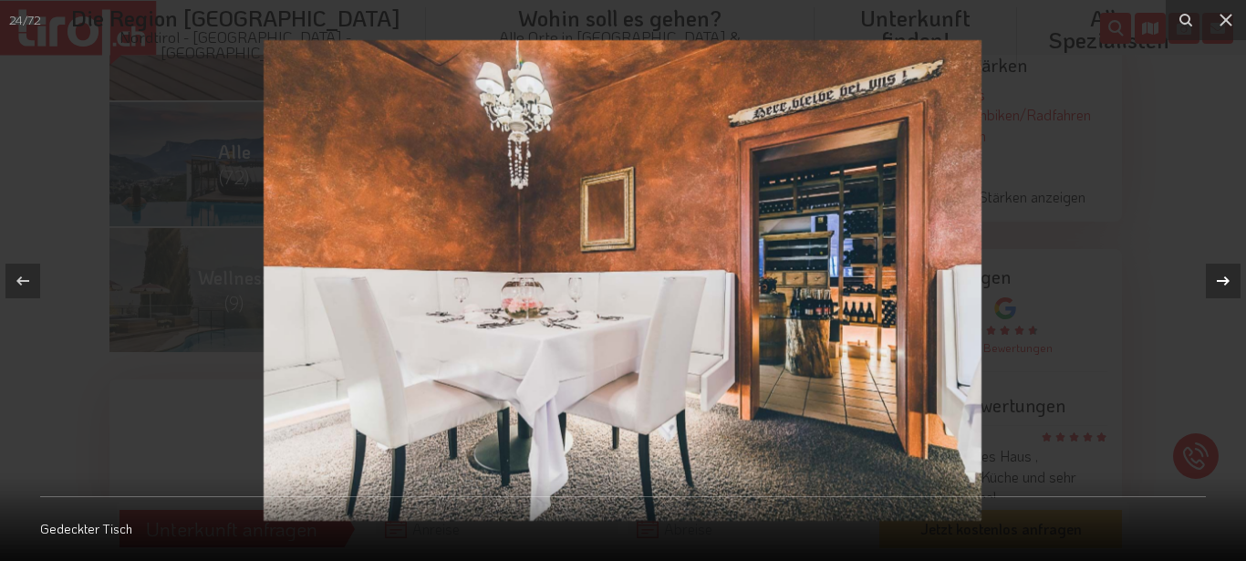
click at [1230, 271] on icon at bounding box center [1223, 281] width 22 height 22
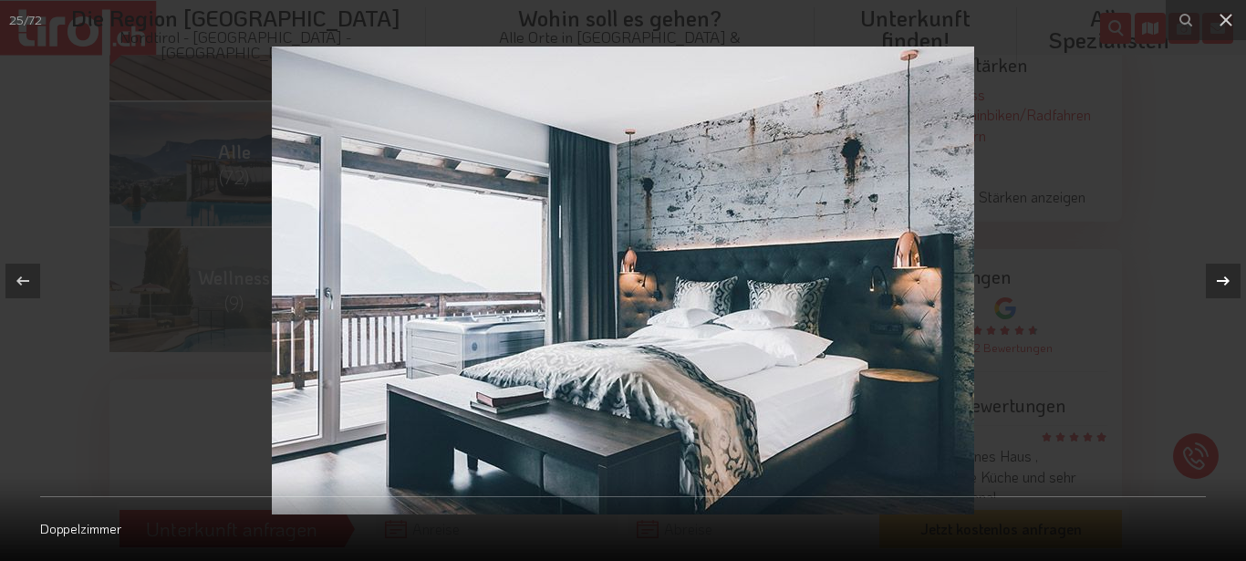
click at [1230, 271] on icon at bounding box center [1223, 281] width 22 height 22
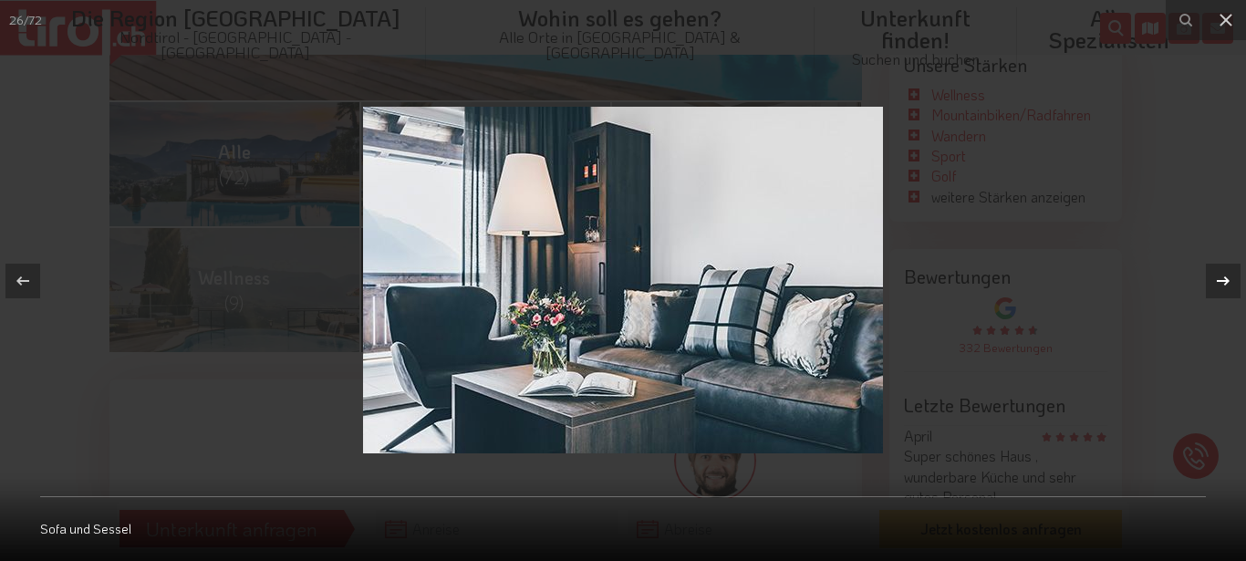
click at [1230, 271] on icon at bounding box center [1223, 281] width 22 height 22
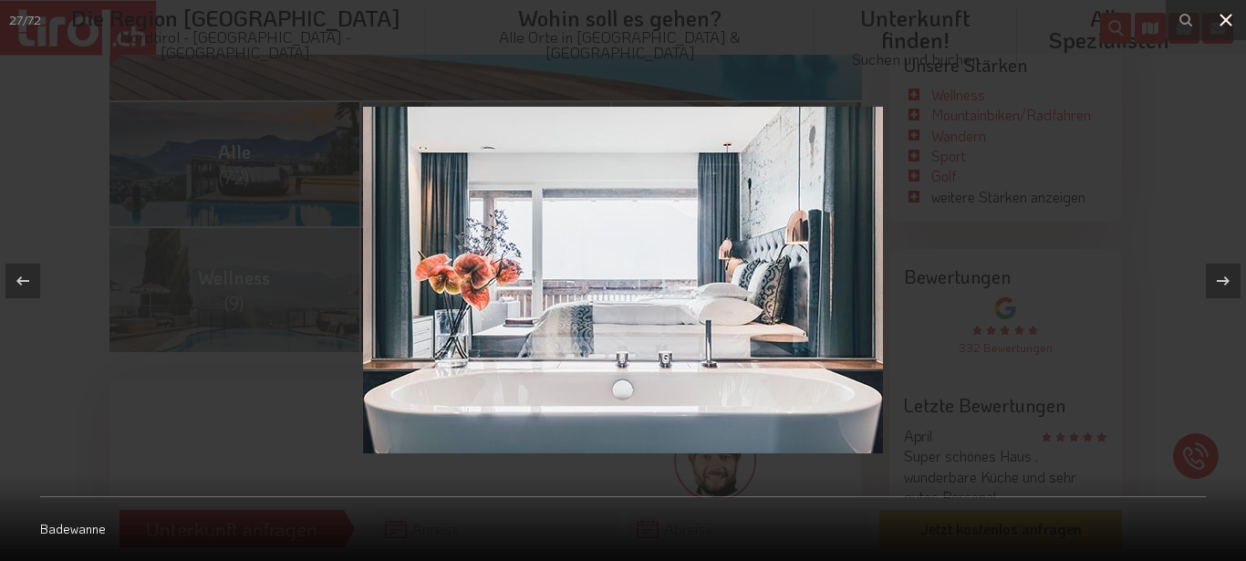
click at [1221, 16] on icon at bounding box center [1226, 20] width 22 height 22
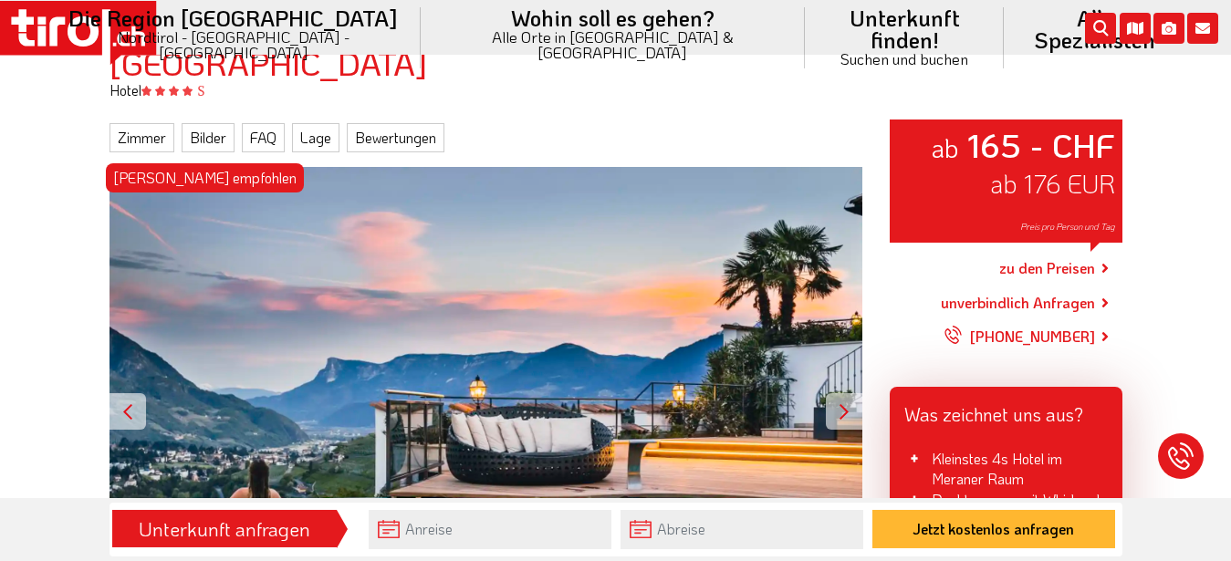
scroll to position [186, 0]
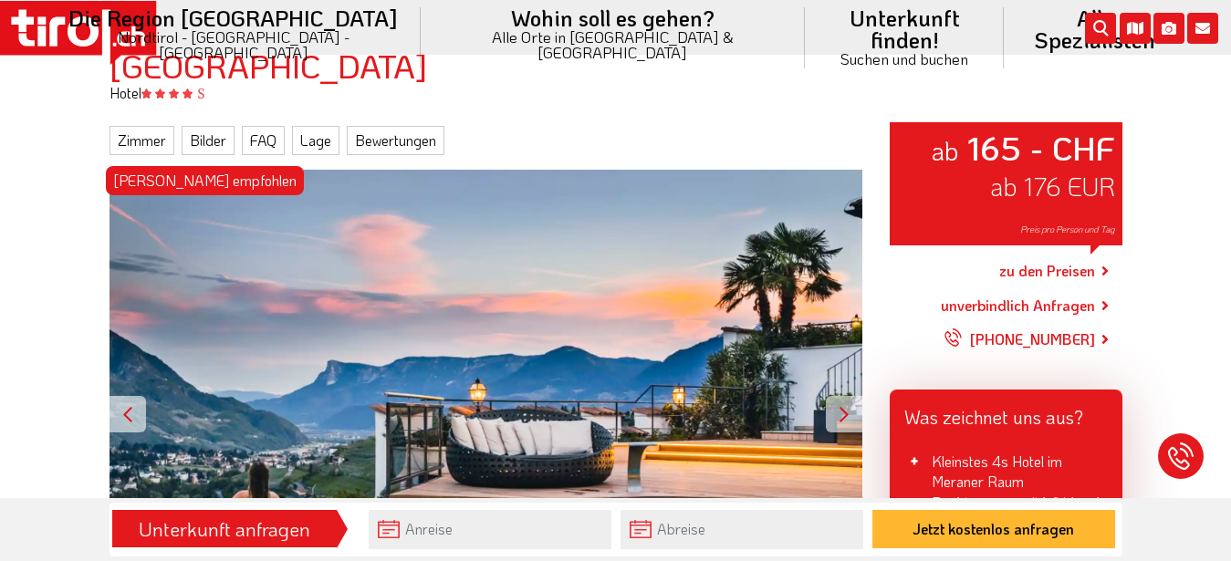
click at [1095, 266] on link "zu den Preisen" at bounding box center [1047, 272] width 96 height 46
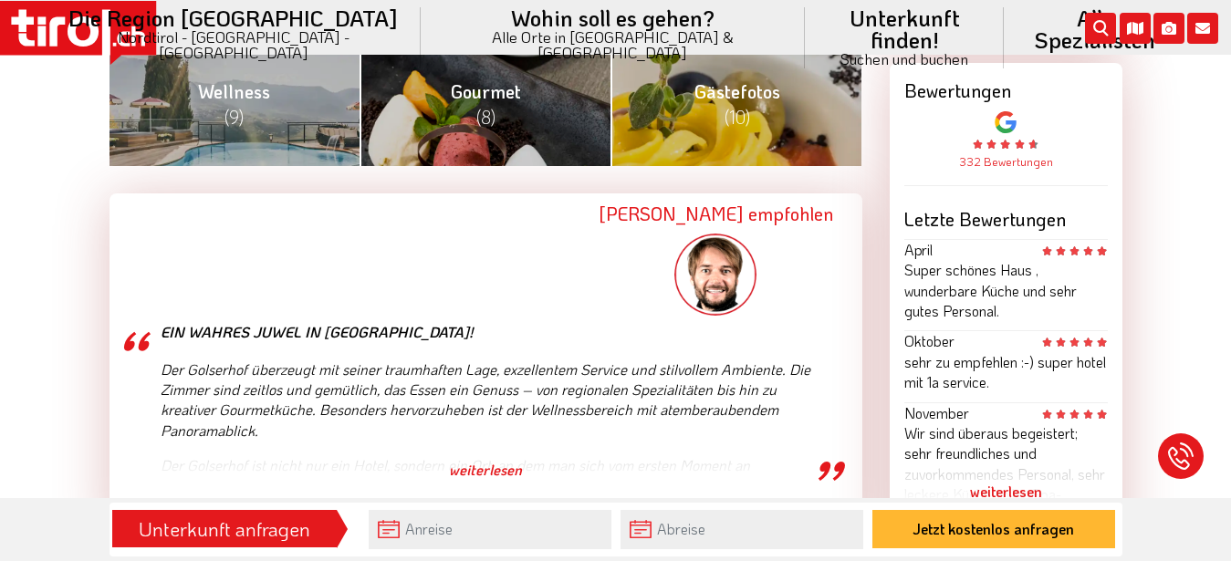
scroll to position [744, 0]
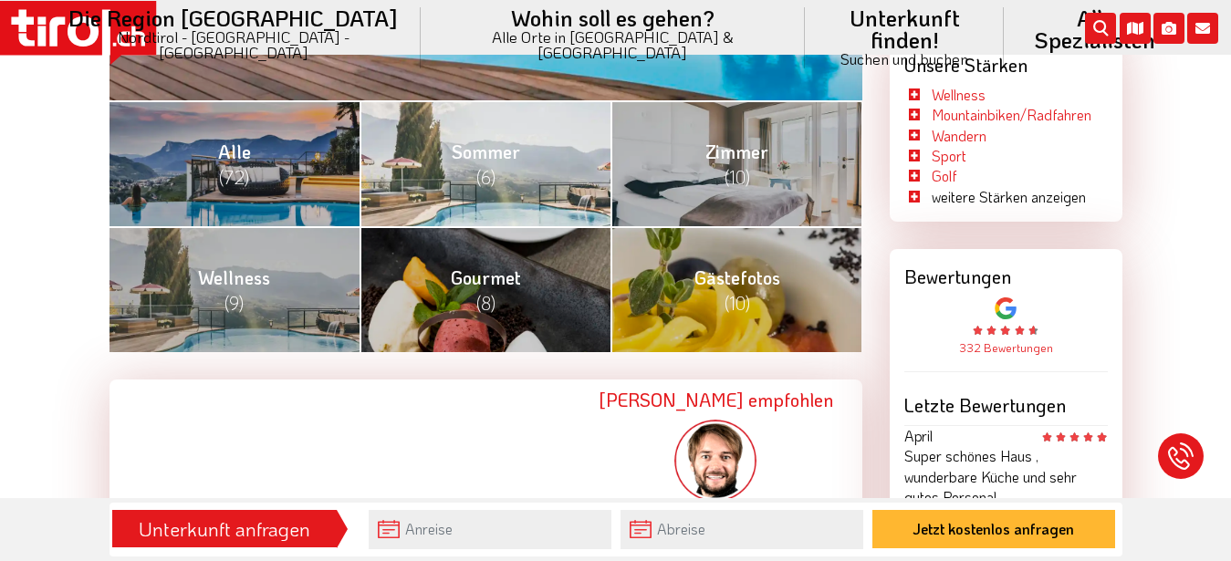
click at [490, 181] on span "(6)" at bounding box center [485, 177] width 19 height 24
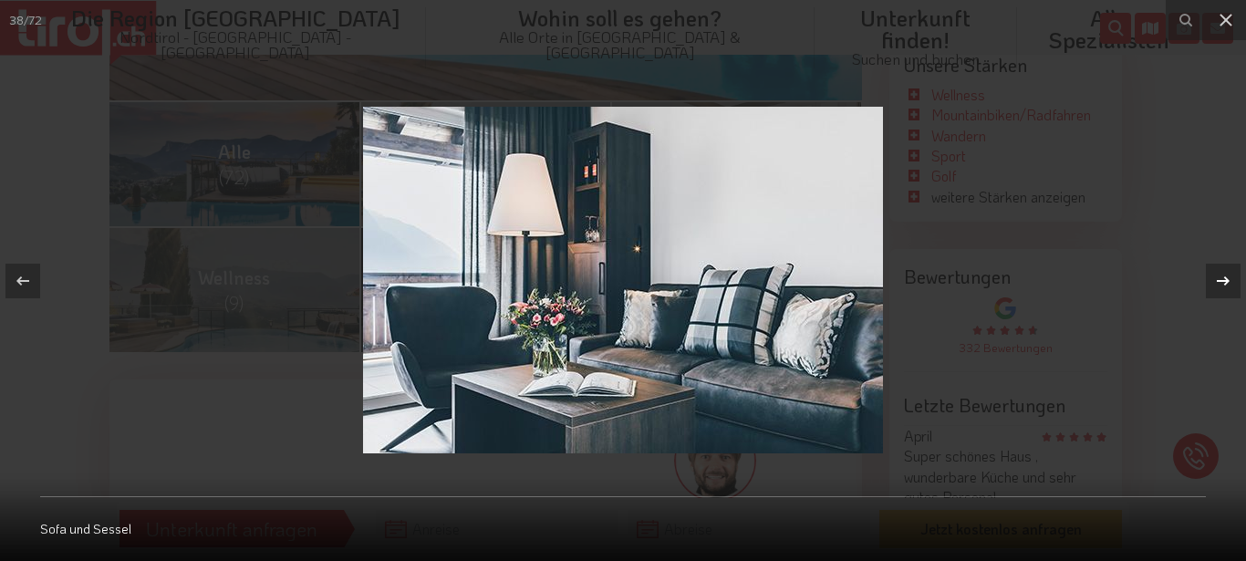
click at [1230, 272] on icon at bounding box center [1223, 281] width 22 height 22
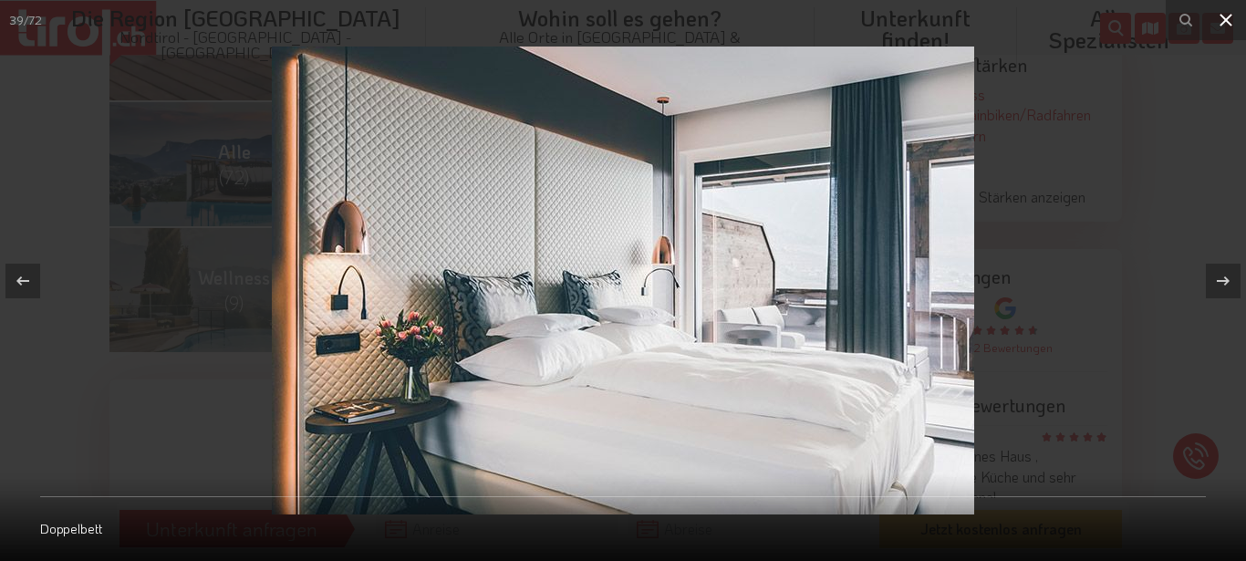
click at [1224, 8] on button at bounding box center [1226, 20] width 40 height 40
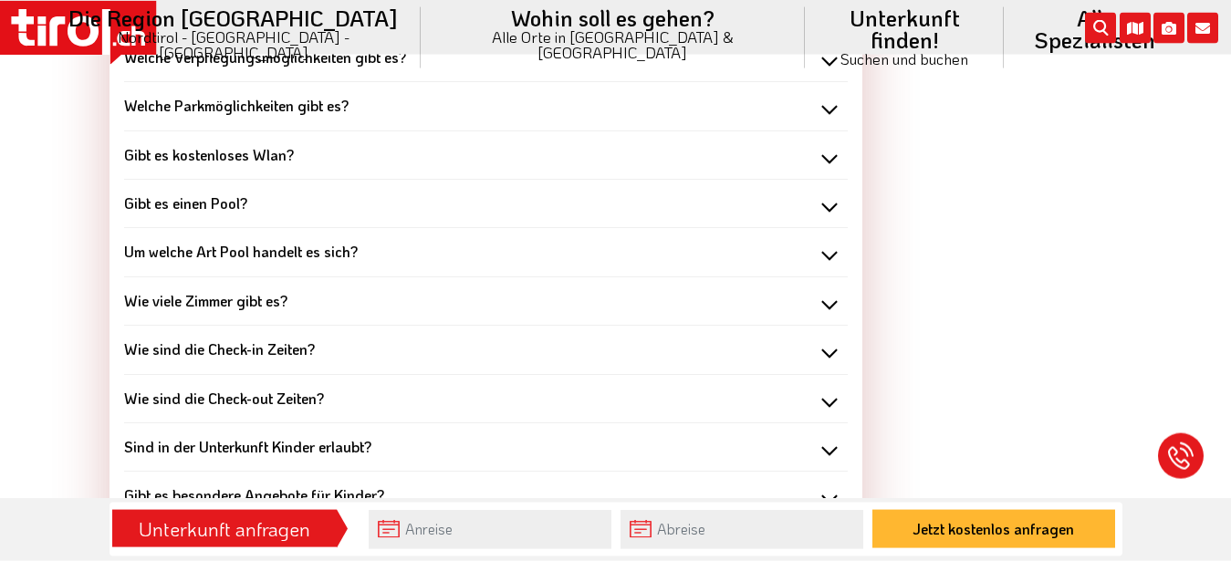
scroll to position [3722, 0]
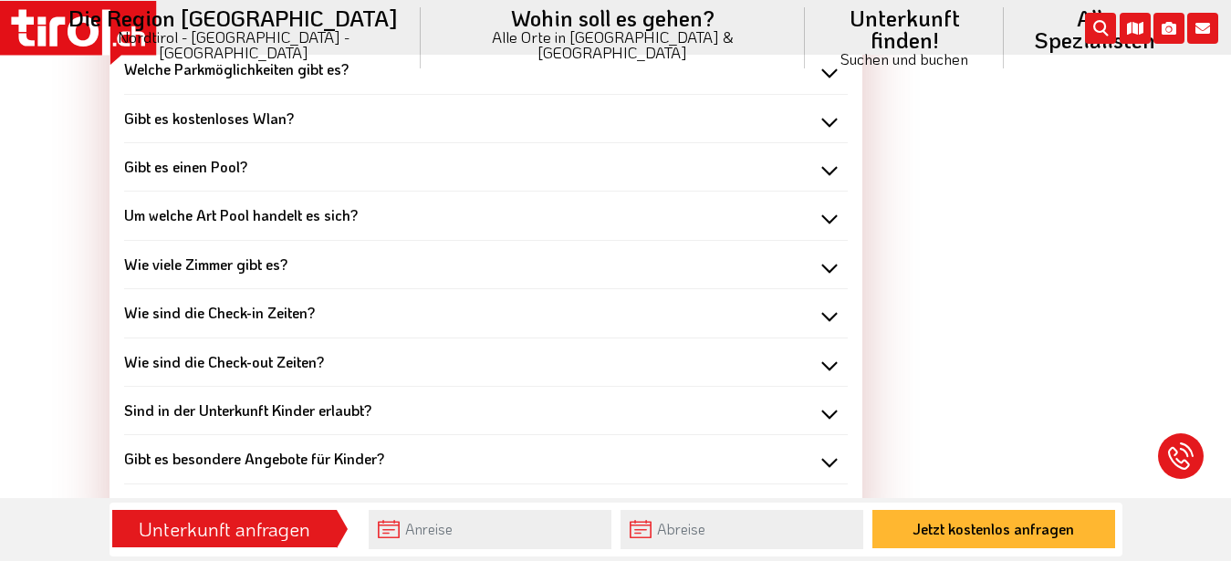
click at [820, 157] on div "Gibt es einen Pool?" at bounding box center [485, 167] width 723 height 20
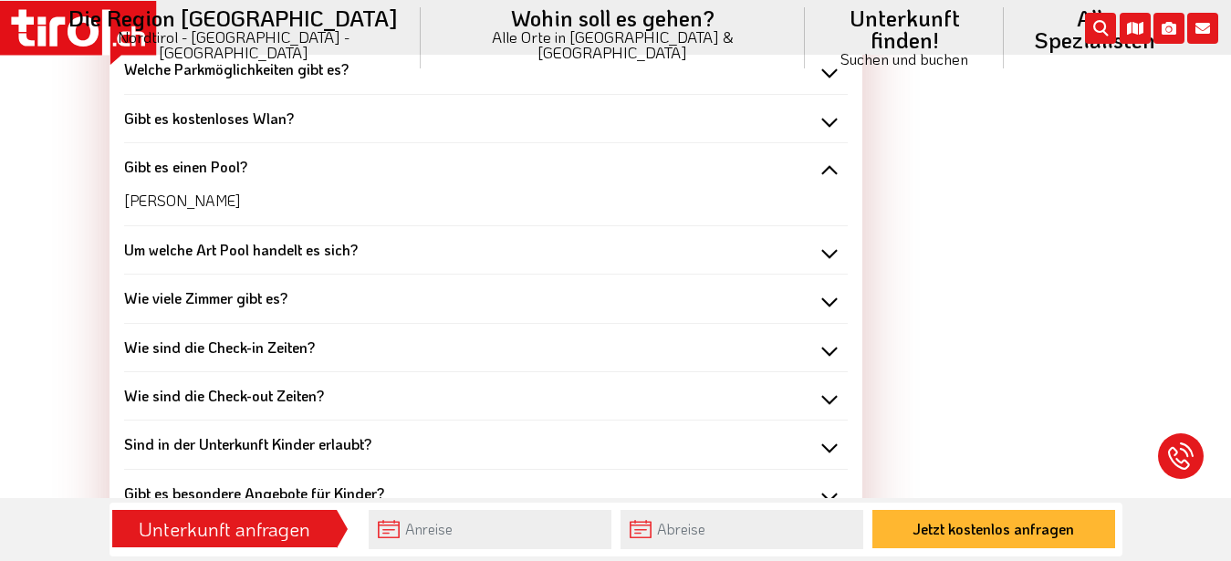
click at [837, 240] on div "Um welche Art Pool handelt es sich?" at bounding box center [485, 250] width 723 height 20
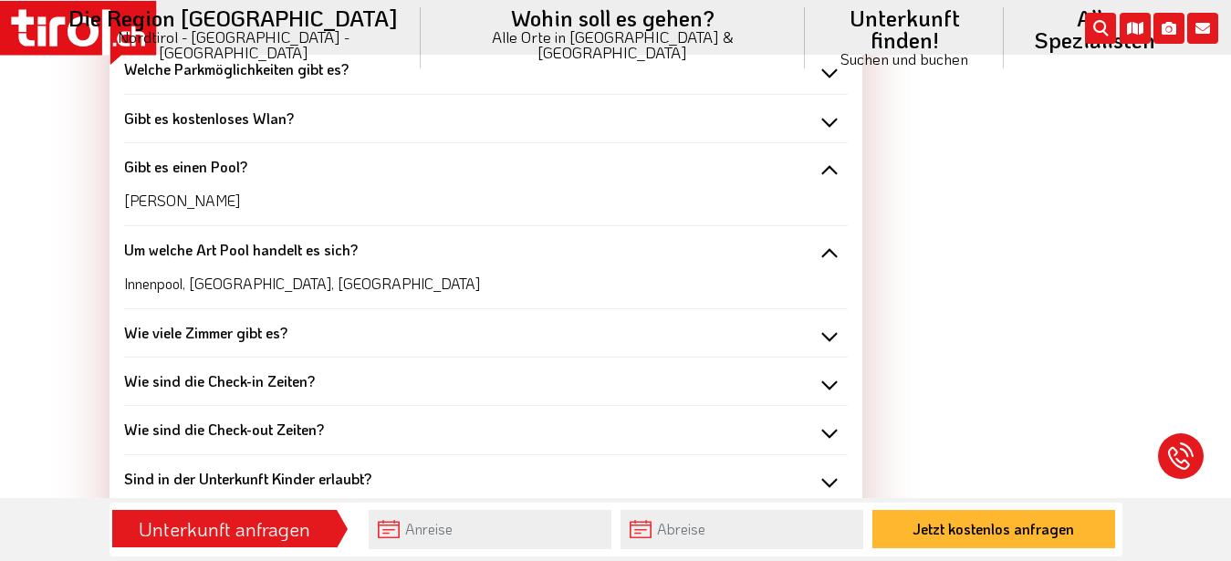
click at [823, 323] on div "Wie viele Zimmer gibt es?" at bounding box center [485, 333] width 723 height 20
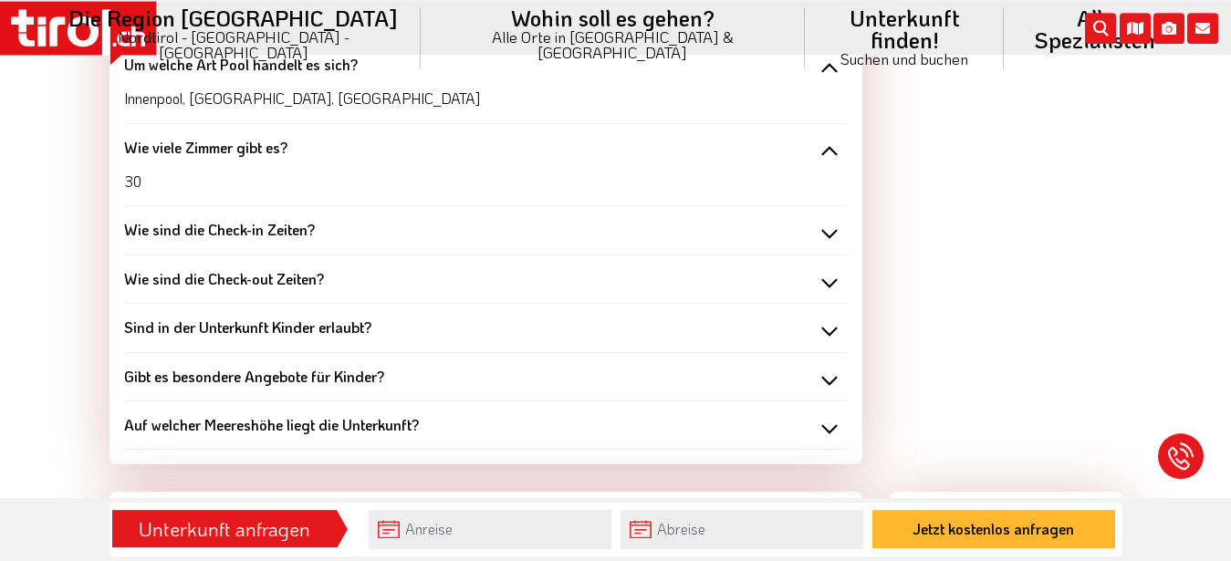
scroll to position [3908, 0]
click at [834, 414] on div "Auf welcher Meereshöhe liegt die Unterkunft?" at bounding box center [485, 424] width 723 height 20
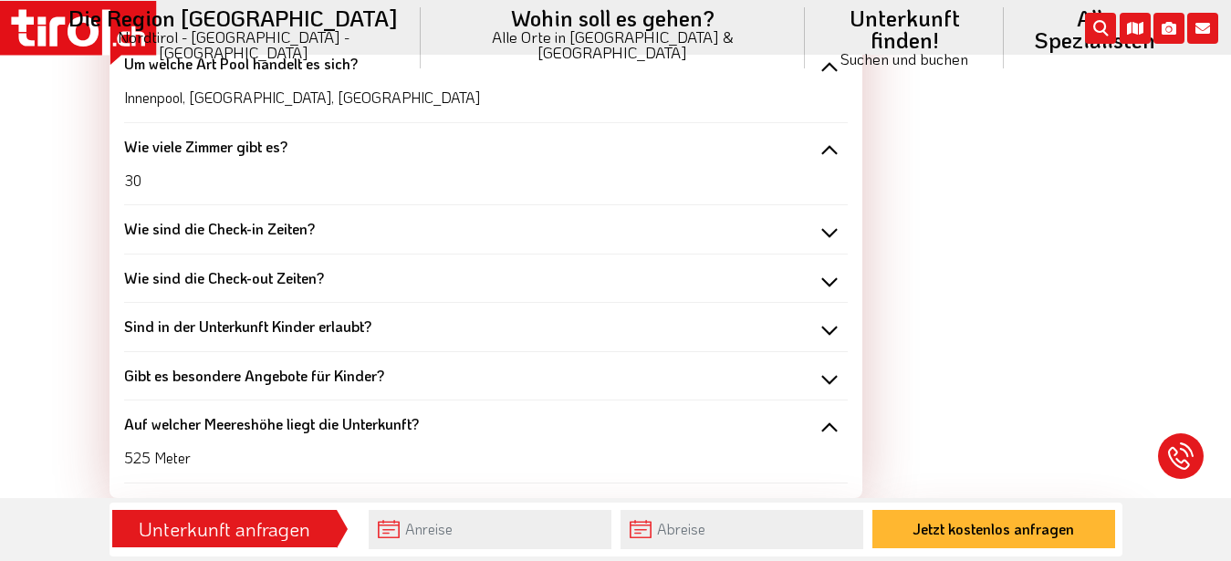
click at [834, 414] on div "Auf welcher Meereshöhe liegt die Unterkunft?" at bounding box center [485, 424] width 723 height 20
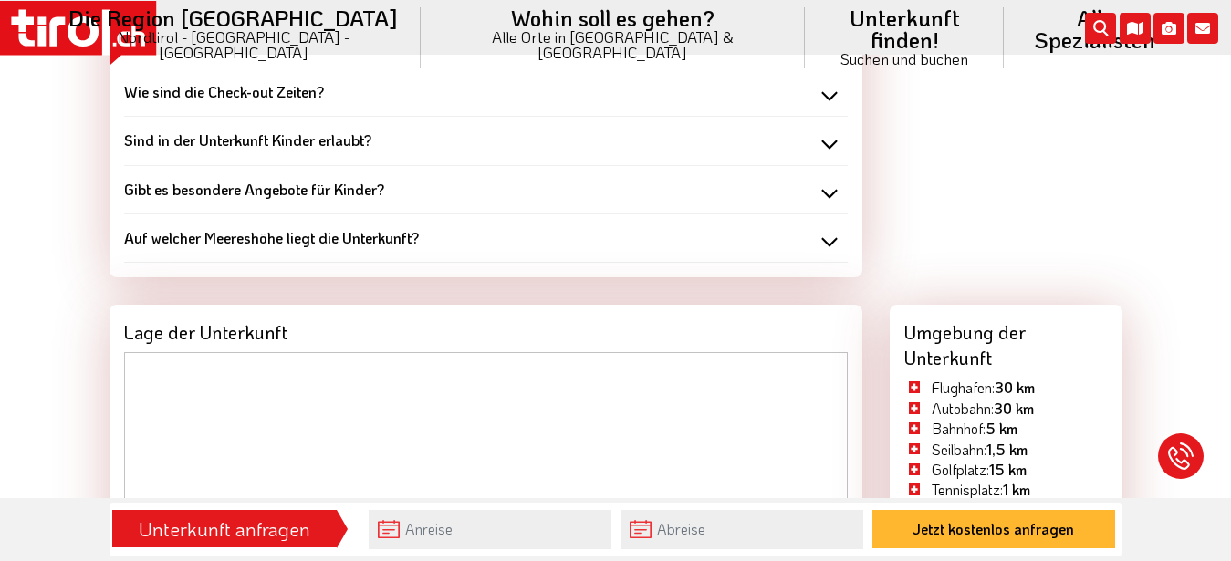
scroll to position [4280, 0]
